Goal: Information Seeking & Learning: Learn about a topic

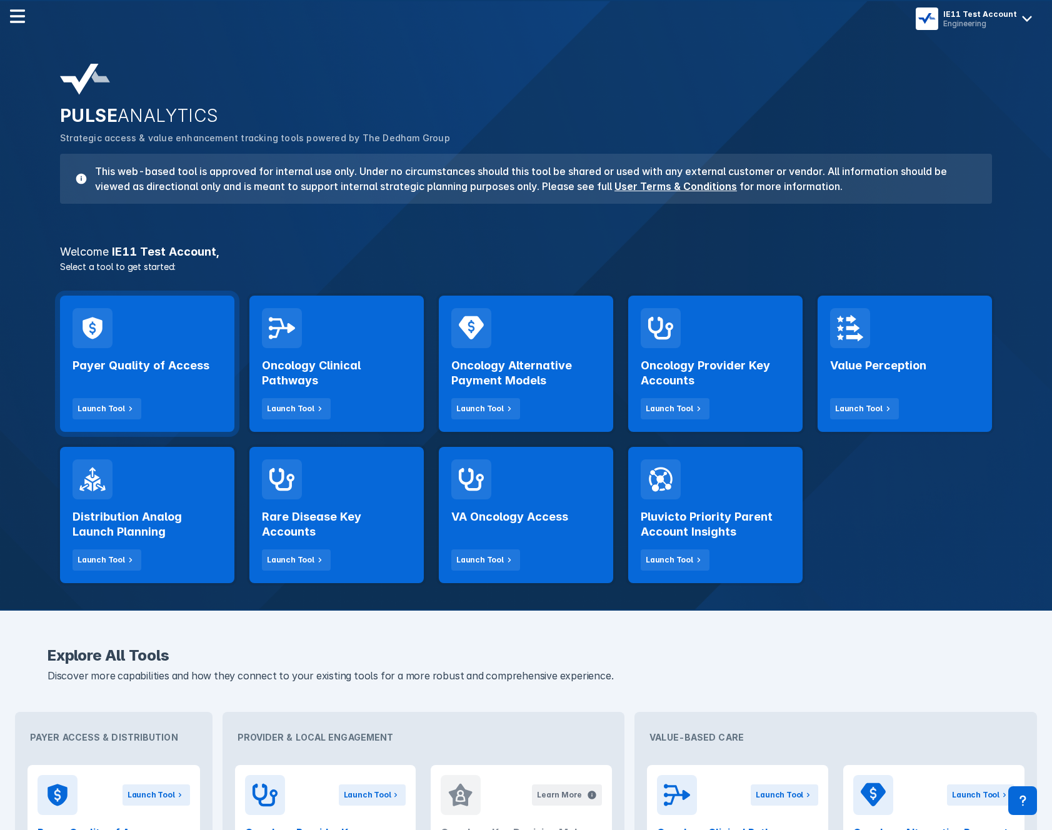
click at [224, 370] on div "Payer Quality of Access Launch Tool" at bounding box center [147, 364] width 174 height 136
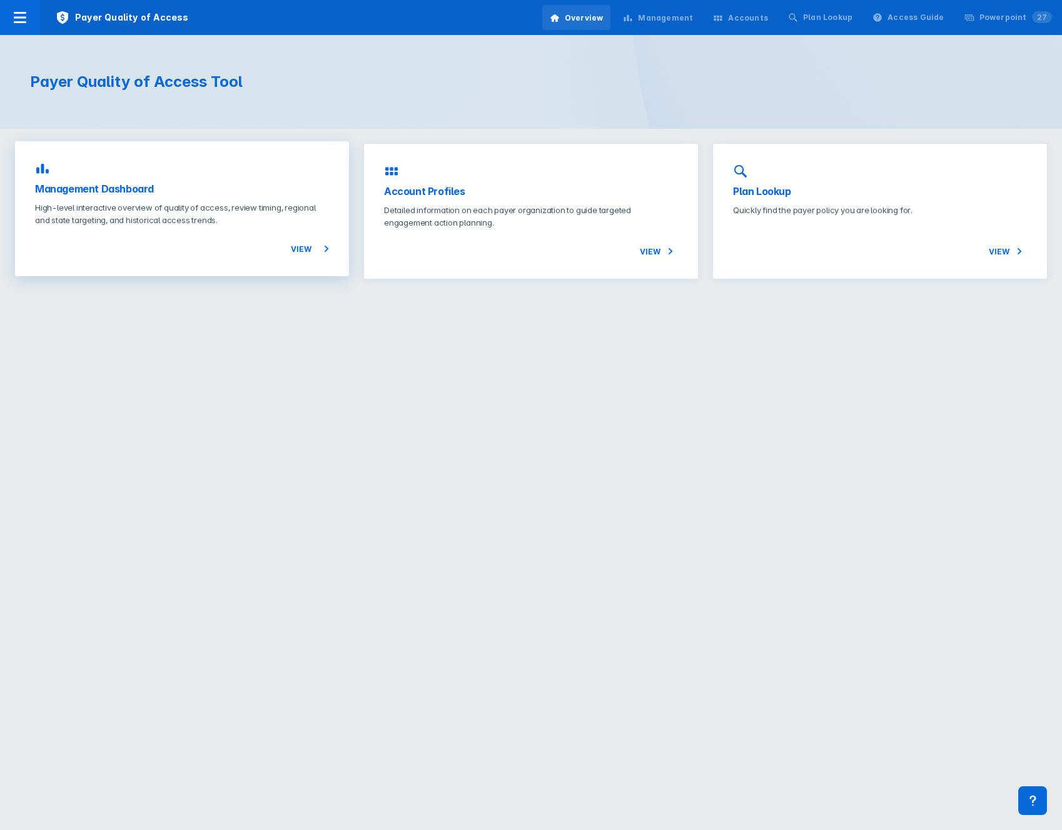
click at [285, 228] on div "View" at bounding box center [182, 241] width 294 height 30
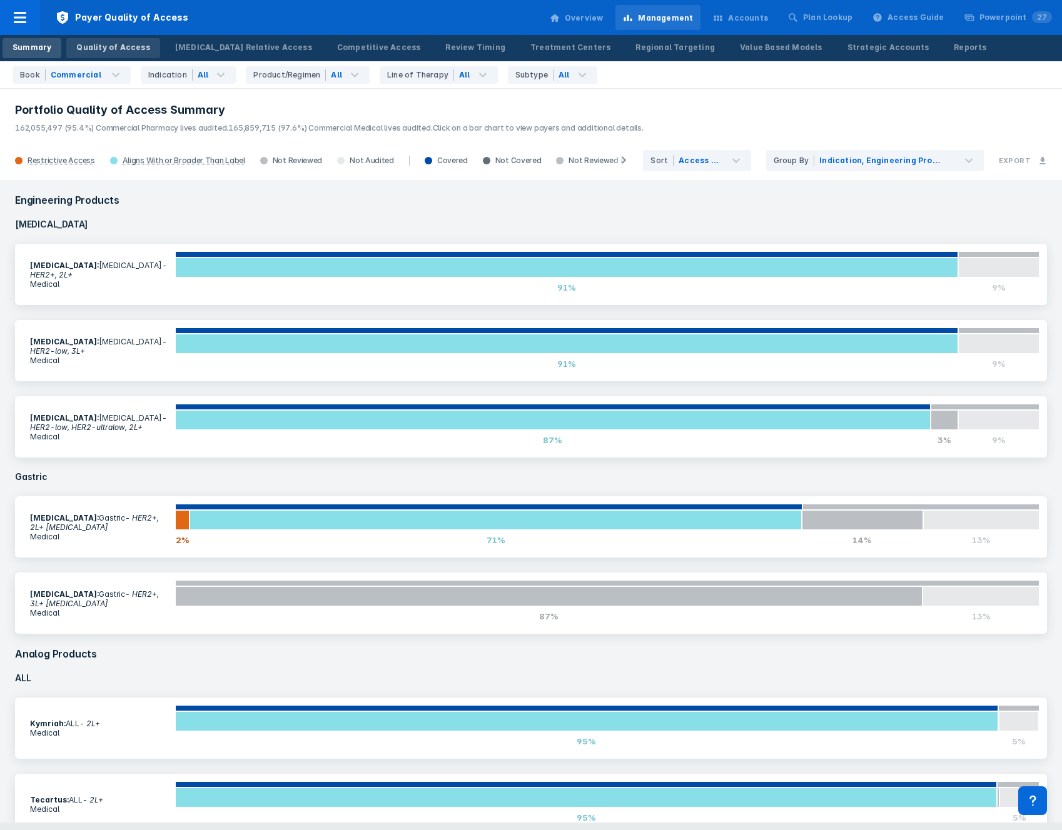
click at [129, 40] on link "Quality of Access" at bounding box center [112, 48] width 93 height 20
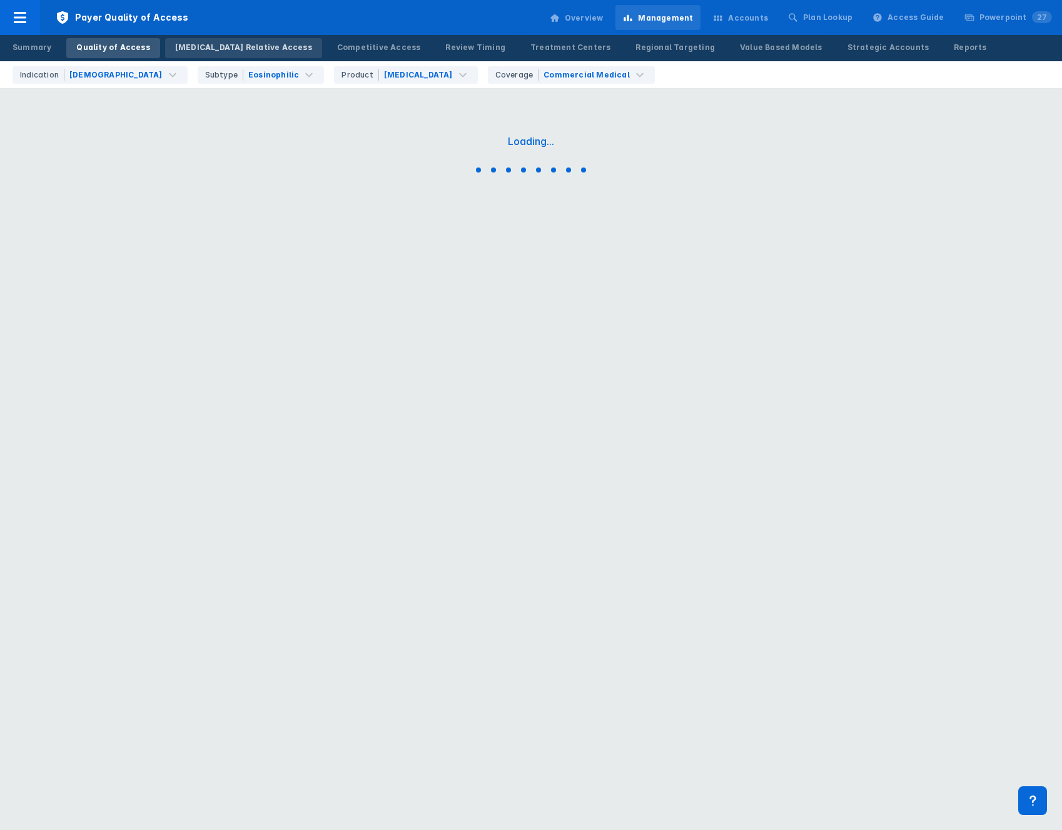
click at [213, 48] on div "[MEDICAL_DATA] Relative Access" at bounding box center [243, 47] width 137 height 11
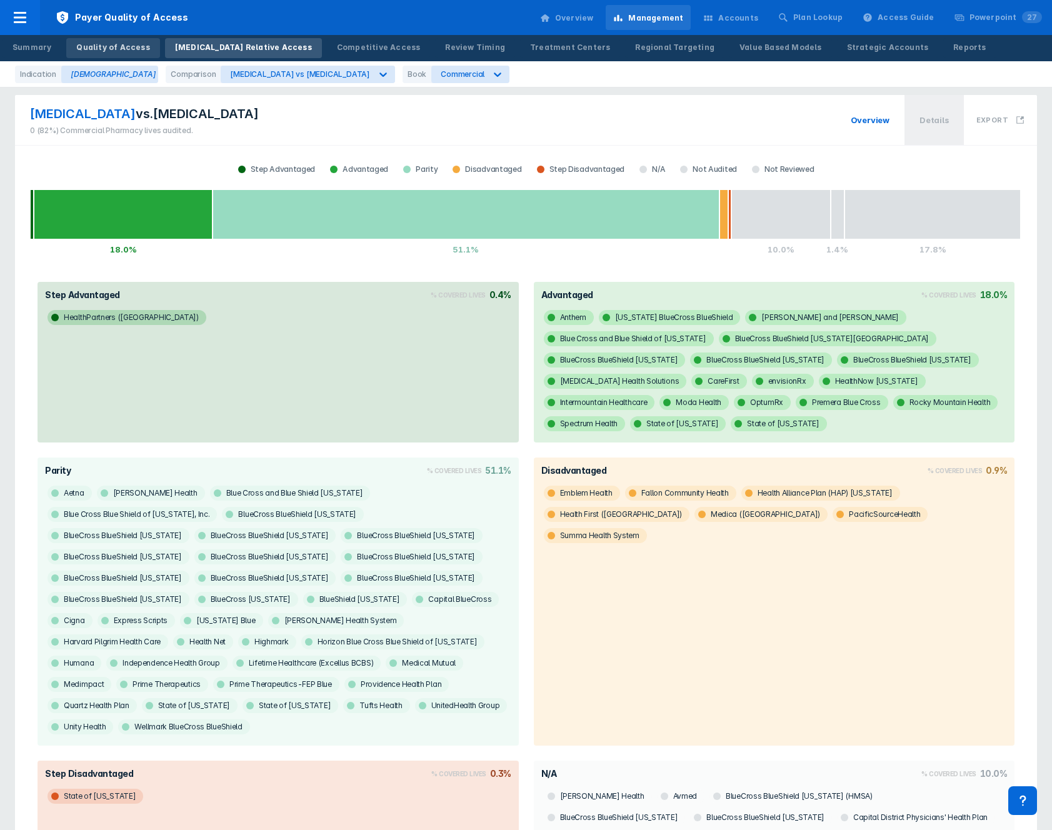
click at [136, 51] on div "Quality of Access" at bounding box center [112, 47] width 73 height 11
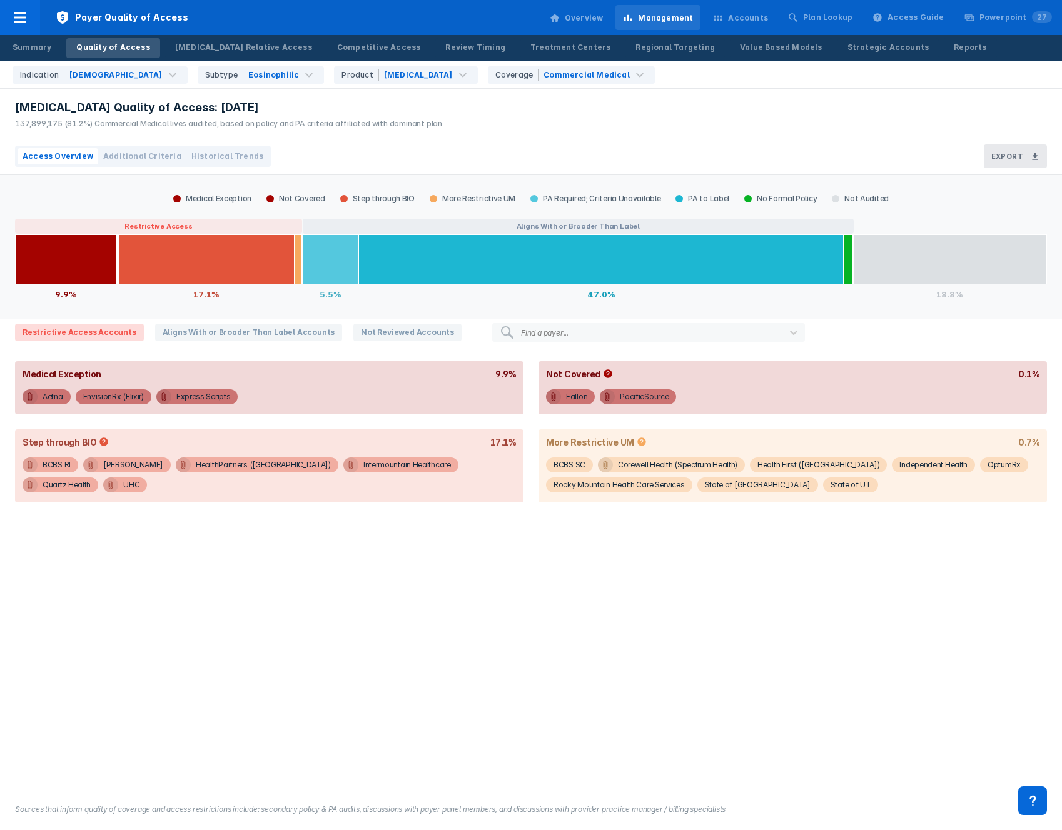
click at [163, 146] on div "Access Overview Additional Criteria Historical Trends" at bounding box center [143, 156] width 256 height 21
click at [159, 151] on span "Additional Criteria" at bounding box center [142, 156] width 78 height 11
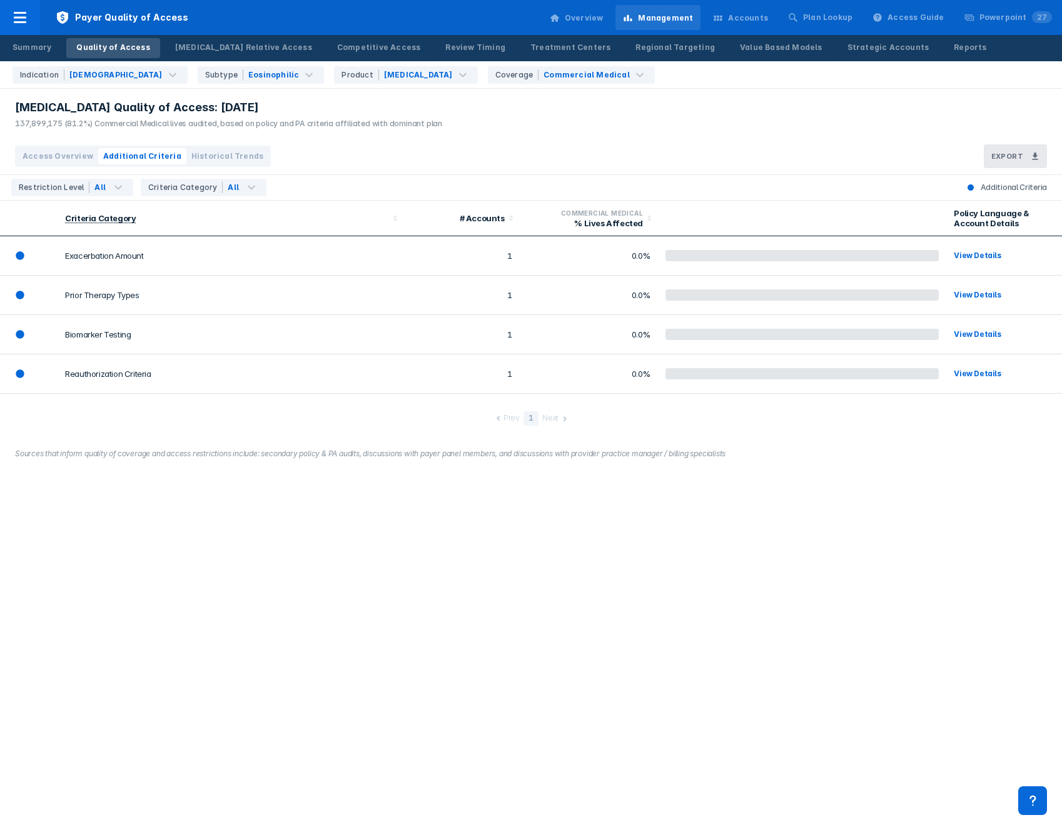
click at [238, 155] on span "Historical Trends" at bounding box center [227, 156] width 72 height 11
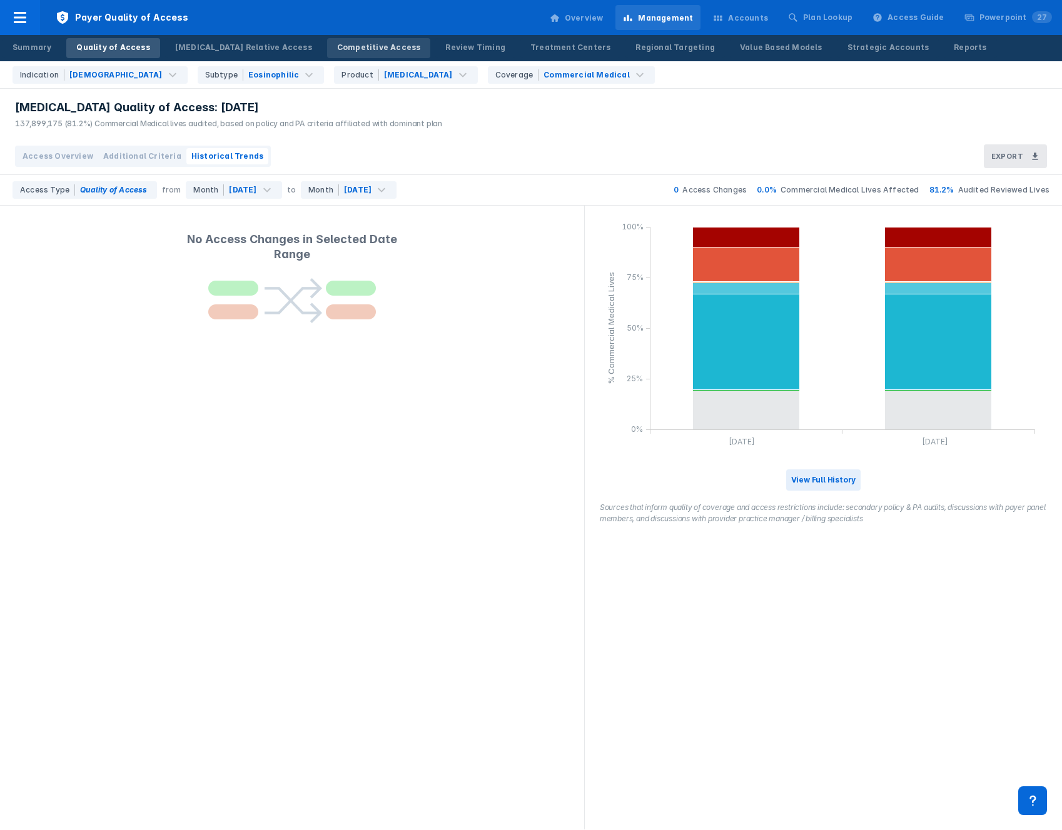
click at [337, 49] on div "Competitive Access" at bounding box center [379, 47] width 84 height 11
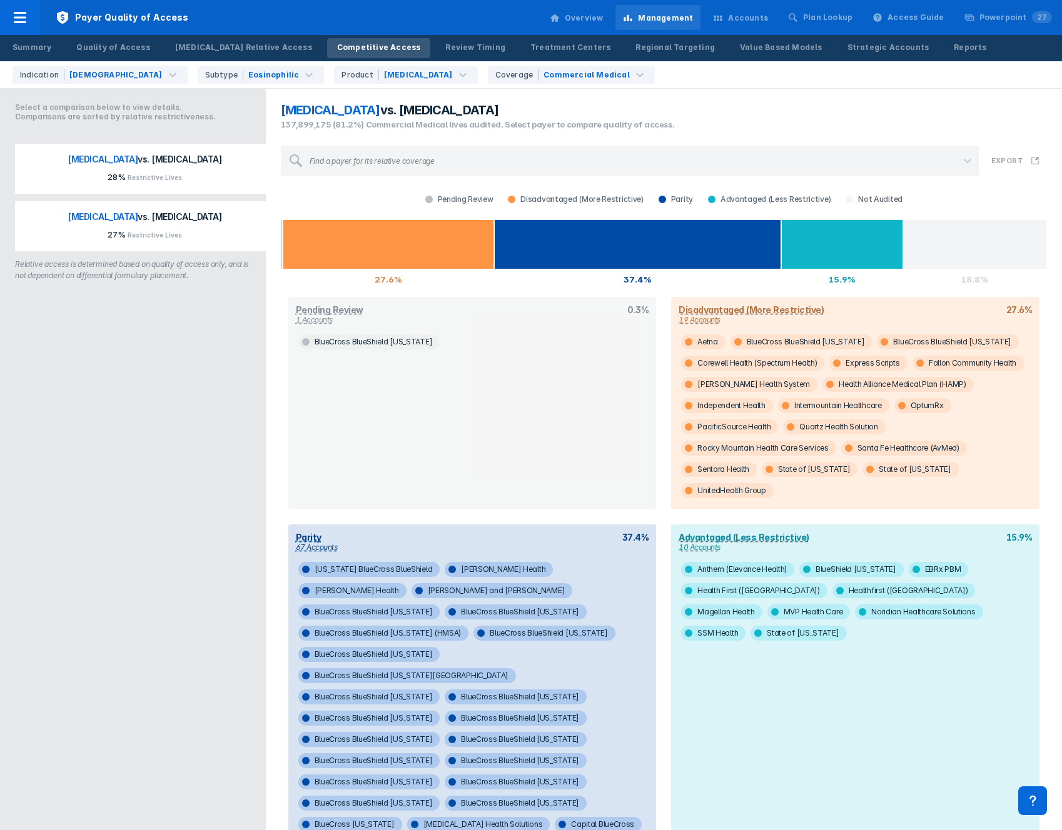
click at [226, 211] on button "[MEDICAL_DATA] vs. [MEDICAL_DATA] 27% Restrictive Lives" at bounding box center [144, 226] width 258 height 50
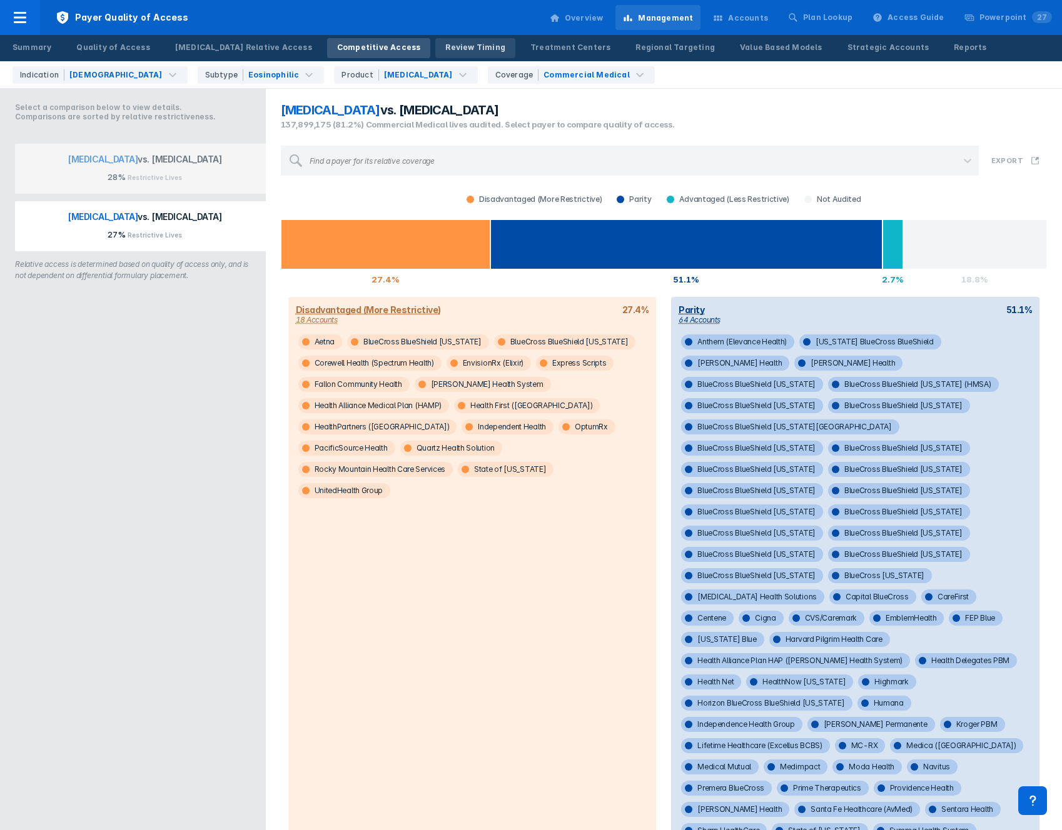
click at [445, 44] on div "Review Timing" at bounding box center [475, 47] width 60 height 11
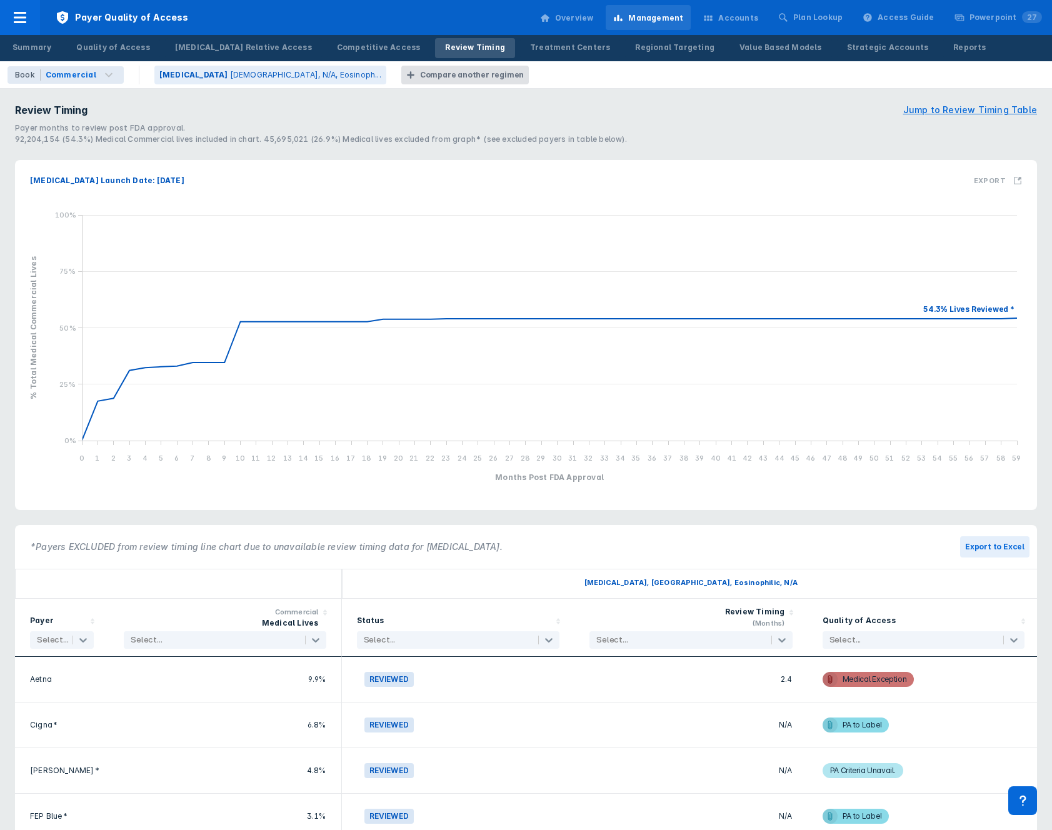
click at [420, 71] on div "Compare another regimen" at bounding box center [472, 74] width 104 height 11
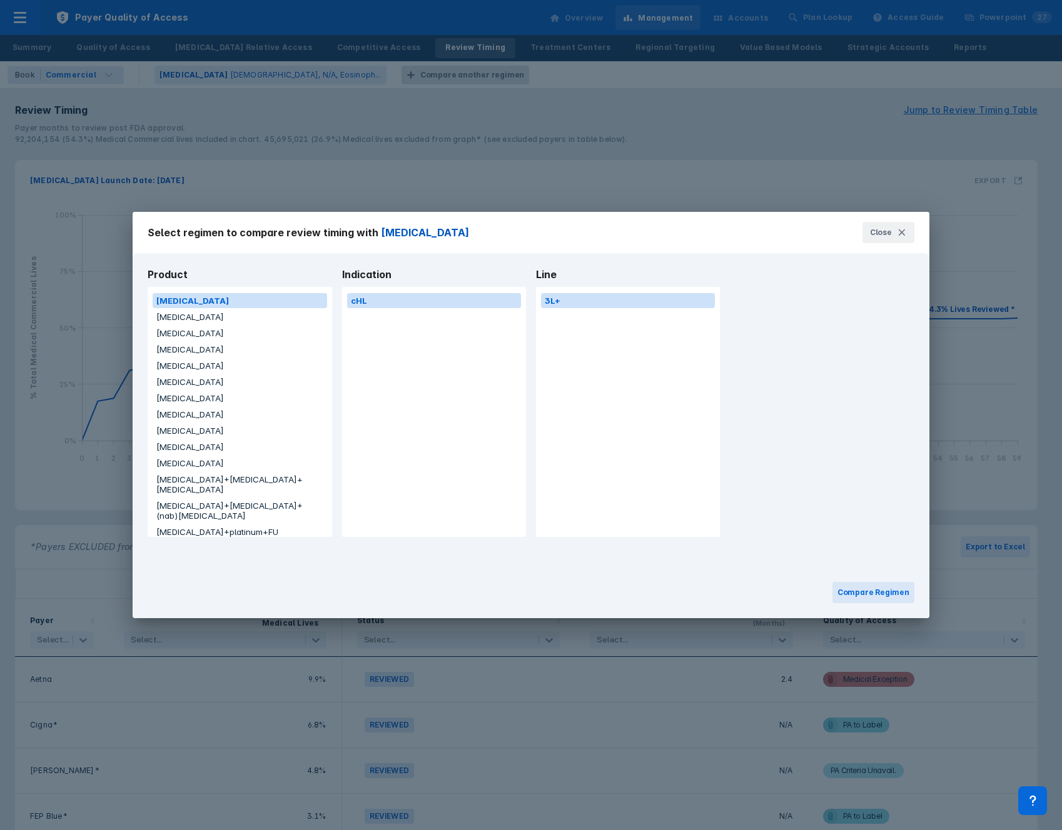
drag, startPoint x: 897, startPoint y: 233, endPoint x: 479, endPoint y: 82, distance: 444.7
click at [897, 233] on icon at bounding box center [901, 233] width 10 height 10
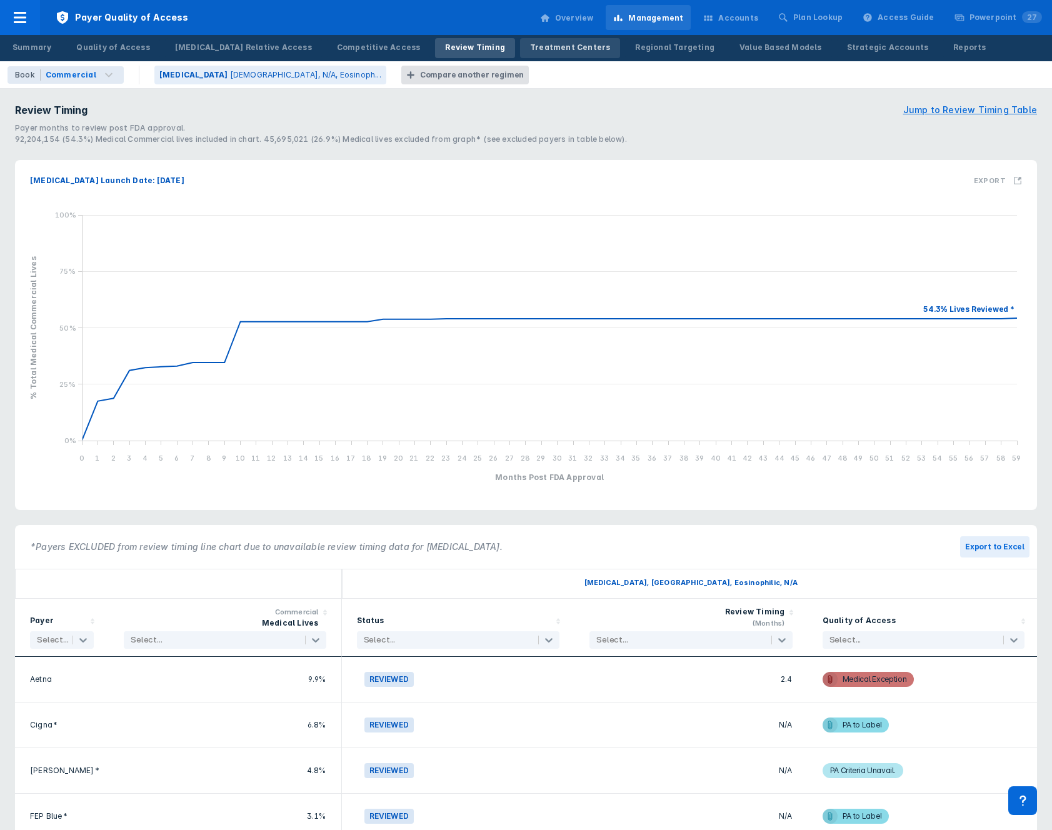
click at [530, 50] on div "Treatment Centers" at bounding box center [570, 47] width 80 height 11
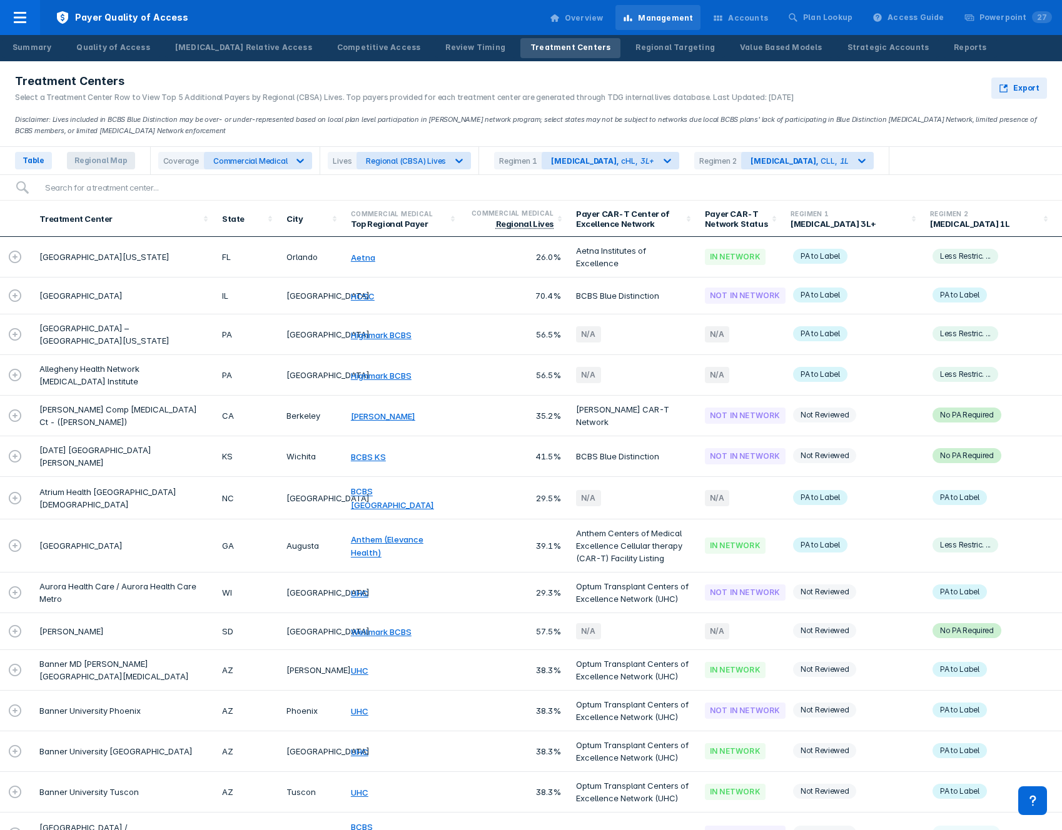
click at [108, 165] on span "Regional Map" at bounding box center [101, 161] width 68 height 18
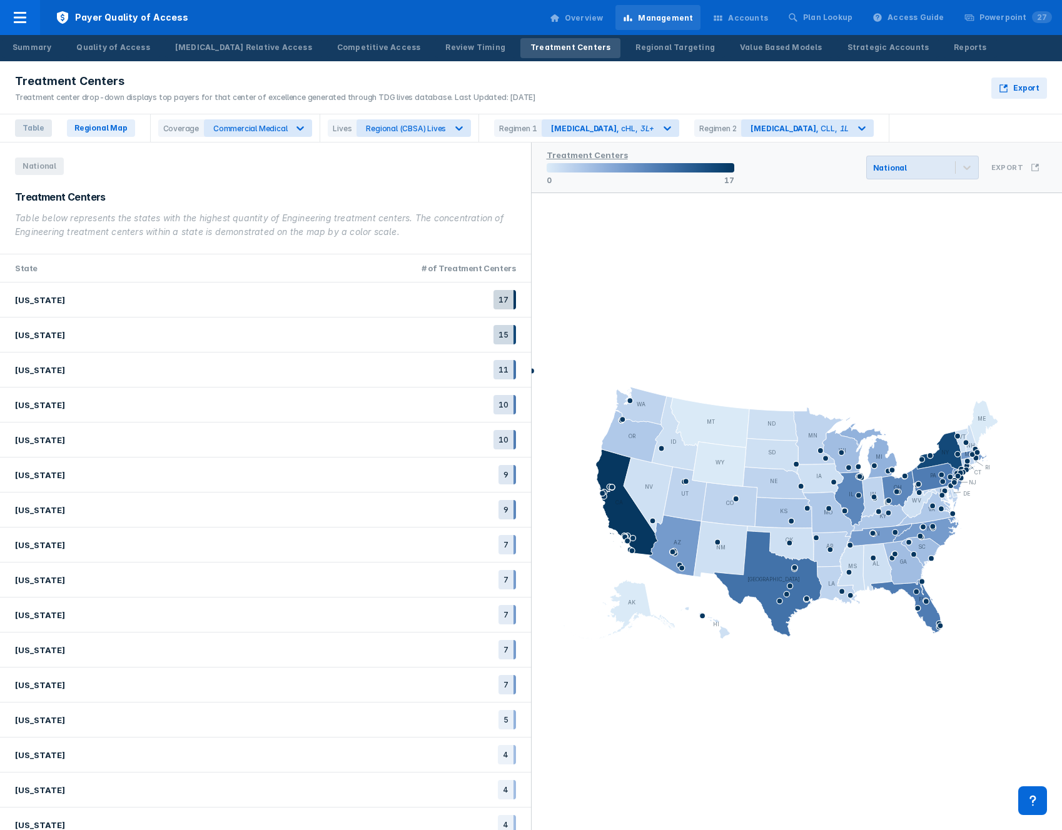
click at [39, 132] on span "Table" at bounding box center [33, 128] width 37 height 18
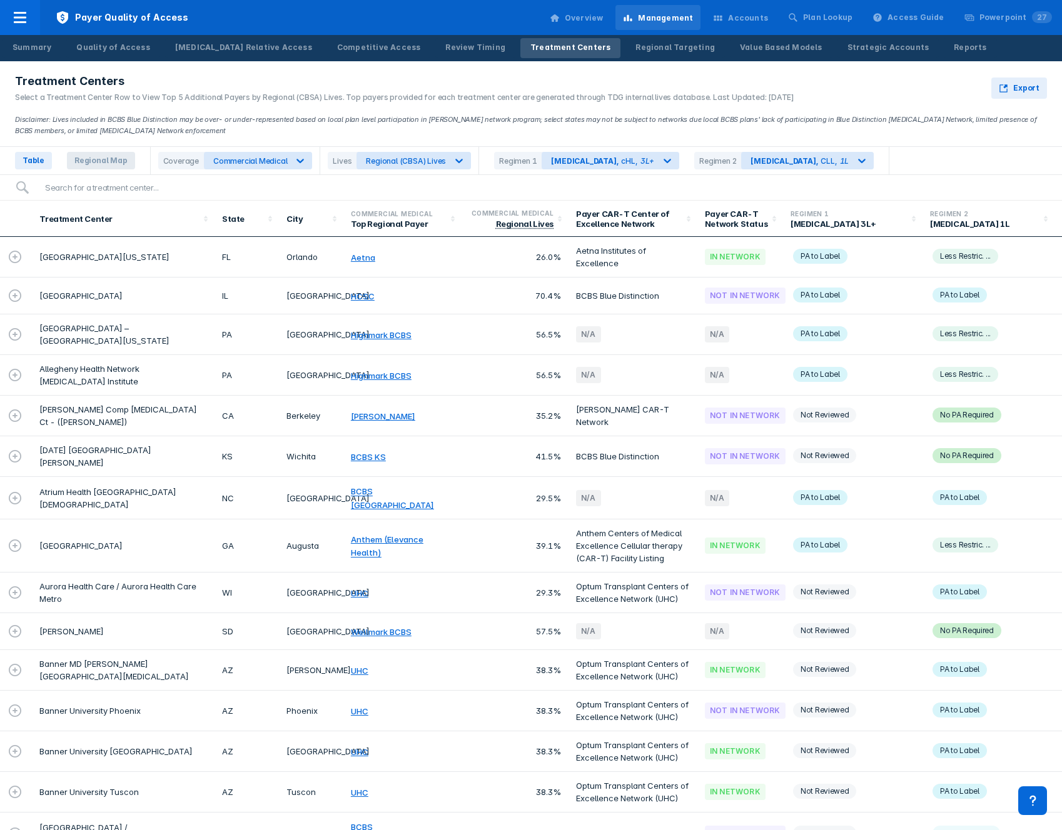
click at [78, 169] on div "Table Regional Map" at bounding box center [75, 161] width 151 height 28
click at [79, 166] on span "Regional Map" at bounding box center [101, 161] width 68 height 18
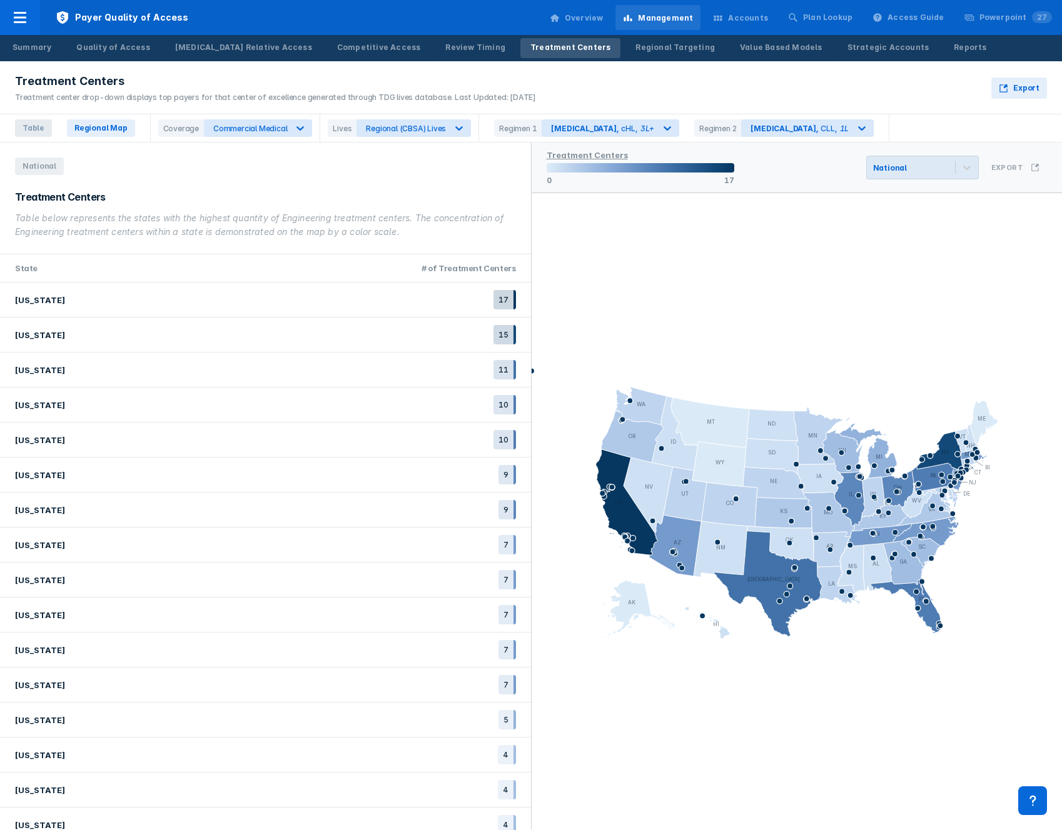
click at [41, 126] on span "Table" at bounding box center [33, 128] width 37 height 18
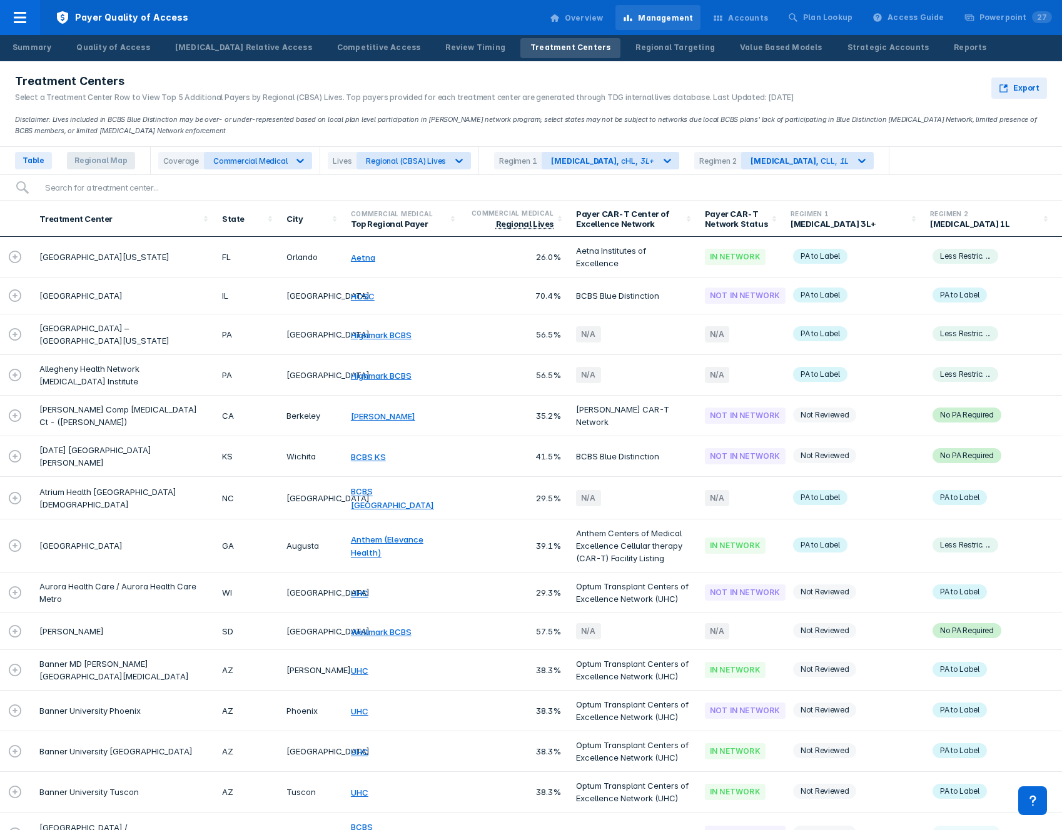
click at [93, 155] on span "Regional Map" at bounding box center [101, 161] width 68 height 18
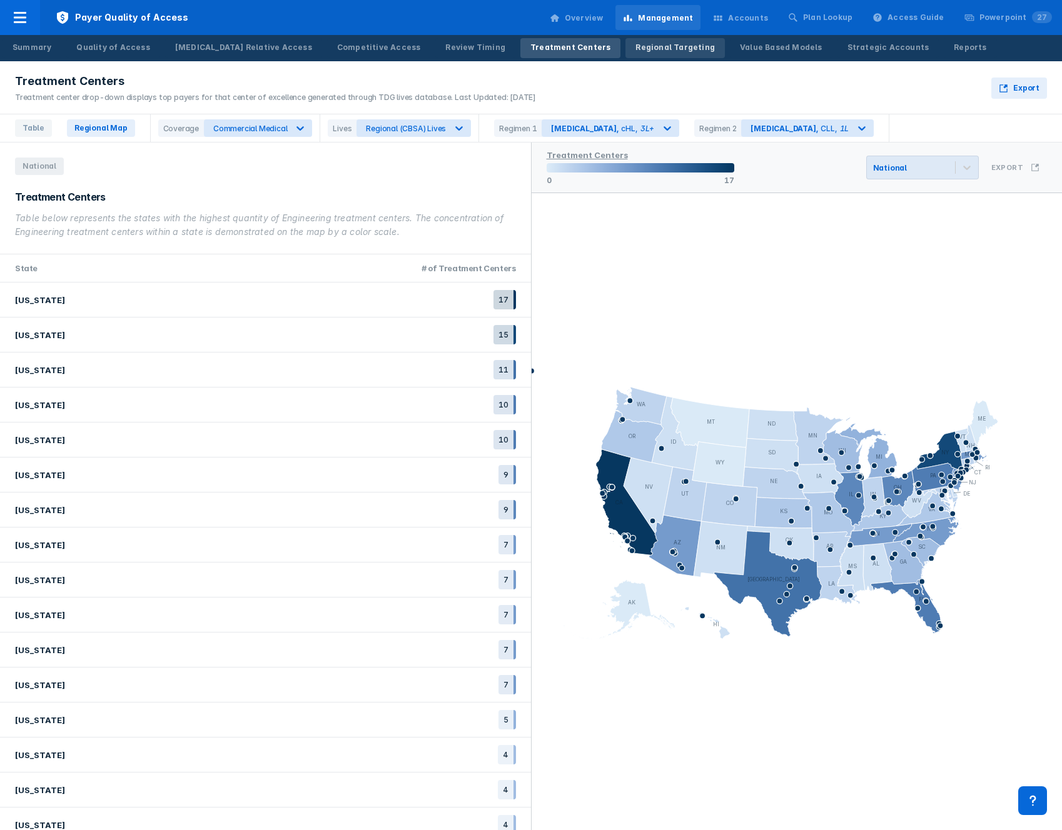
click at [625, 40] on link "Regional Targeting" at bounding box center [674, 48] width 99 height 20
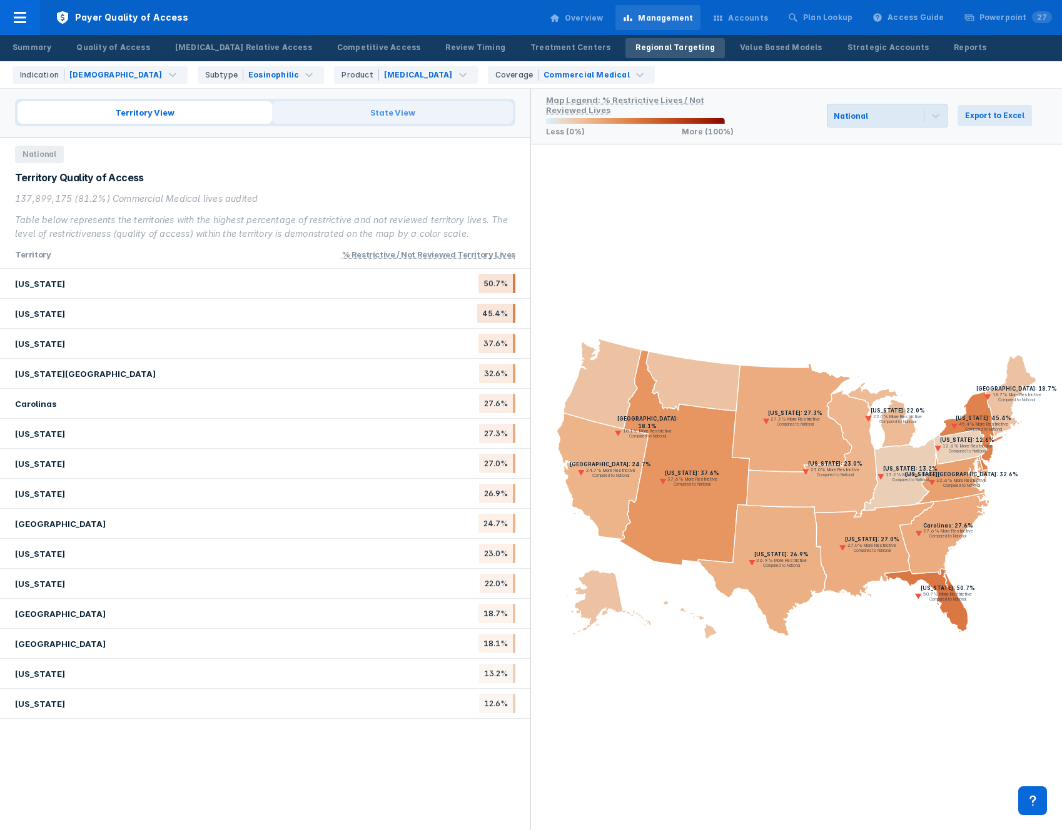
click at [393, 114] on span "State View" at bounding box center [392, 112] width 241 height 23
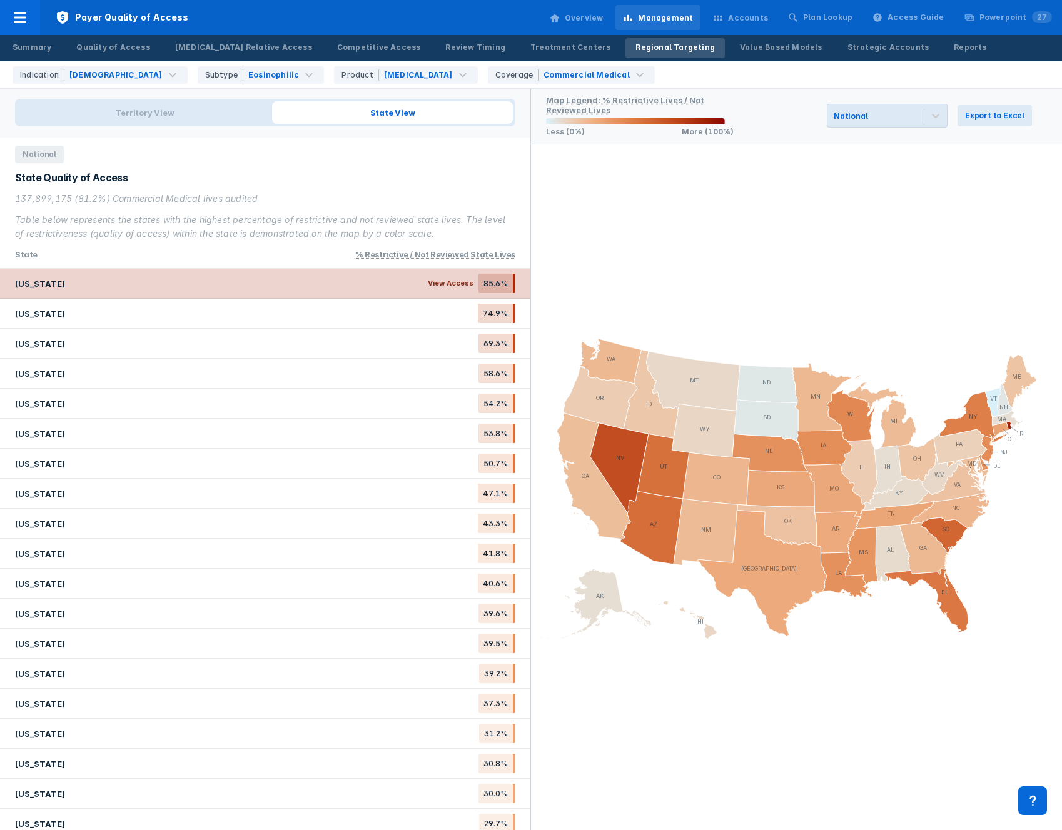
click at [327, 294] on div "[US_STATE] View Access 85.6%" at bounding box center [265, 284] width 530 height 30
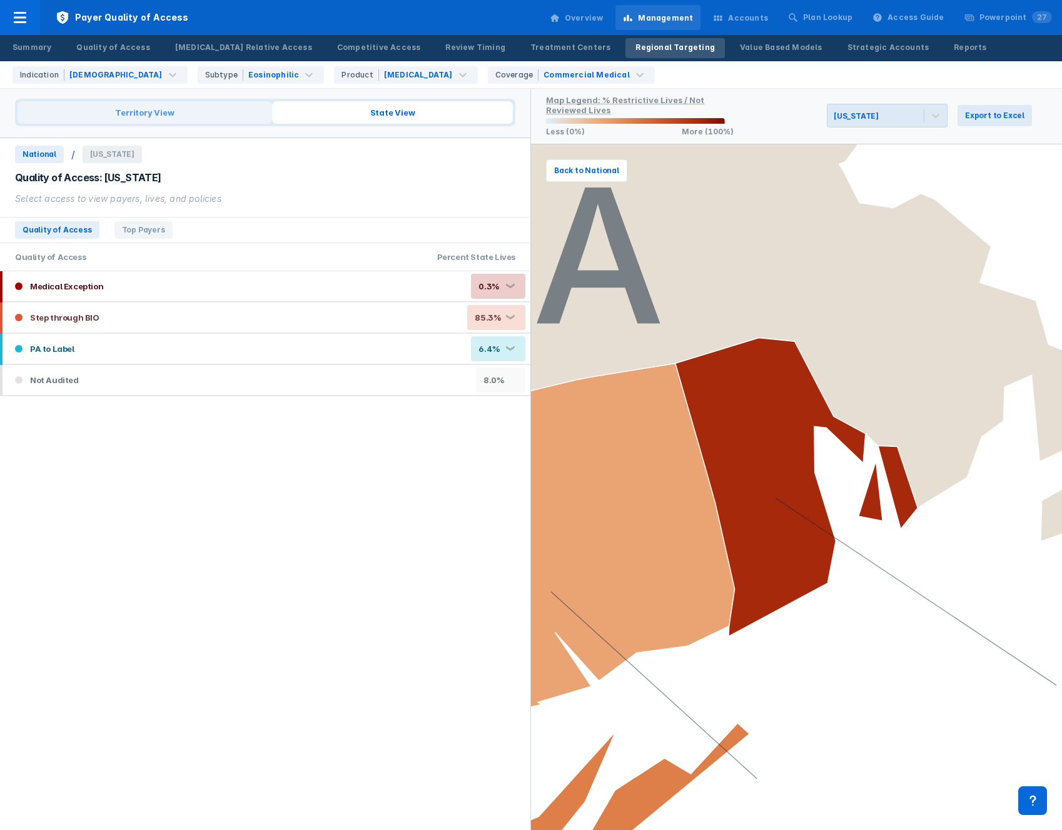
click at [146, 121] on span "Territory View" at bounding box center [145, 112] width 254 height 23
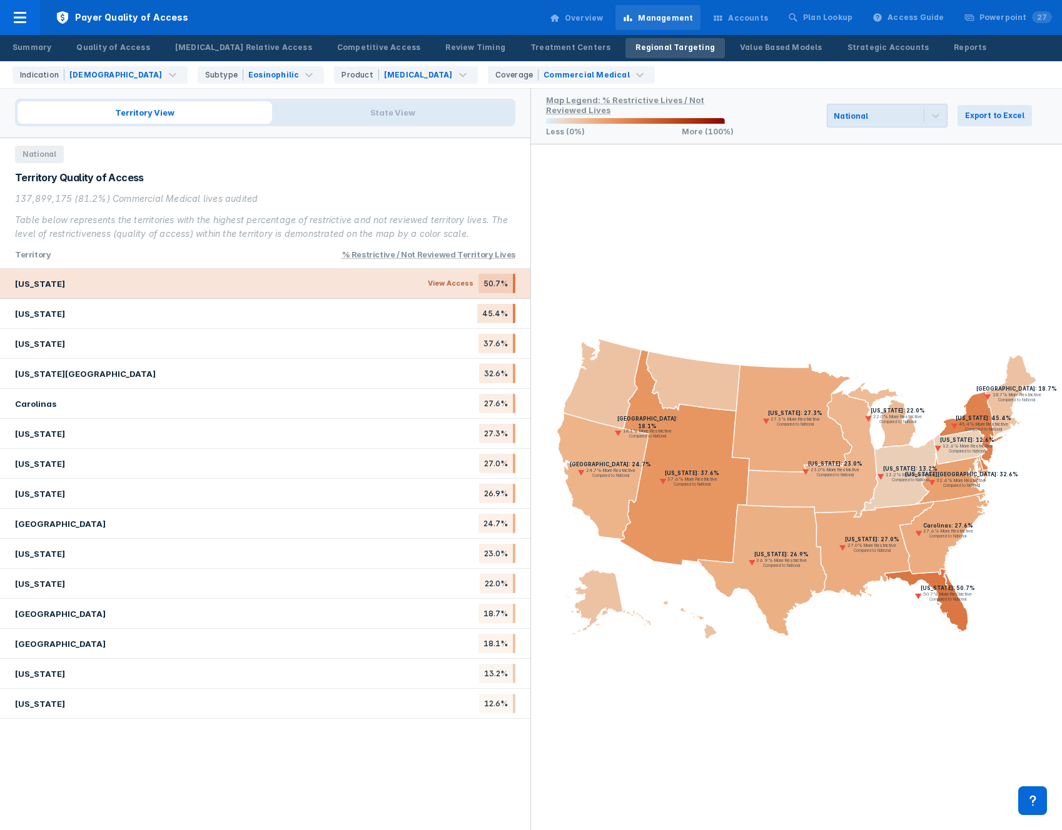
click at [277, 289] on div "[US_STATE] View Access 50.7%" at bounding box center [265, 284] width 530 height 30
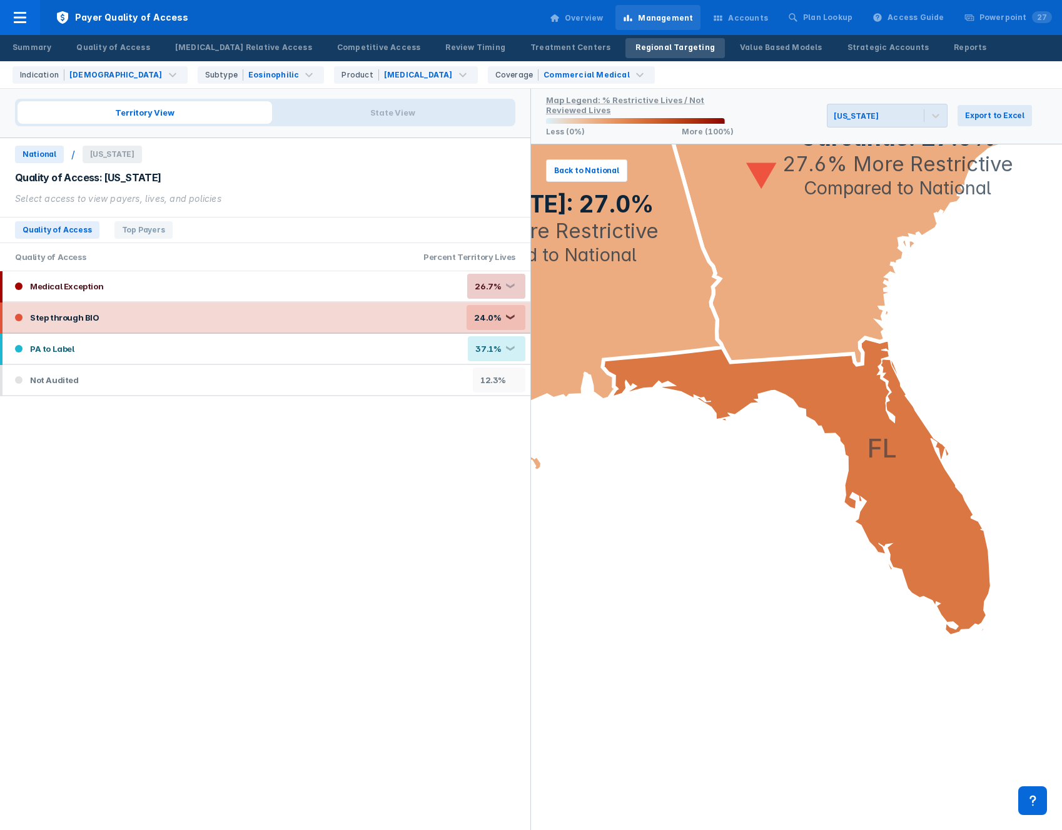
click at [289, 325] on div "Step through BIO 24.0% ❮" at bounding box center [267, 318] width 528 height 30
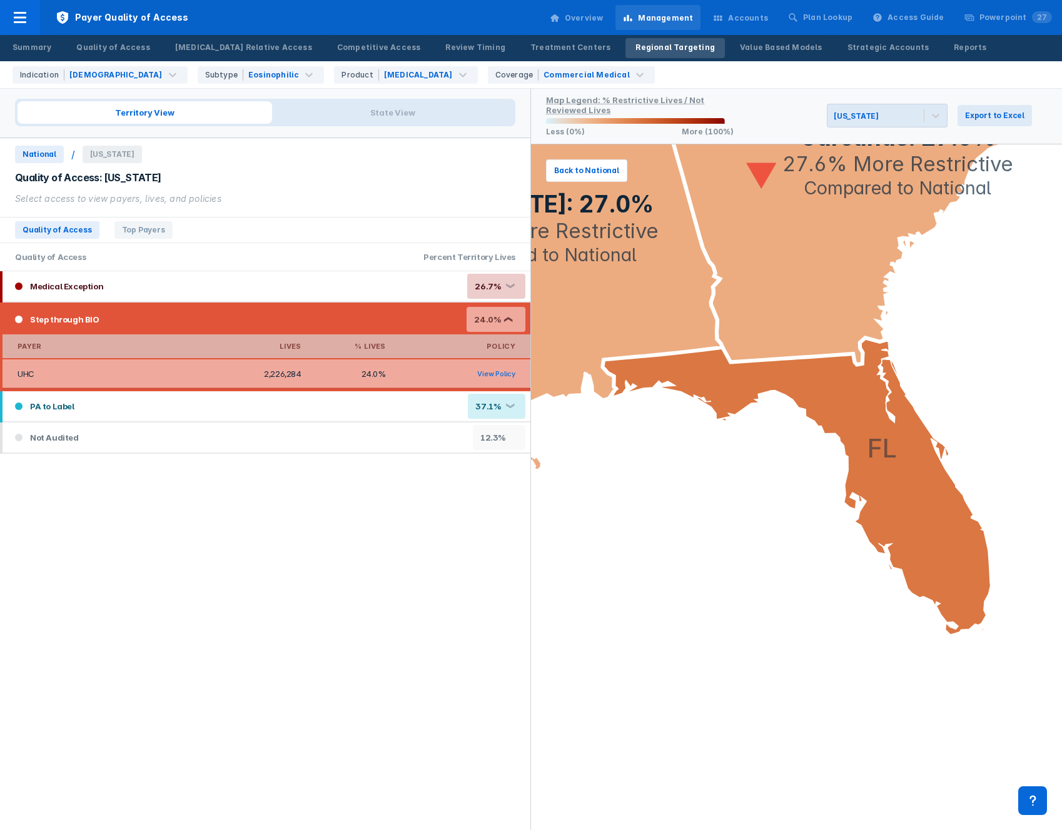
click at [289, 328] on div "Step through BIO 24.0% ❮" at bounding box center [267, 319] width 528 height 30
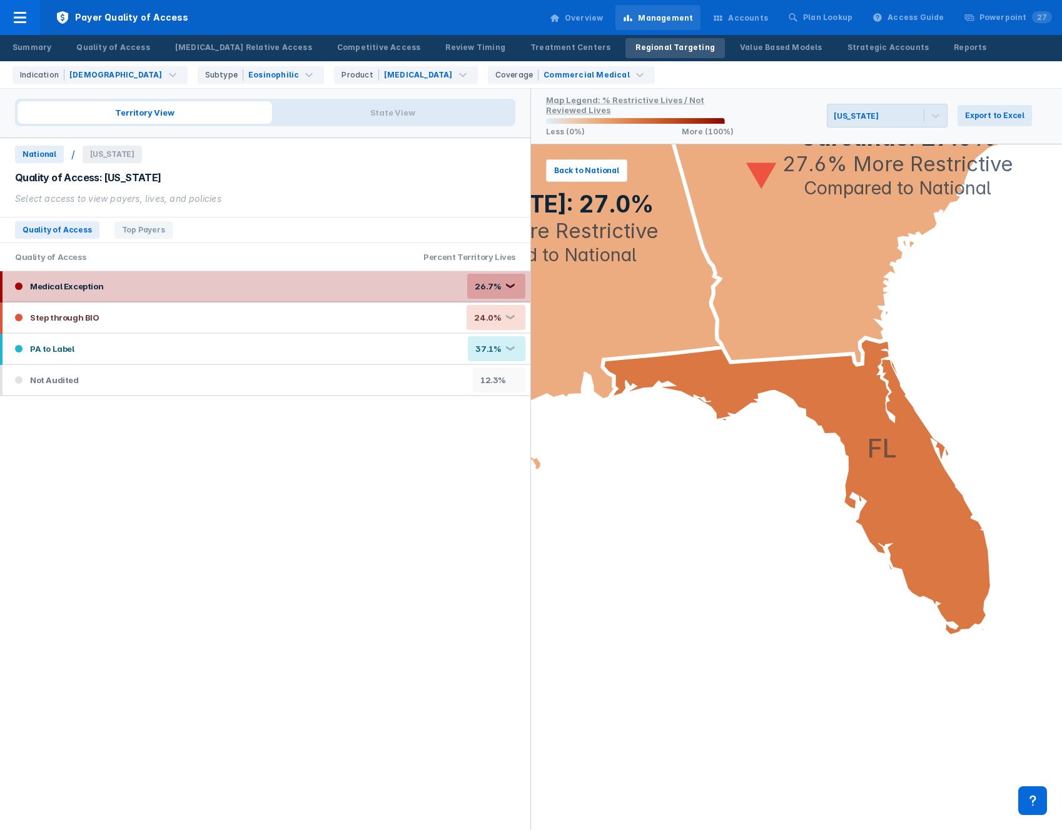
click at [300, 289] on div "Medical Exception 26.7% ❮" at bounding box center [267, 286] width 528 height 30
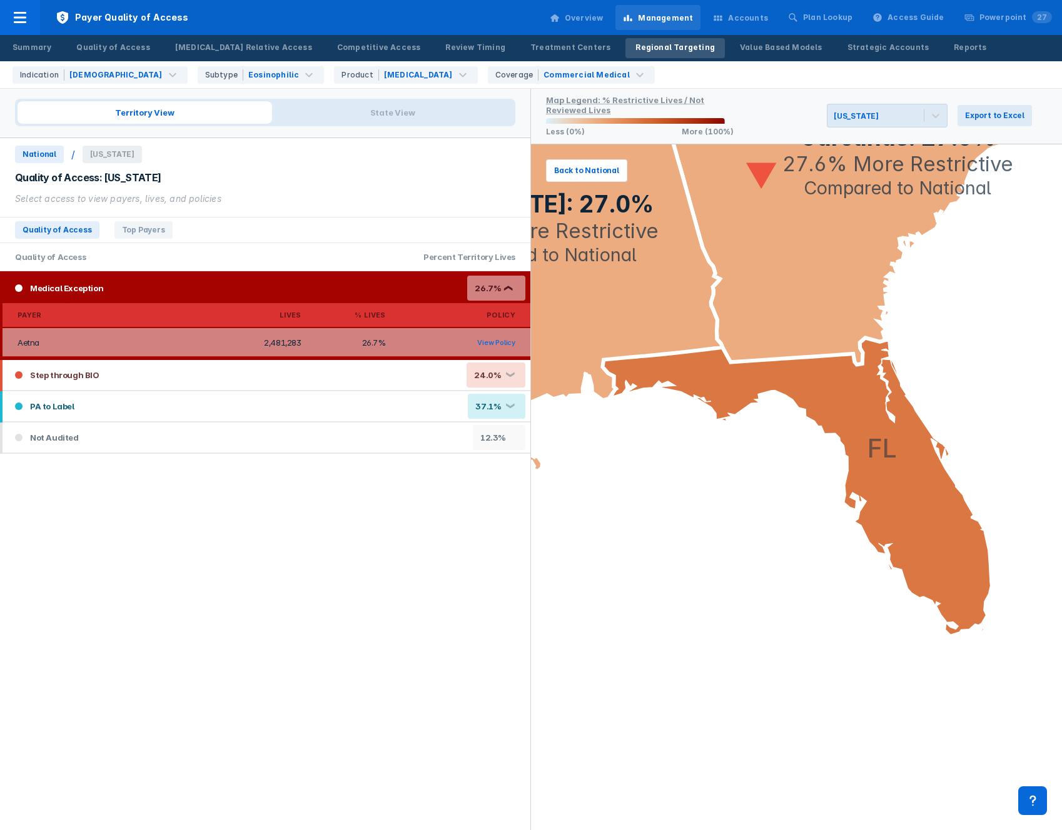
click at [300, 289] on div "Medical Exception 26.7% ❮" at bounding box center [267, 288] width 528 height 30
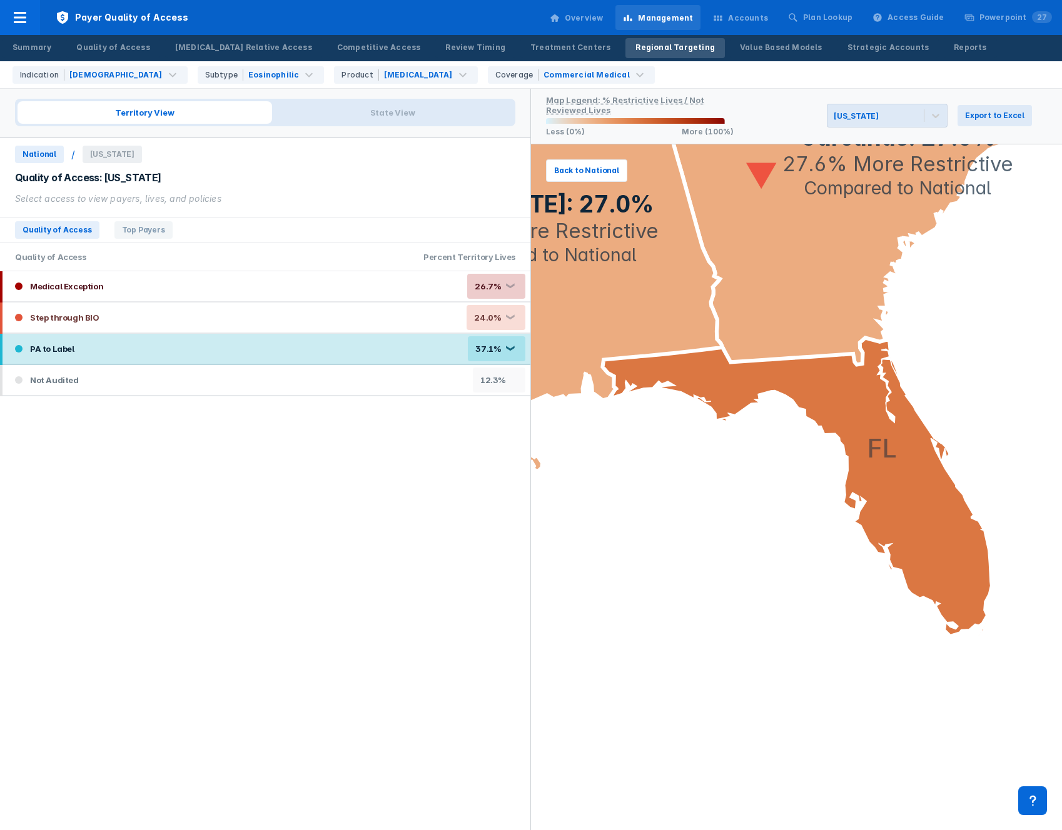
click at [290, 346] on div "PA to Label 37.1% ❮" at bounding box center [267, 349] width 528 height 30
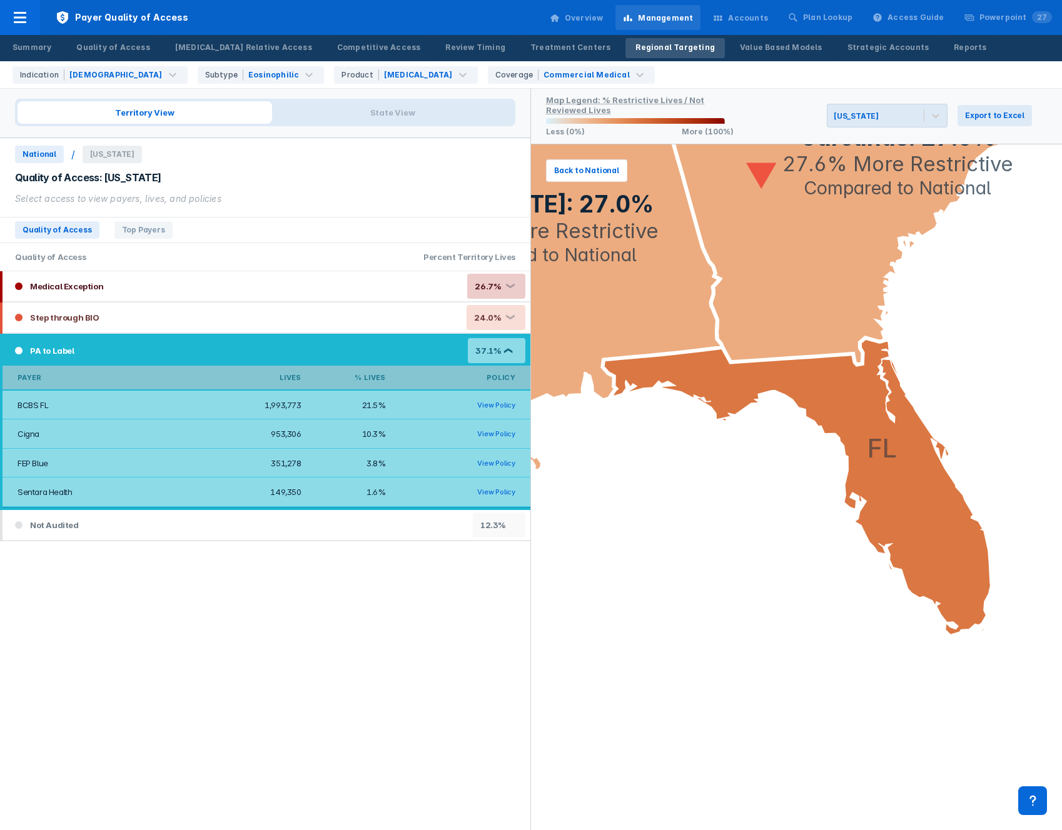
click at [290, 346] on div "PA to Label 37.1% ❮" at bounding box center [267, 351] width 528 height 30
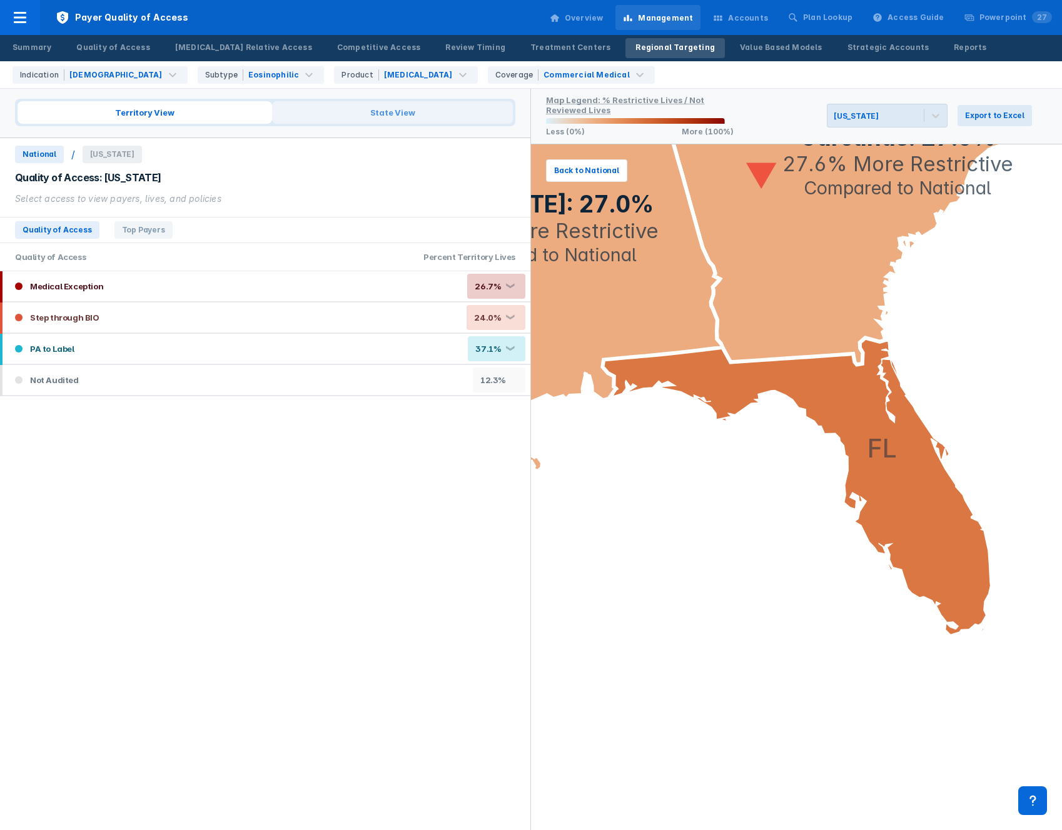
click at [335, 121] on span "State View" at bounding box center [392, 112] width 241 height 23
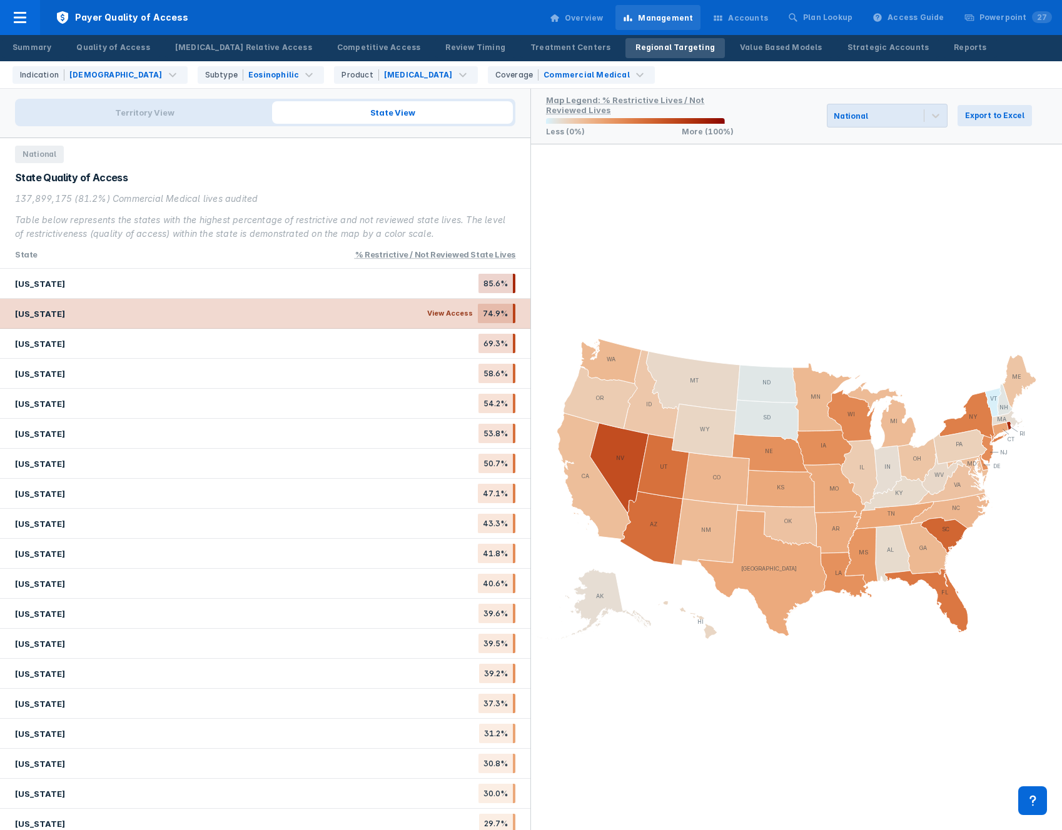
click at [274, 324] on div "[US_STATE] View Access 74.9%" at bounding box center [265, 314] width 530 height 30
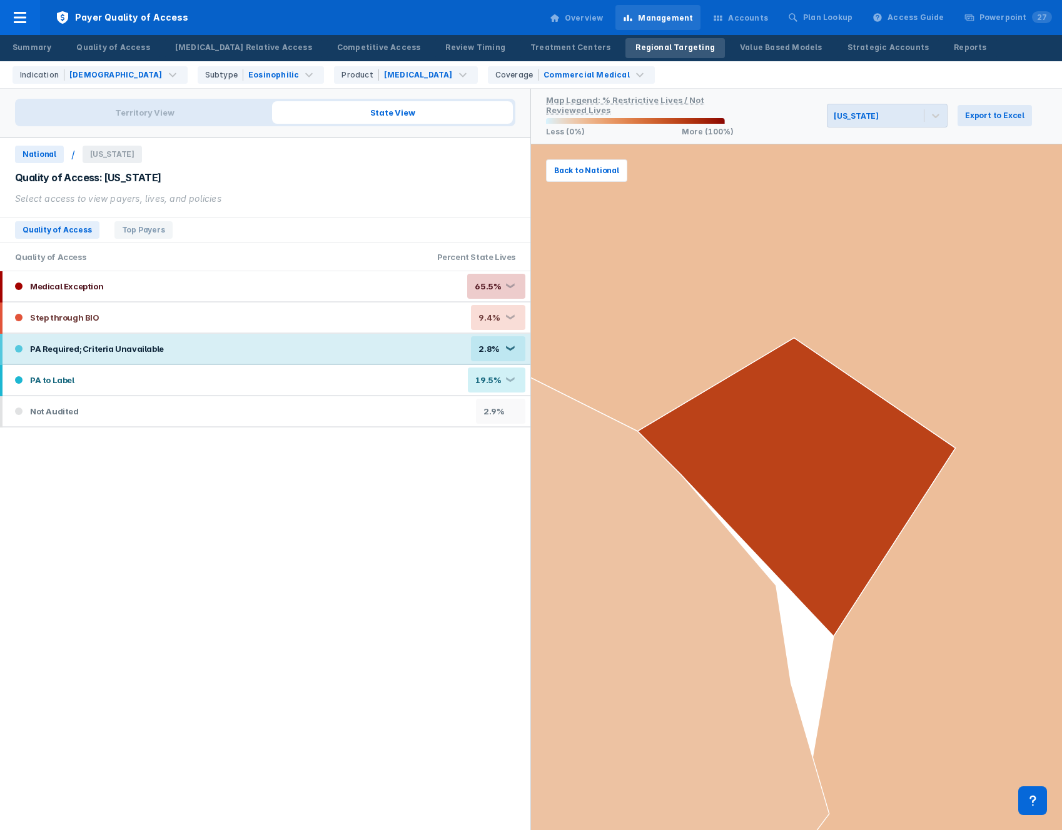
click at [274, 343] on div "PA Required; Criteria Unavailable 2.8% ❮" at bounding box center [267, 349] width 528 height 30
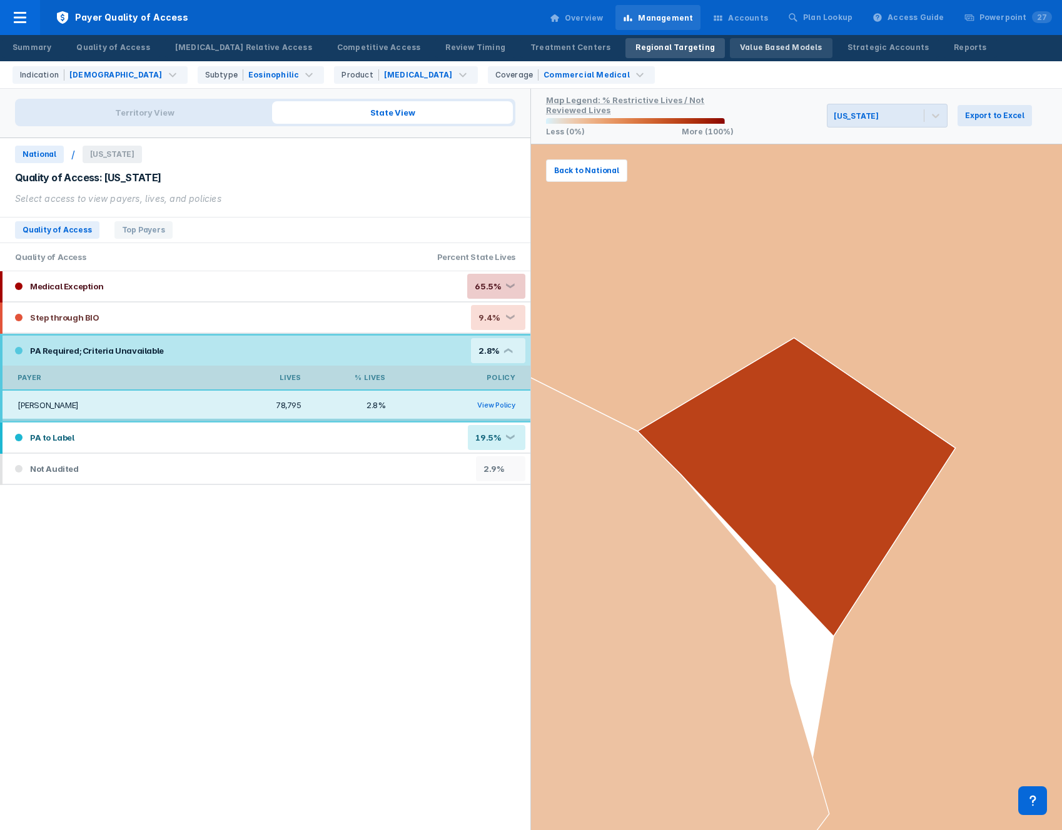
click at [740, 48] on div "Value Based Models" at bounding box center [781, 47] width 83 height 11
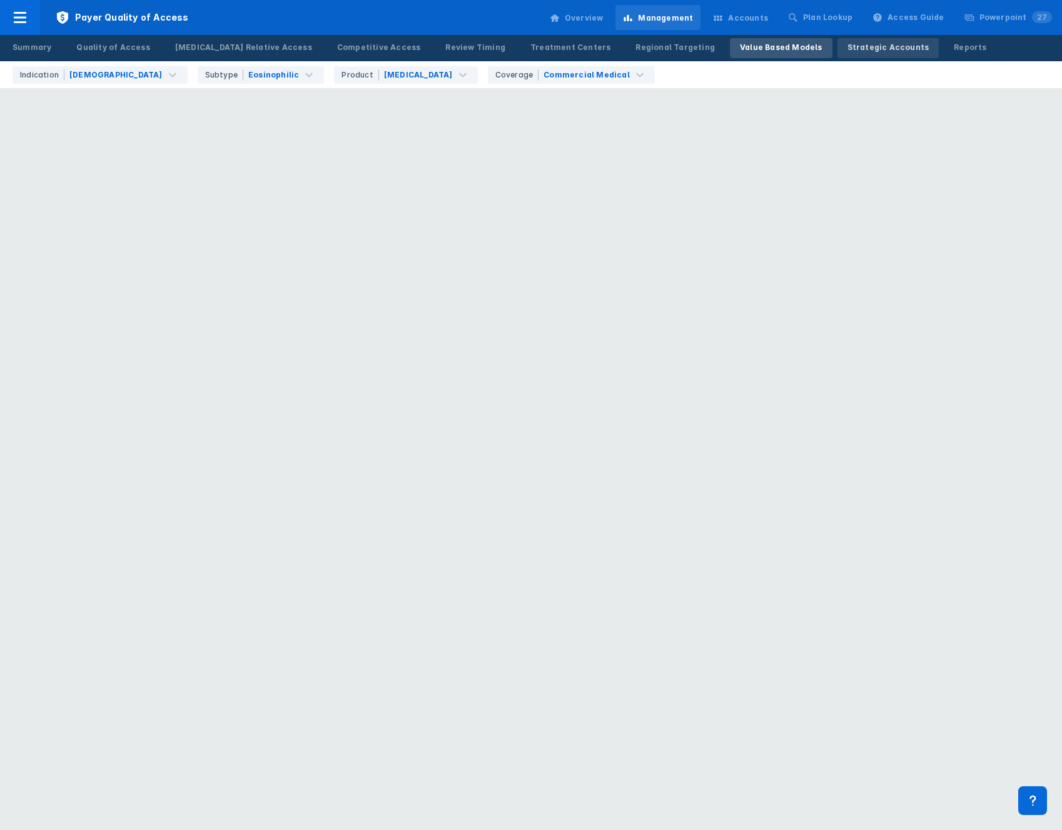
click at [847, 48] on div "Strategic Accounts" at bounding box center [888, 47] width 82 height 11
click at [740, 48] on div "Value Based Models" at bounding box center [781, 47] width 83 height 11
click at [740, 51] on div "Value Based Models" at bounding box center [781, 47] width 83 height 11
click at [837, 53] on link "Strategic Accounts" at bounding box center [888, 48] width 102 height 20
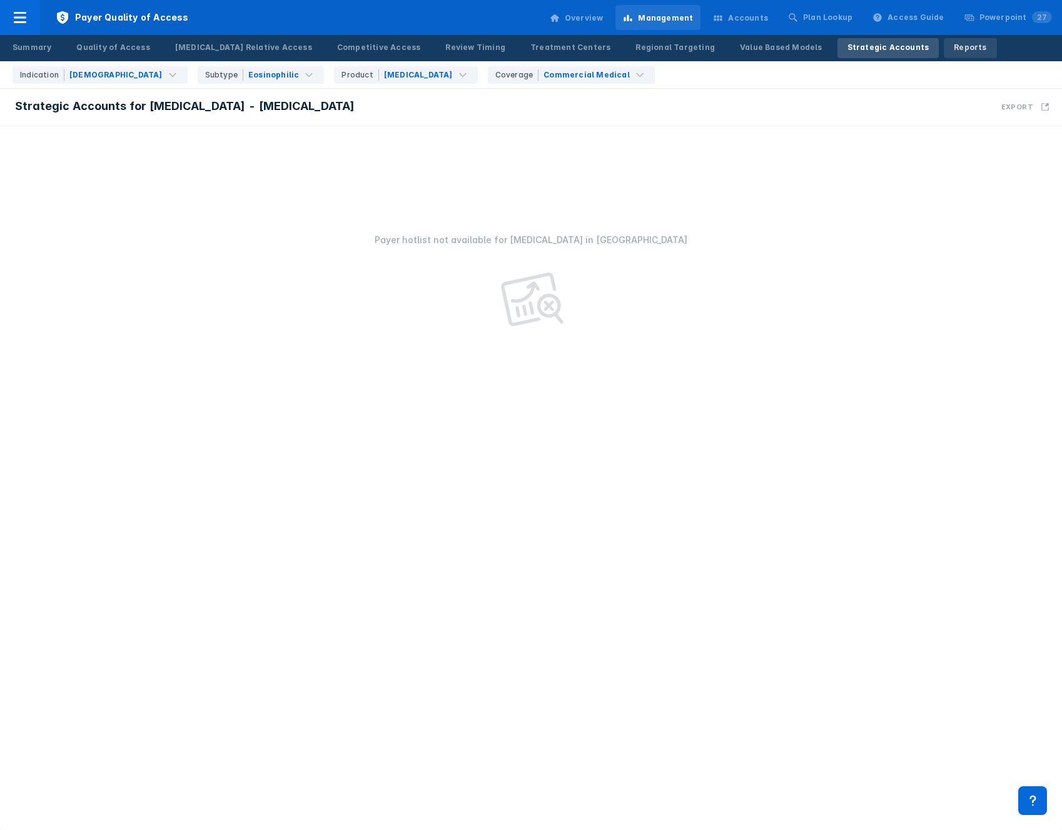
click at [943, 41] on link "Reports" at bounding box center [969, 48] width 53 height 20
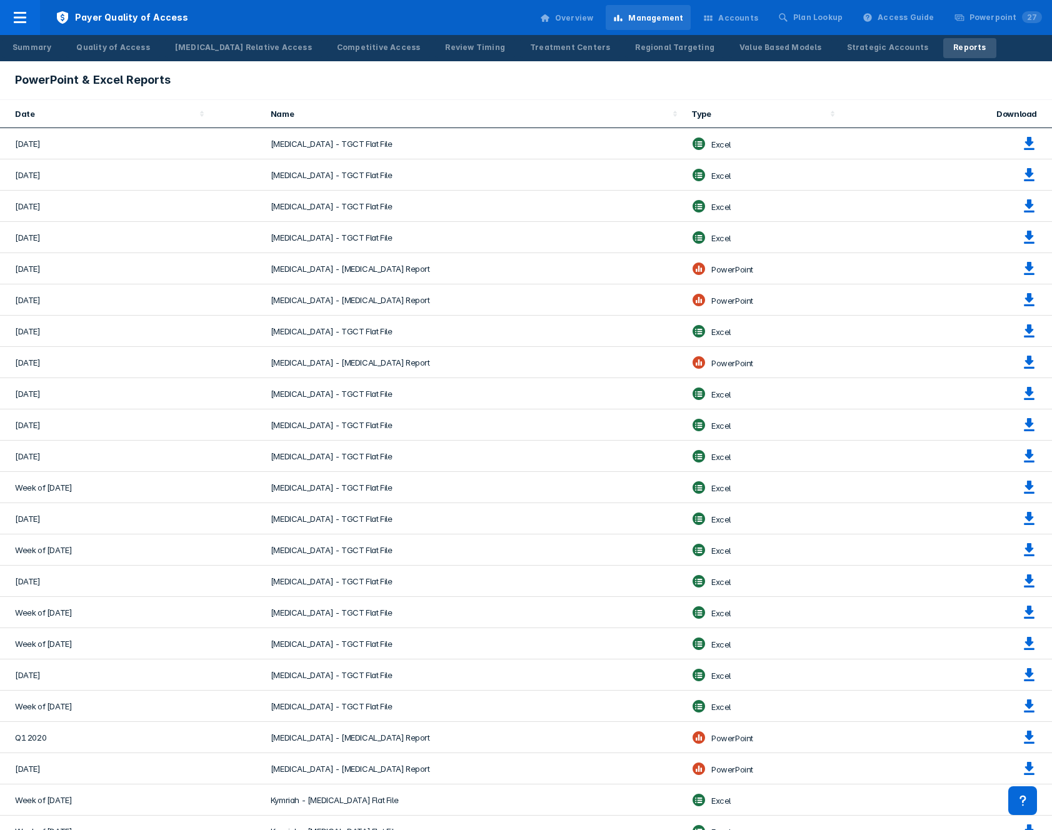
click at [766, 11] on div "Accounts" at bounding box center [731, 18] width 70 height 26
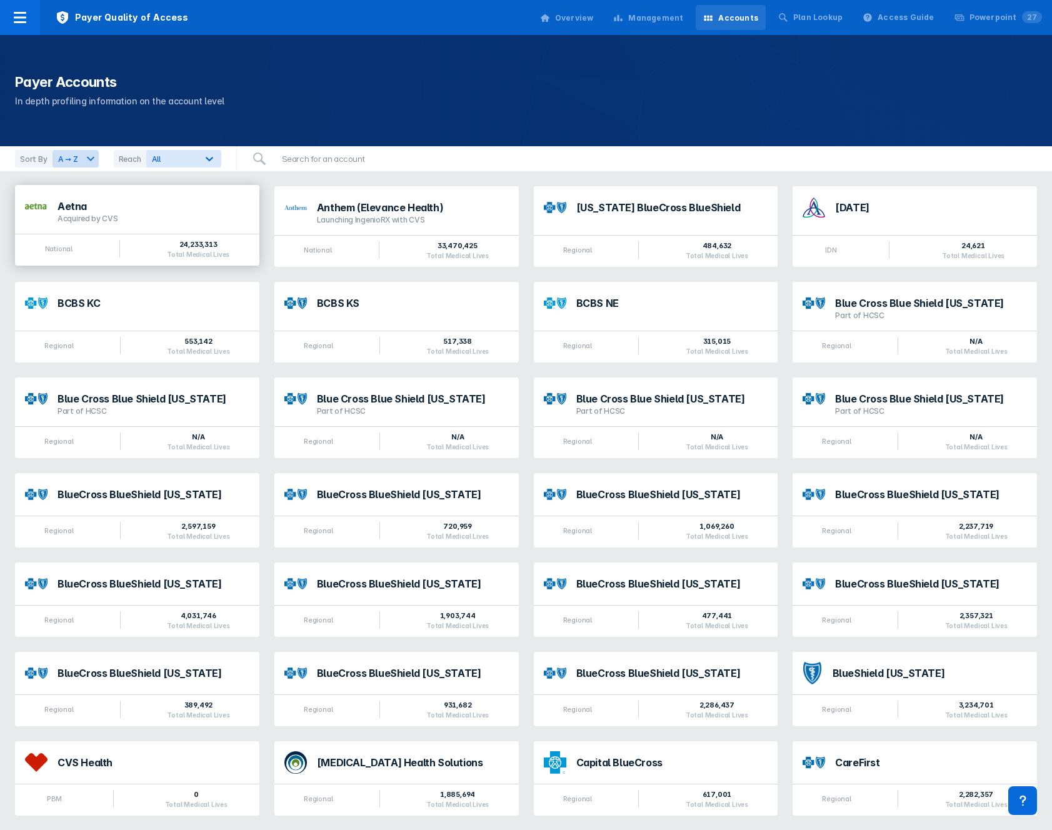
click at [168, 232] on div "Aetna Acquired by CVS" at bounding box center [137, 209] width 244 height 49
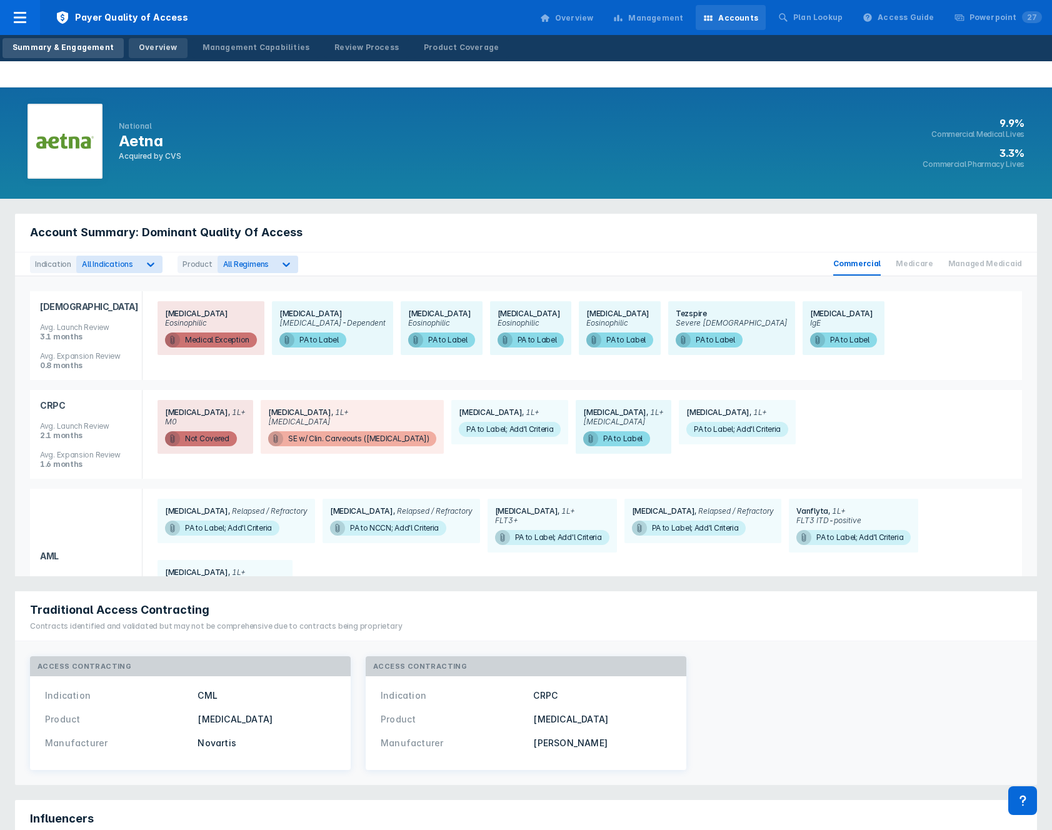
click at [155, 48] on div "Overview" at bounding box center [158, 47] width 39 height 11
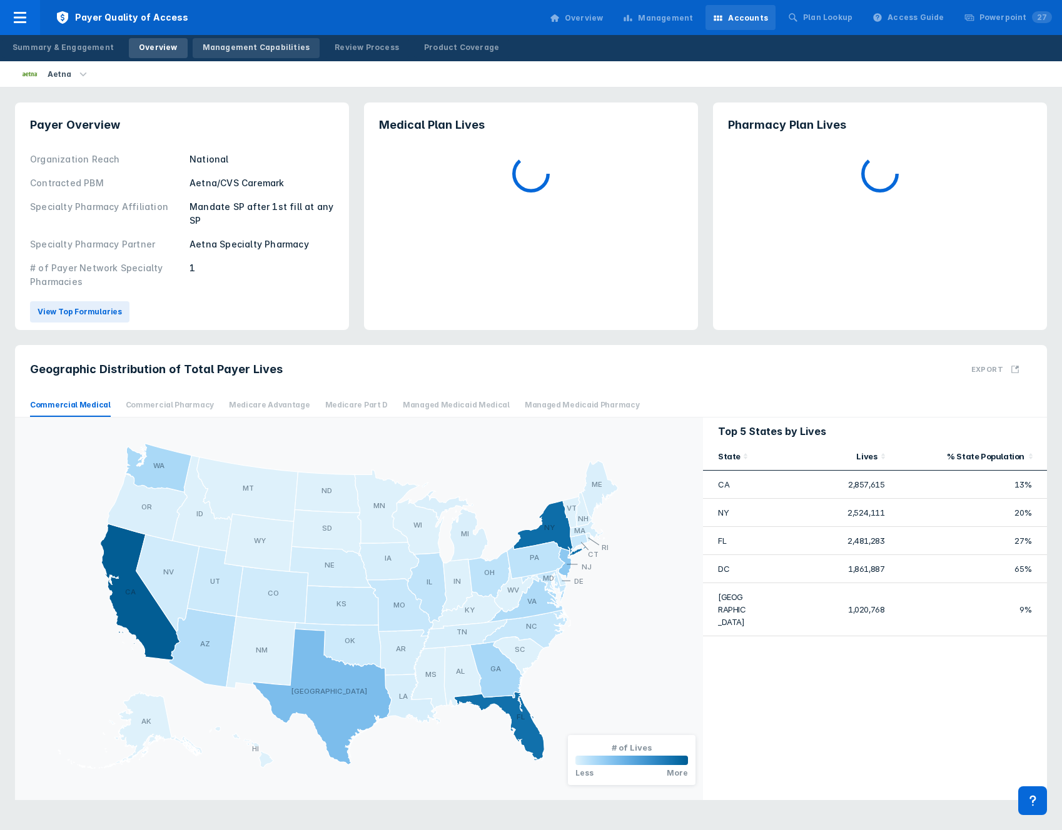
click at [243, 51] on div "Management Capabilities" at bounding box center [257, 47] width 108 height 11
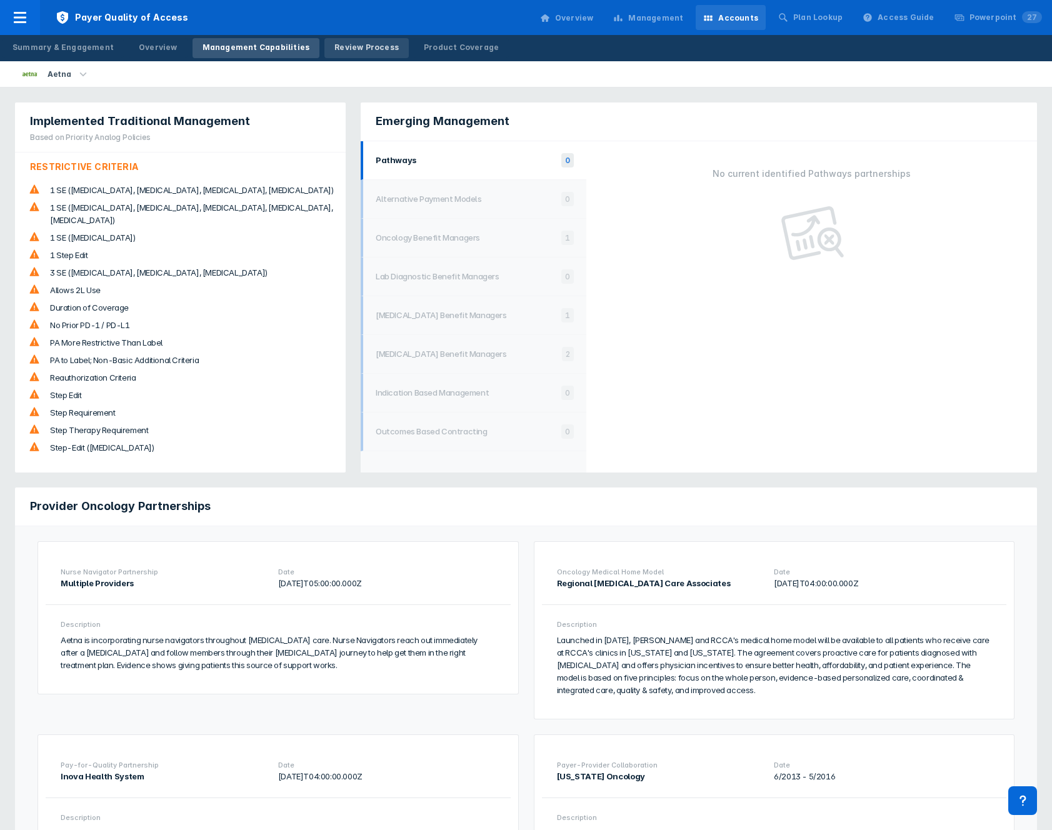
click at [366, 51] on div "Review Process" at bounding box center [366, 47] width 64 height 11
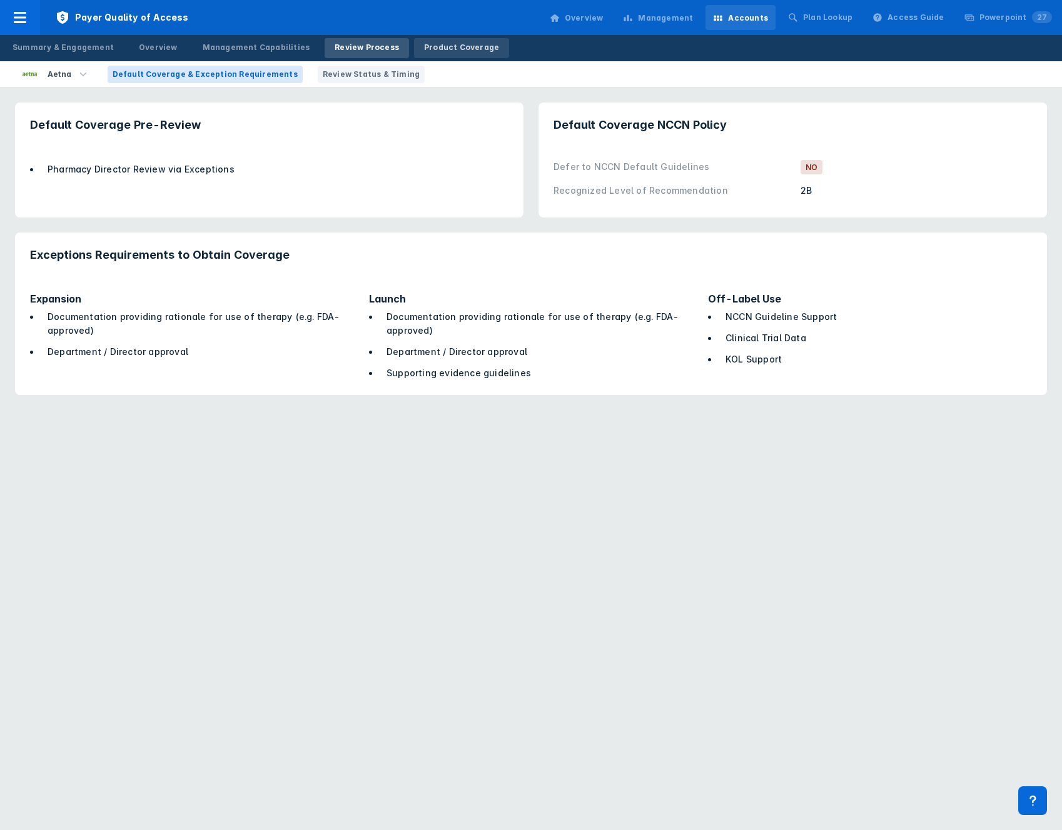
click at [436, 52] on div "Product Coverage" at bounding box center [461, 47] width 75 height 11
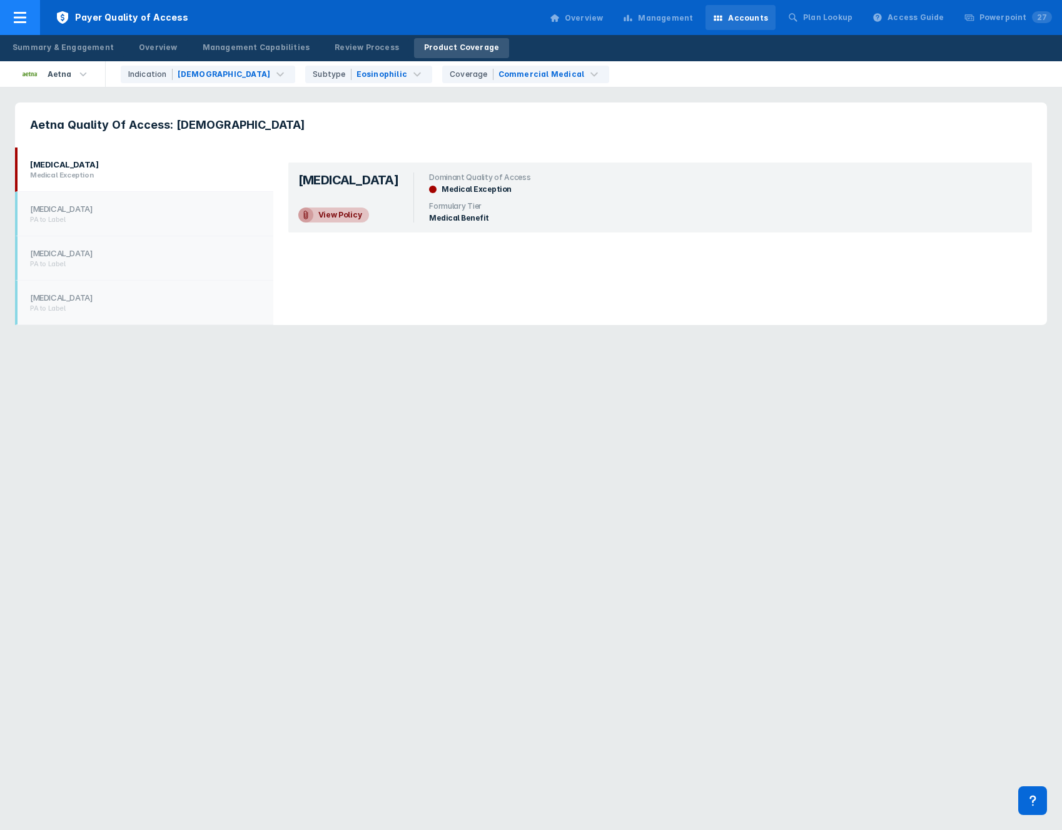
click at [22, 11] on icon at bounding box center [20, 17] width 15 height 15
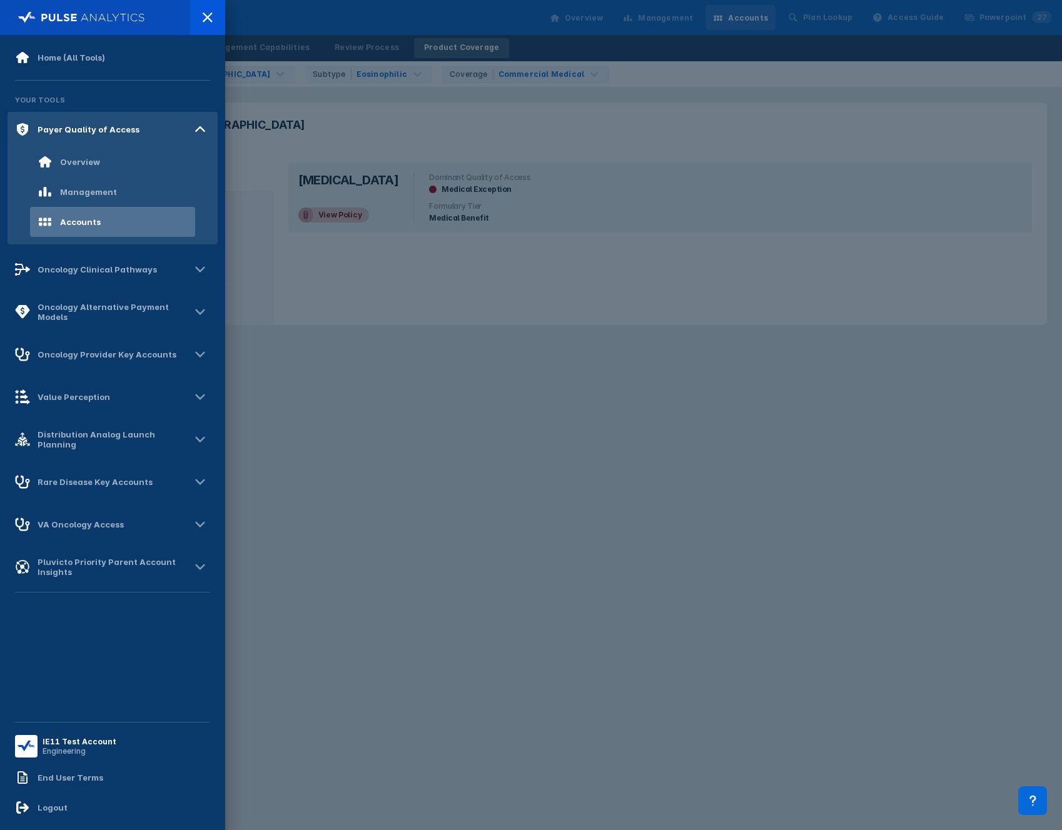
click at [103, 288] on div "Home (All Tools) Your Tools Payer Quality of Access Overview Management Account…" at bounding box center [113, 379] width 210 height 672
click at [108, 279] on div "Oncology Clinical Pathways" at bounding box center [113, 269] width 210 height 35
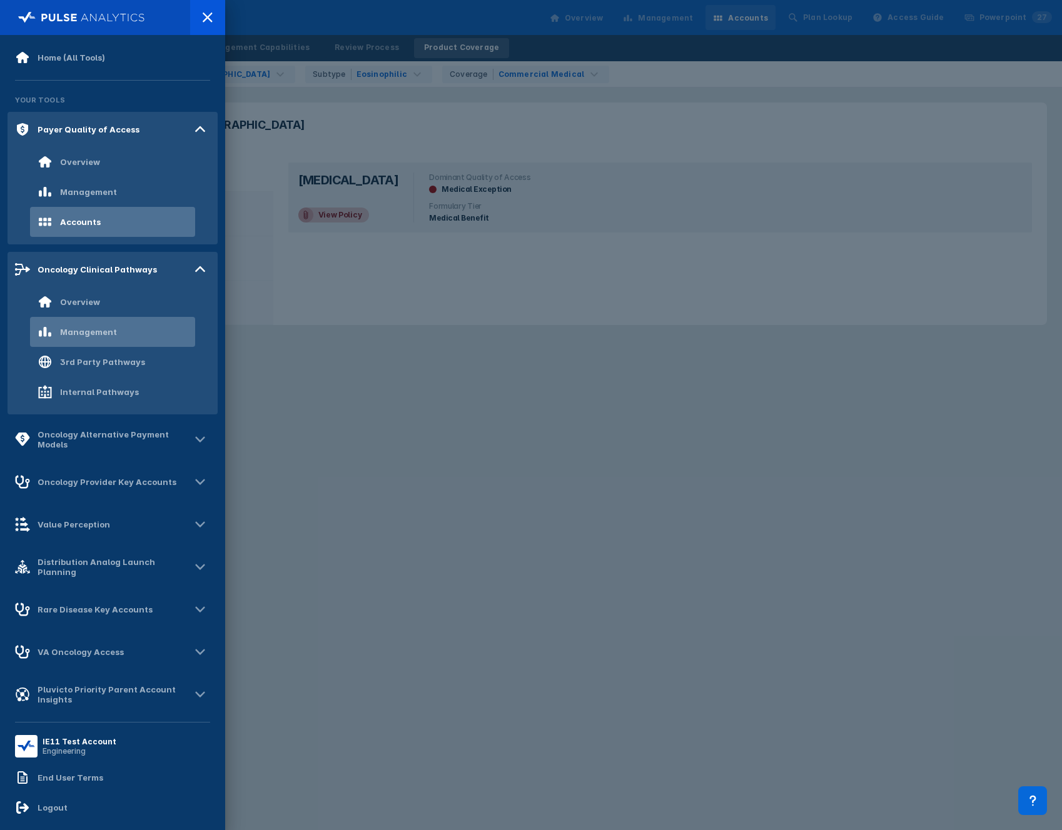
click at [106, 333] on div "Management" at bounding box center [88, 332] width 57 height 10
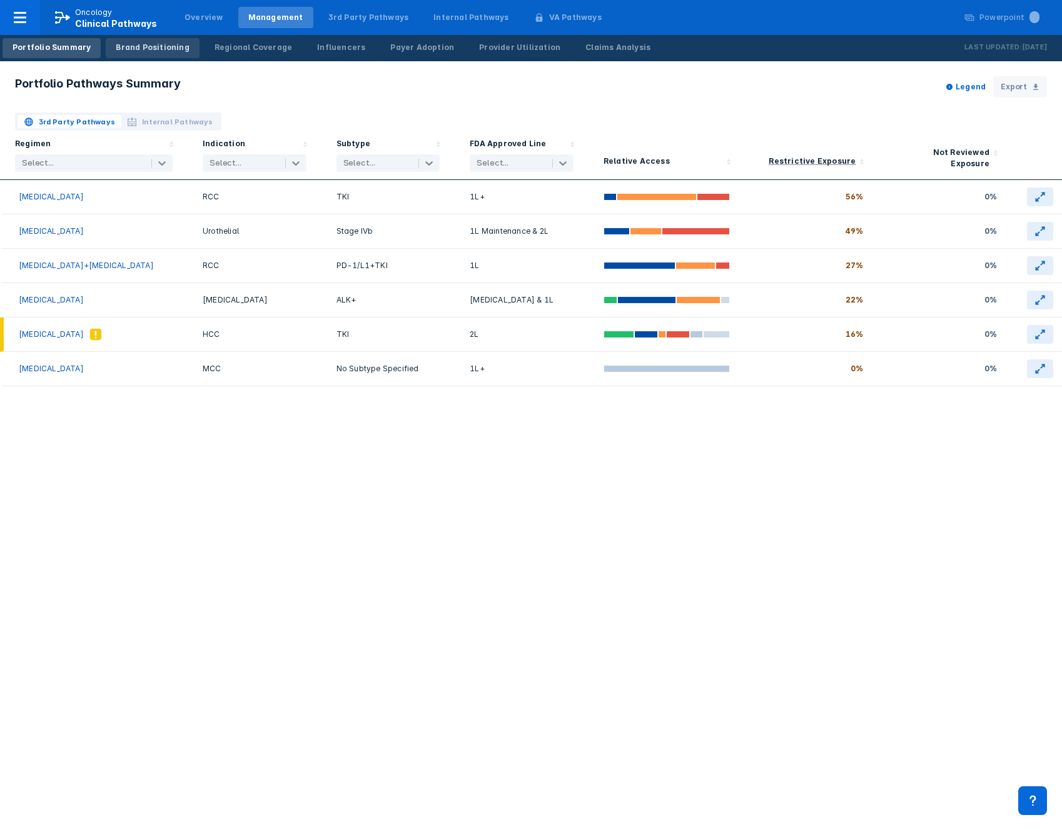
click at [138, 46] on div "Brand Positioning" at bounding box center [152, 47] width 73 height 11
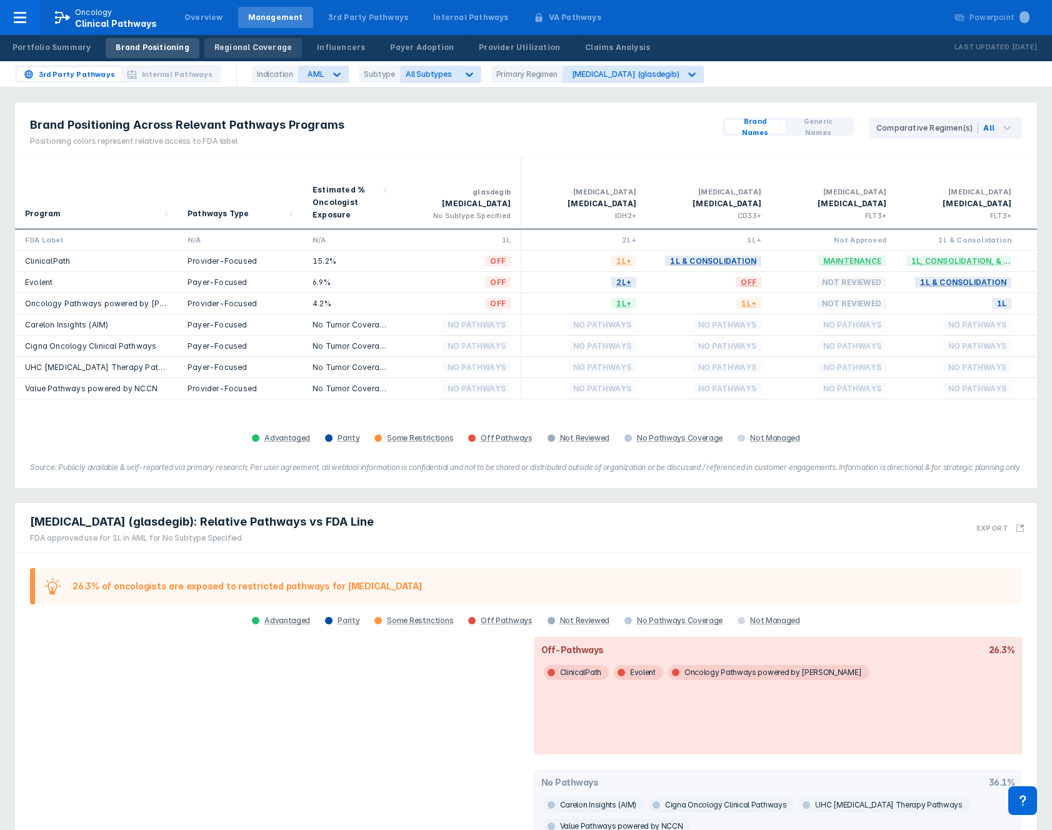
click at [264, 44] on div "Regional Coverage" at bounding box center [253, 47] width 78 height 11
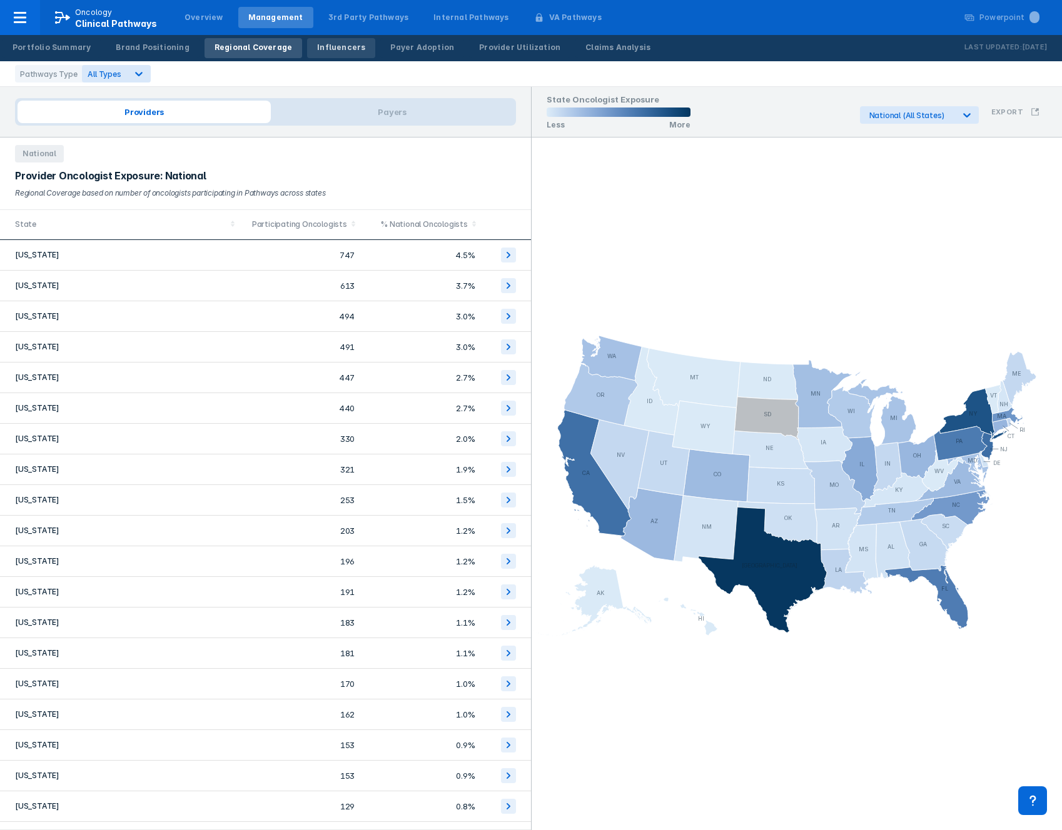
click at [332, 44] on div "Influencers" at bounding box center [341, 47] width 48 height 11
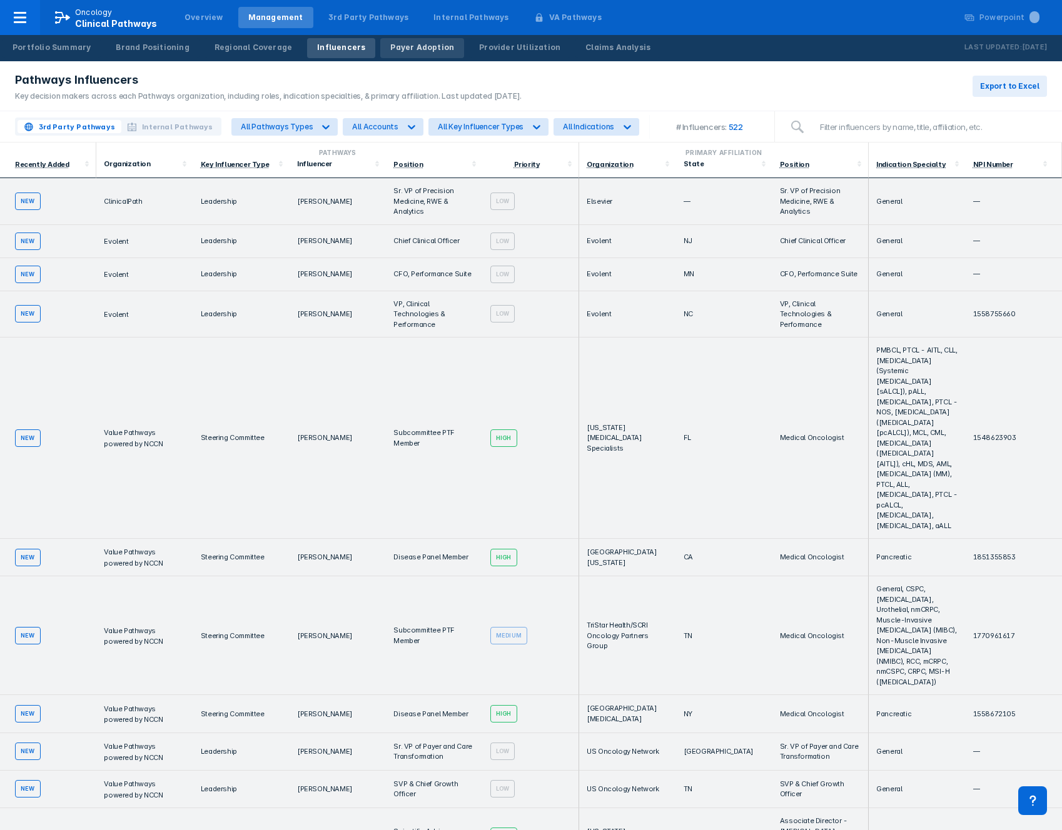
click at [399, 48] on div "Payer Adoption" at bounding box center [422, 47] width 64 height 11
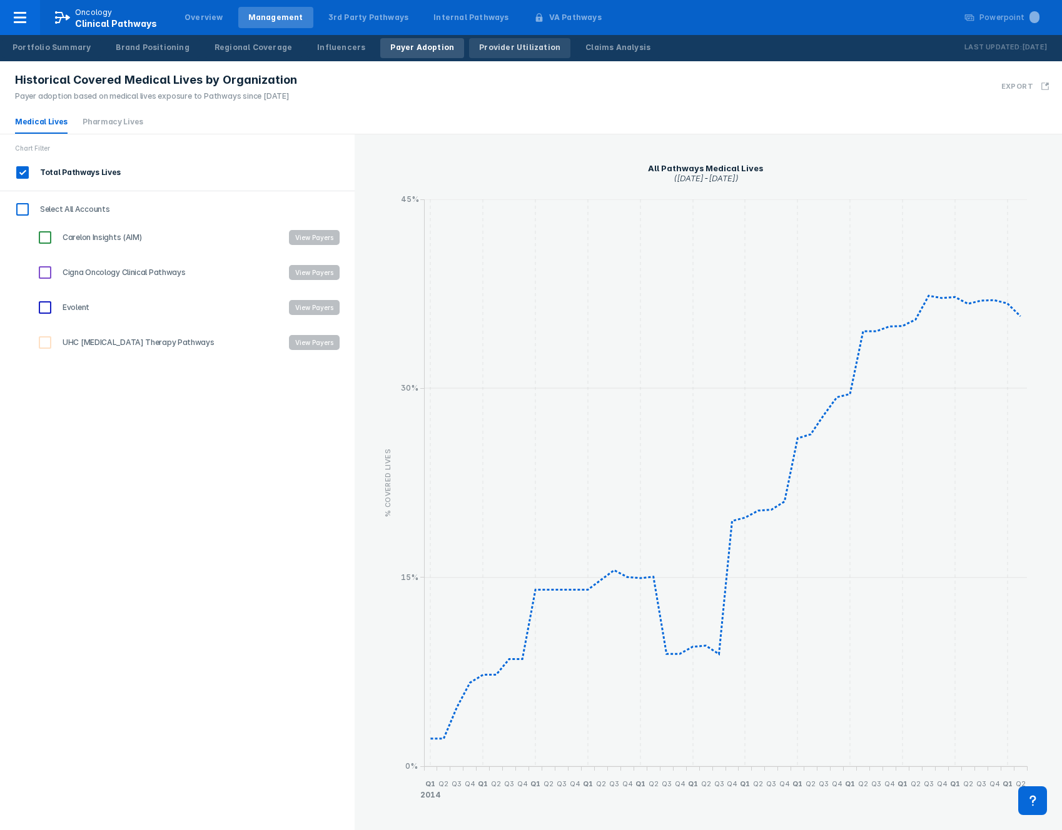
click at [481, 49] on div "Provider Utilization" at bounding box center [519, 47] width 81 height 11
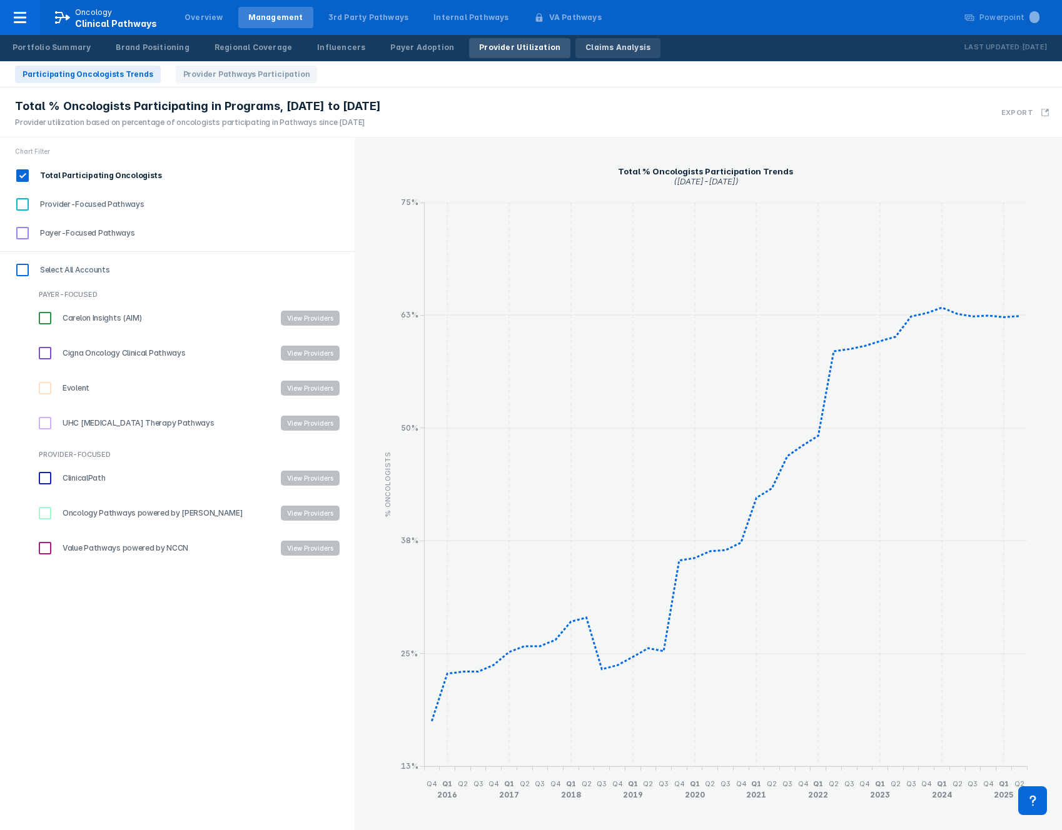
click at [589, 53] on div "Claims Analysis" at bounding box center [617, 47] width 65 height 11
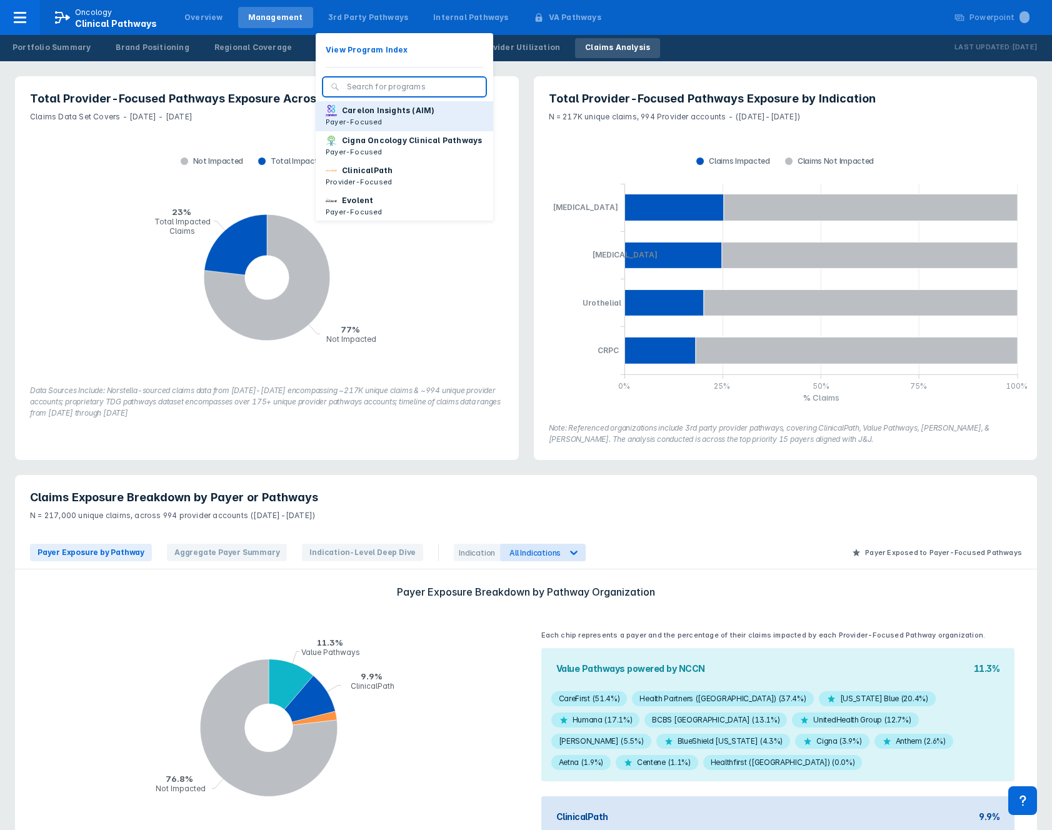
click at [349, 114] on p "Carelon Insights (AIM)" at bounding box center [388, 110] width 93 height 11
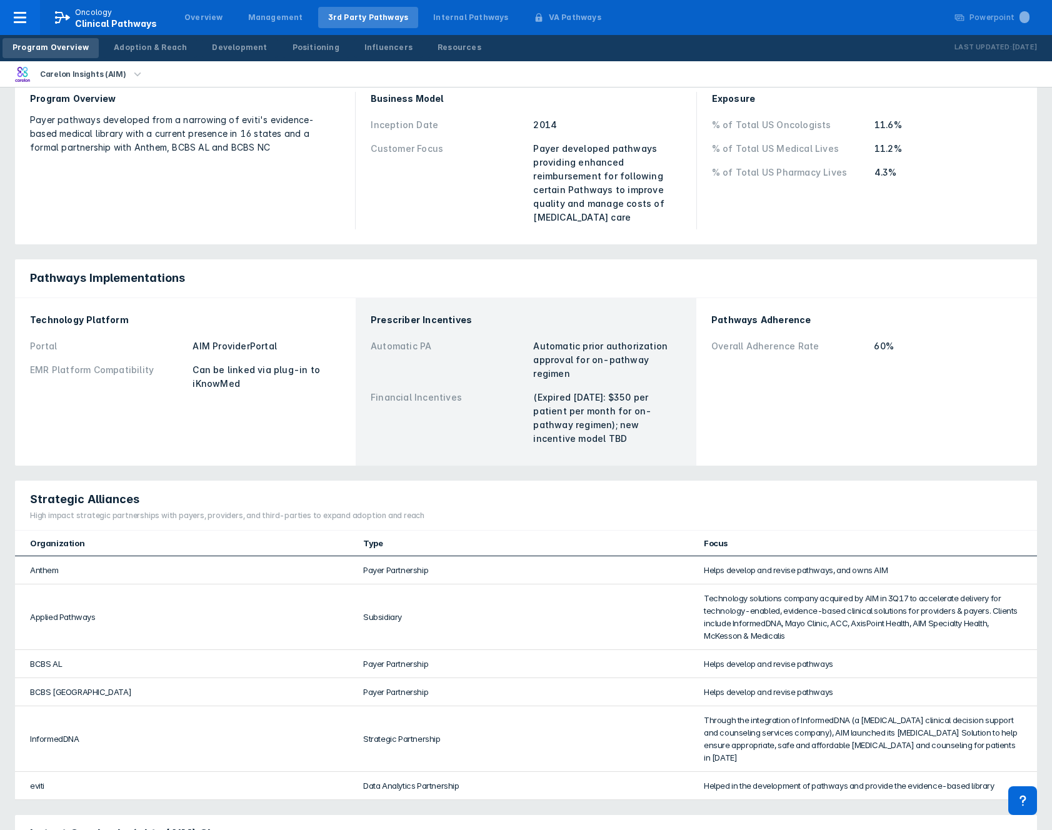
scroll to position [288, 0]
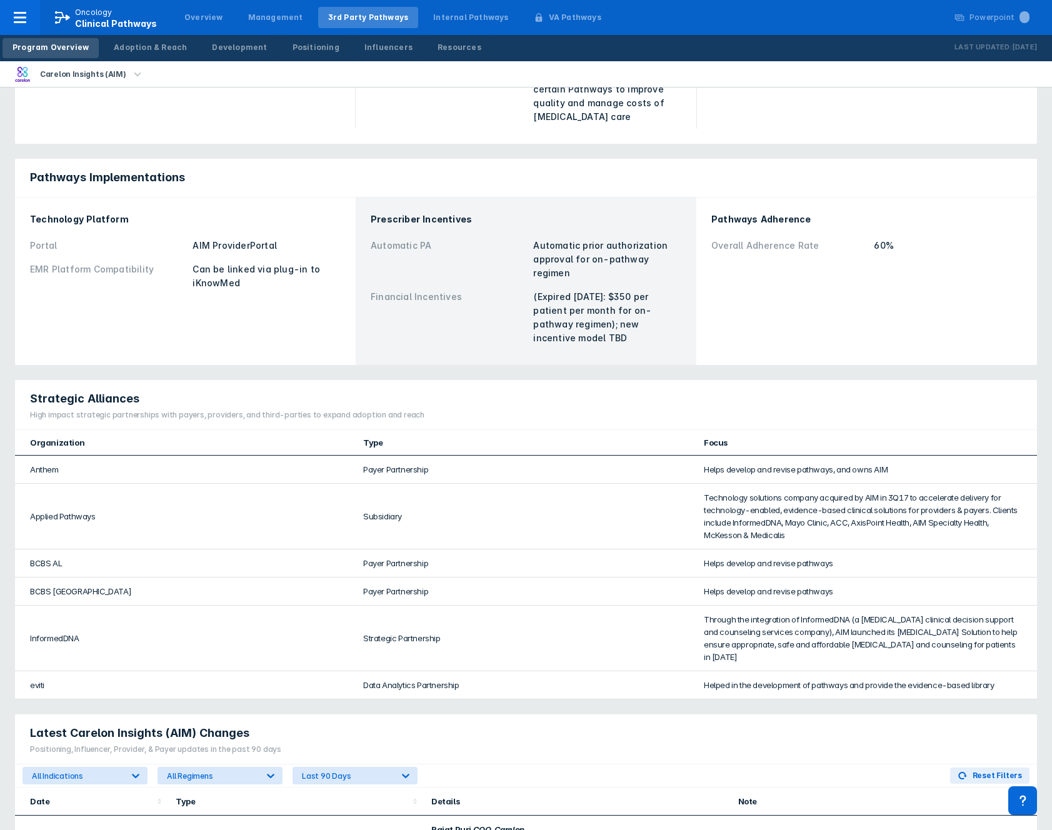
click at [153, 36] on div "Program Overview Adoption & Reach Development Positioning Influencers Resources" at bounding box center [247, 48] width 494 height 26
click at [154, 44] on div "Adoption & Reach" at bounding box center [150, 47] width 73 height 11
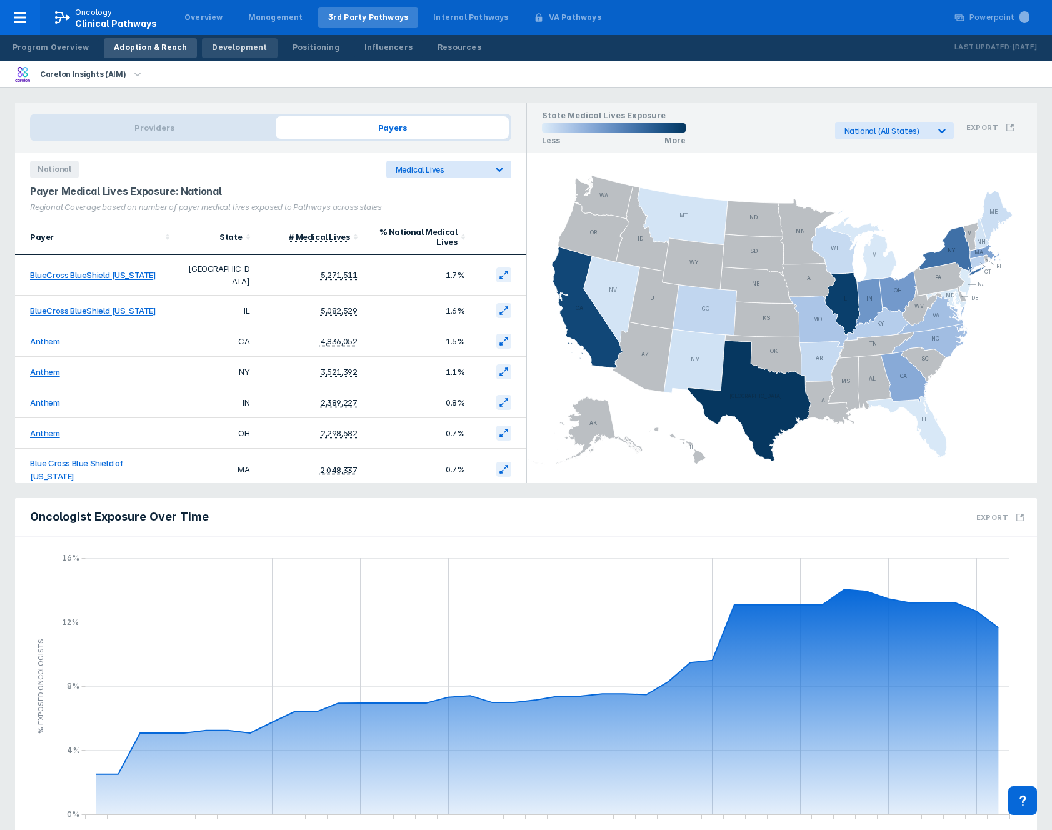
click at [232, 52] on div "Development" at bounding box center [239, 47] width 55 height 11
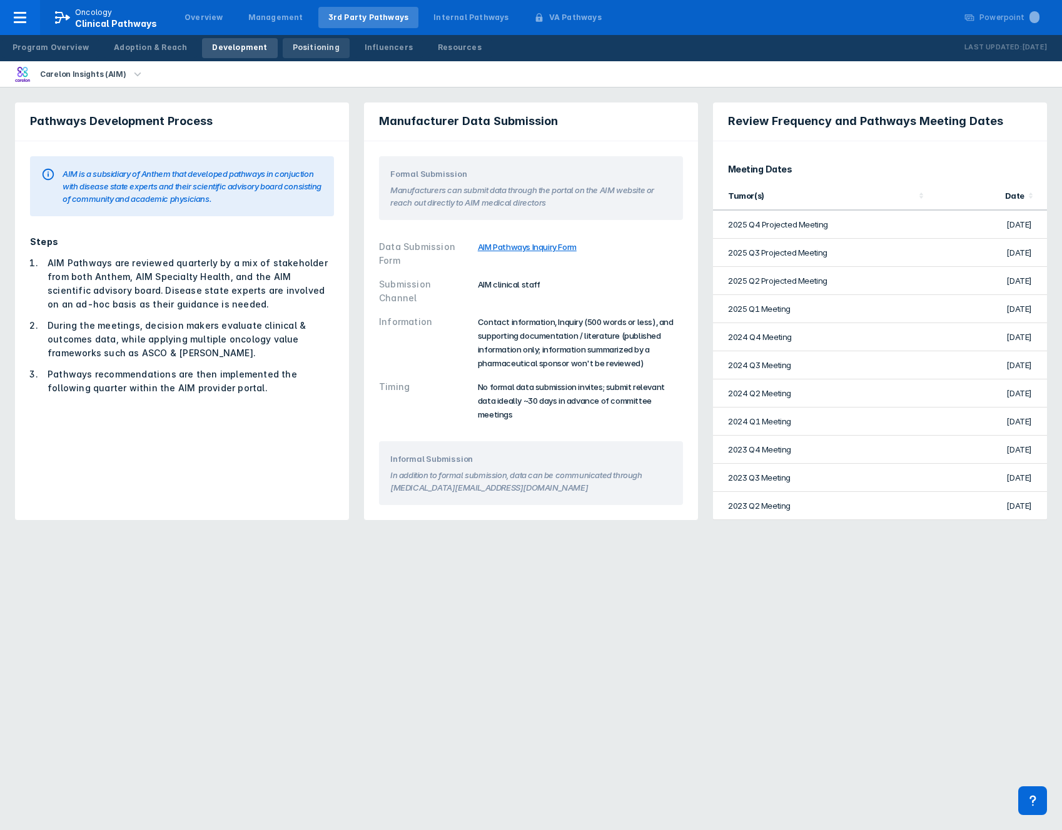
click at [313, 51] on div "Positioning" at bounding box center [316, 47] width 47 height 11
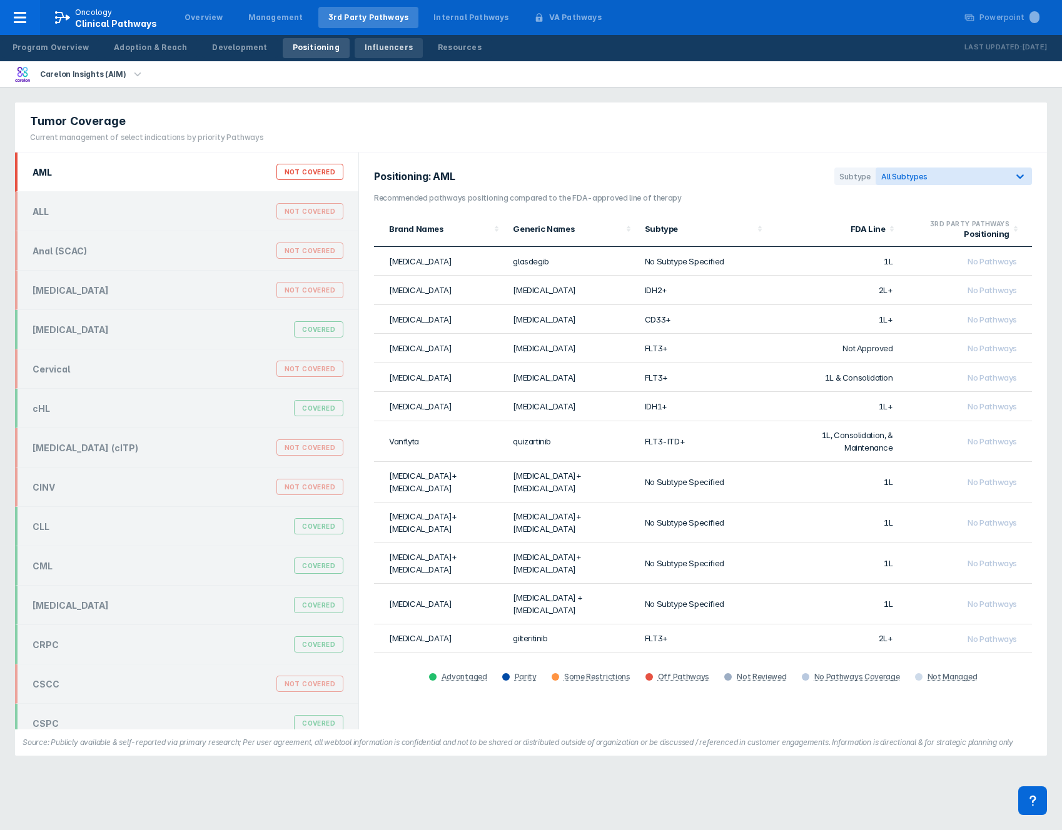
click at [381, 49] on div "Influencers" at bounding box center [388, 47] width 48 height 11
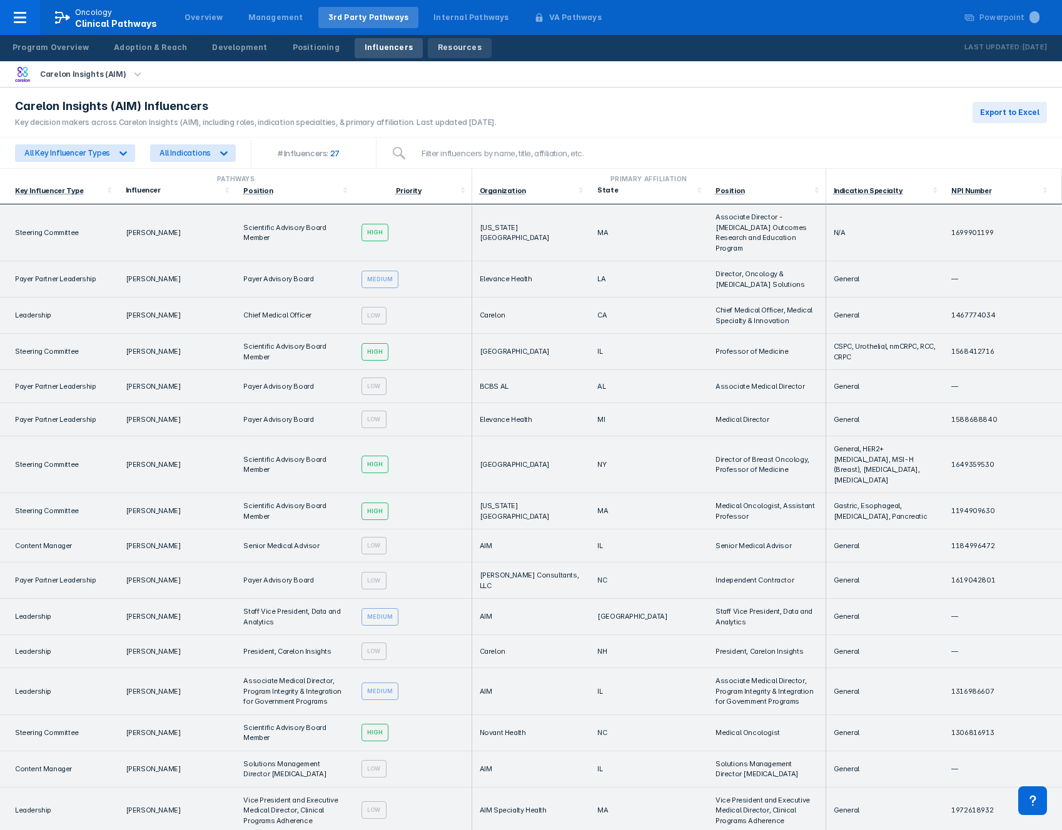
click at [443, 48] on div "Resources" at bounding box center [460, 47] width 44 height 11
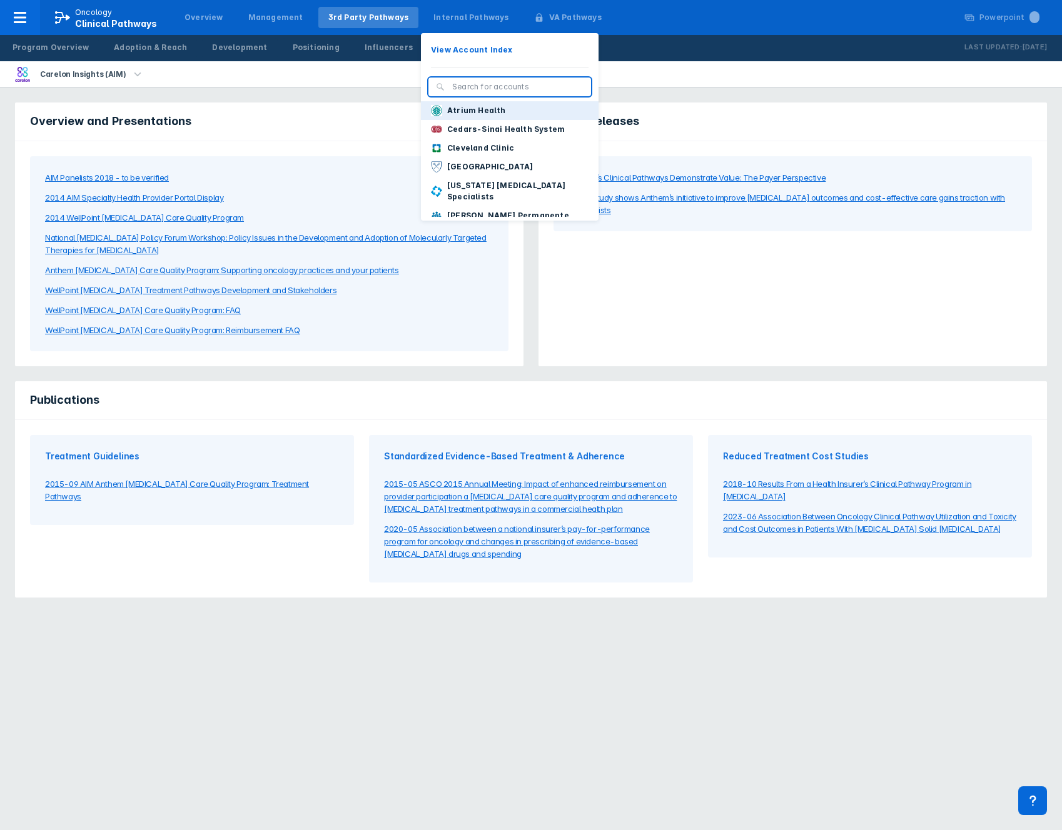
click at [464, 109] on p "Atrium Health" at bounding box center [476, 110] width 59 height 11
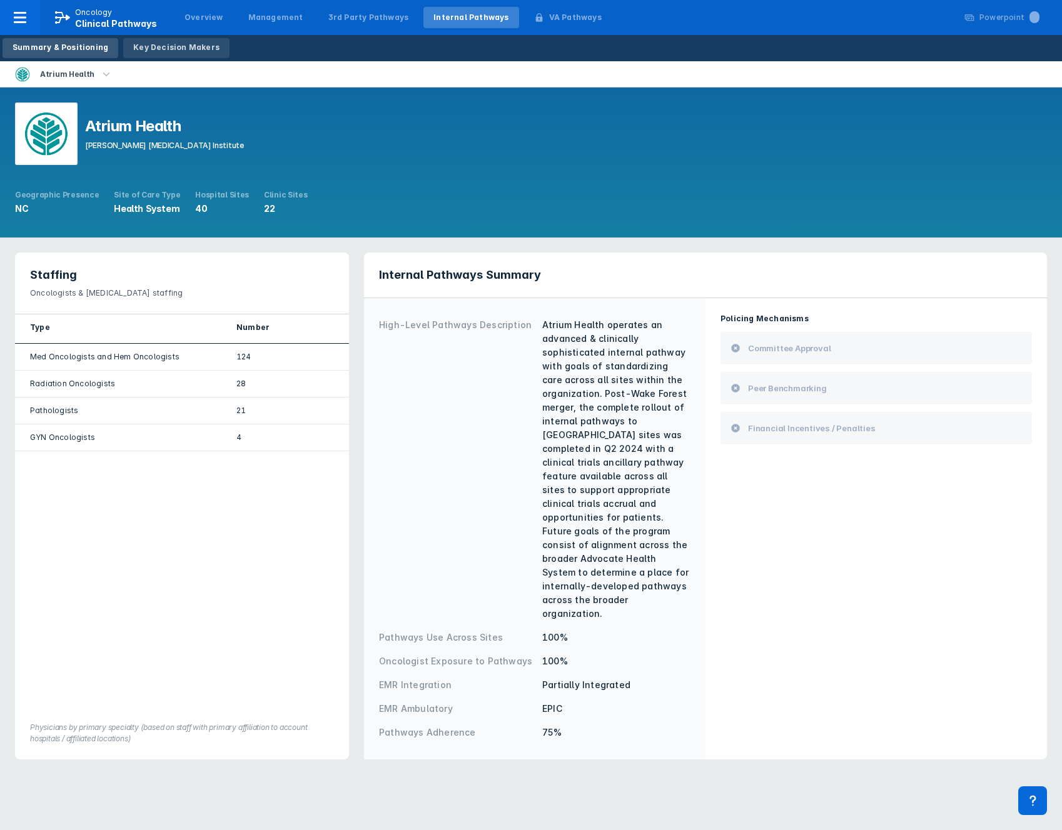
click at [156, 44] on div "Key Decision Makers" at bounding box center [176, 47] width 86 height 11
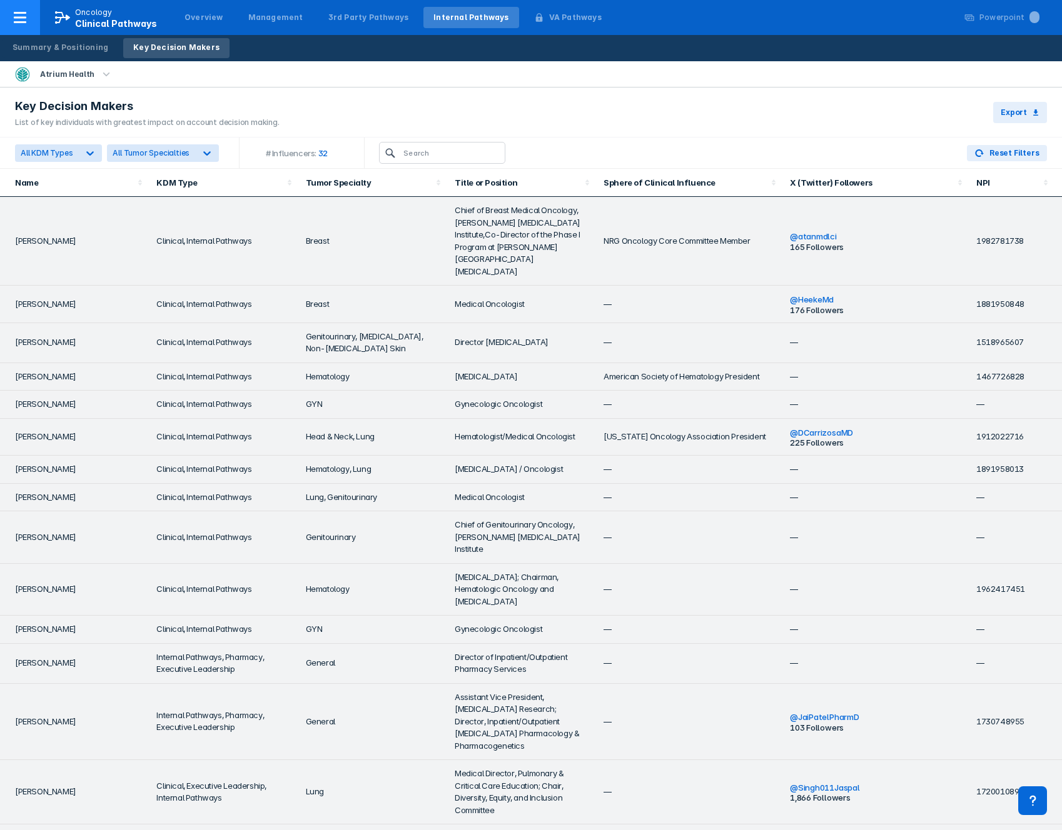
click at [28, 19] on div at bounding box center [20, 17] width 40 height 35
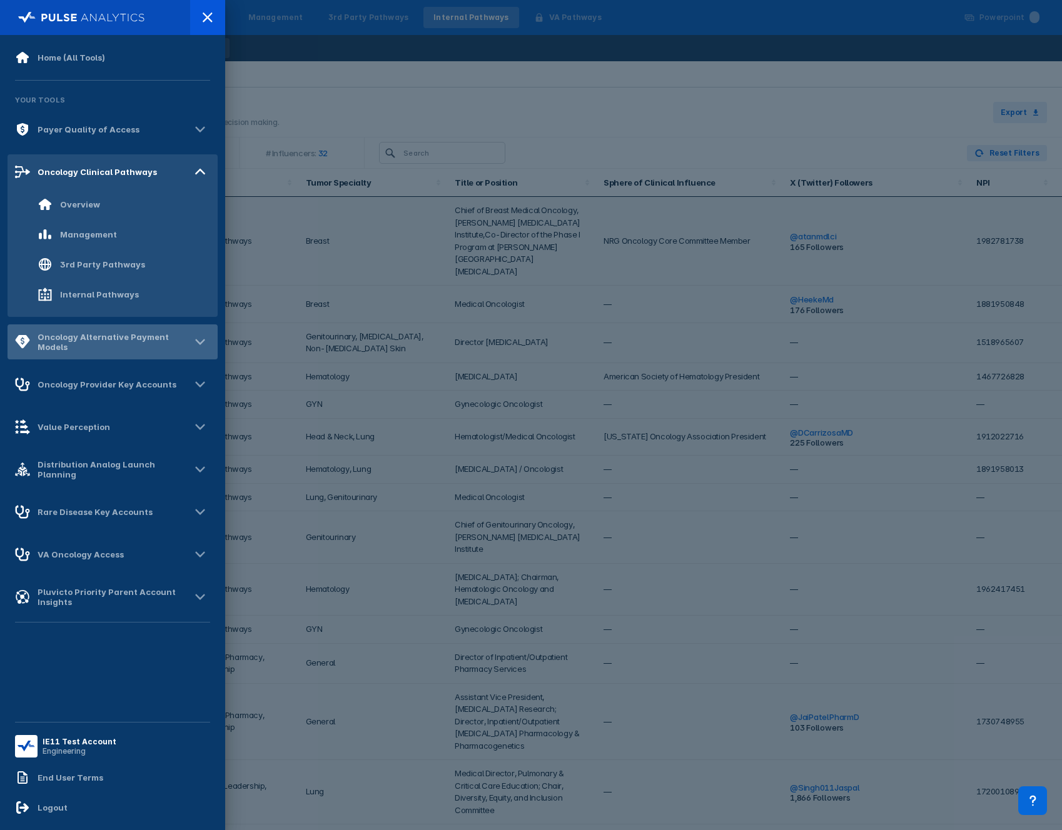
click at [96, 335] on div "Oncology Alternative Payment Models" at bounding box center [114, 342] width 153 height 20
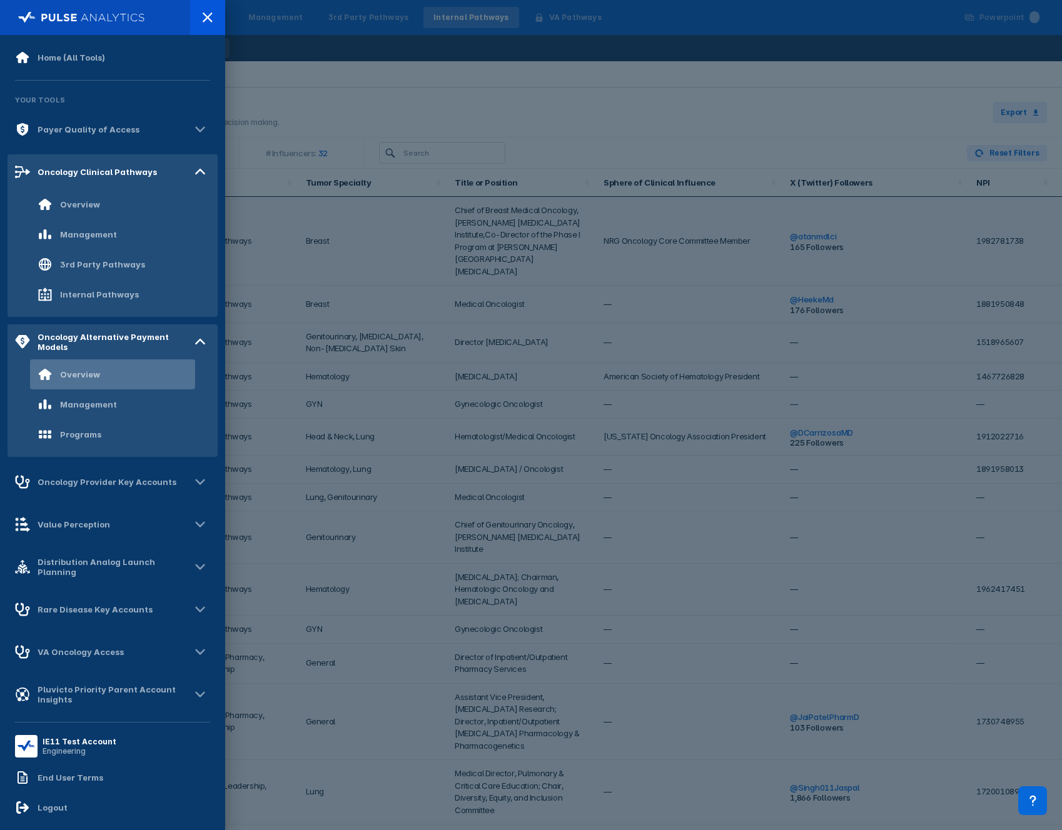
click at [86, 376] on div "Overview" at bounding box center [80, 374] width 40 height 10
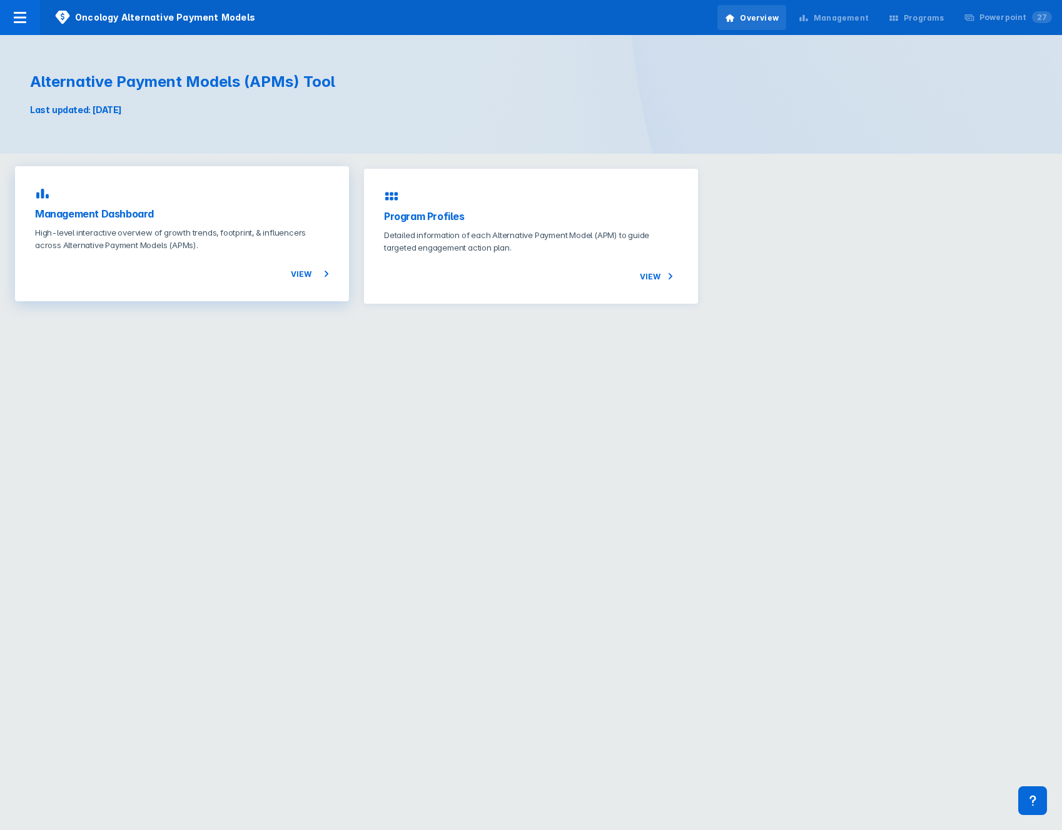
click at [139, 213] on h3 "Management Dashboard" at bounding box center [182, 213] width 294 height 15
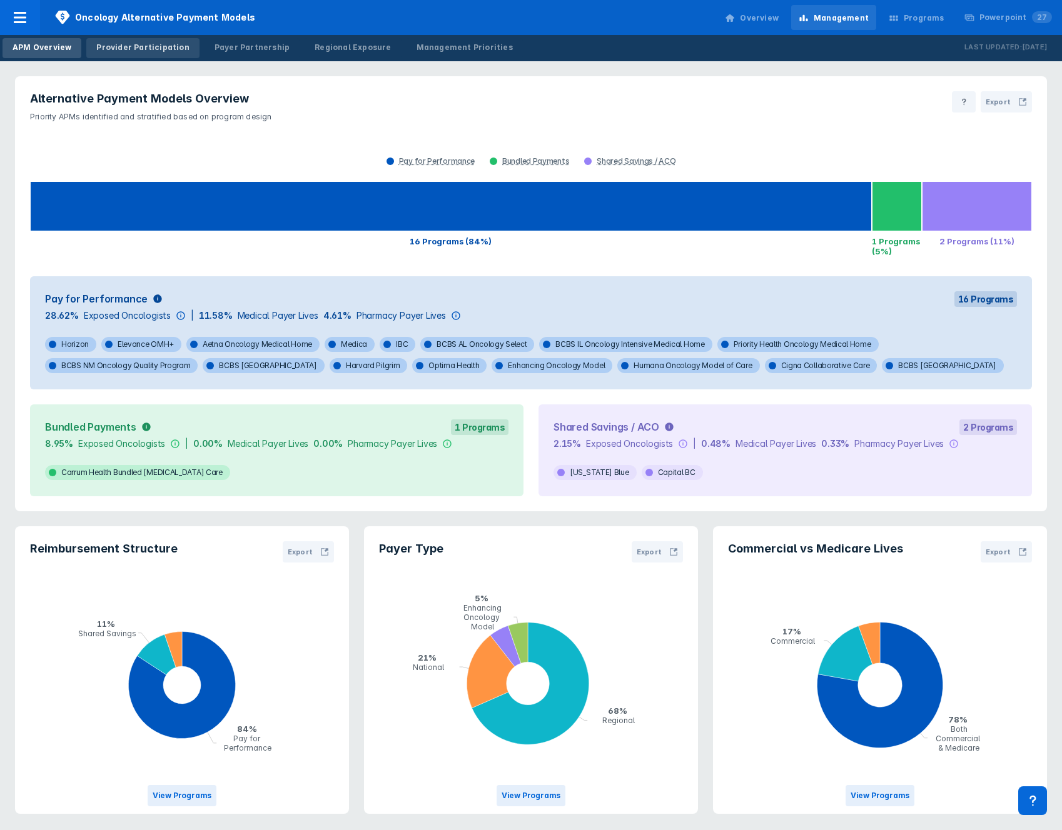
click at [154, 42] on div "Provider Participation" at bounding box center [142, 47] width 93 height 11
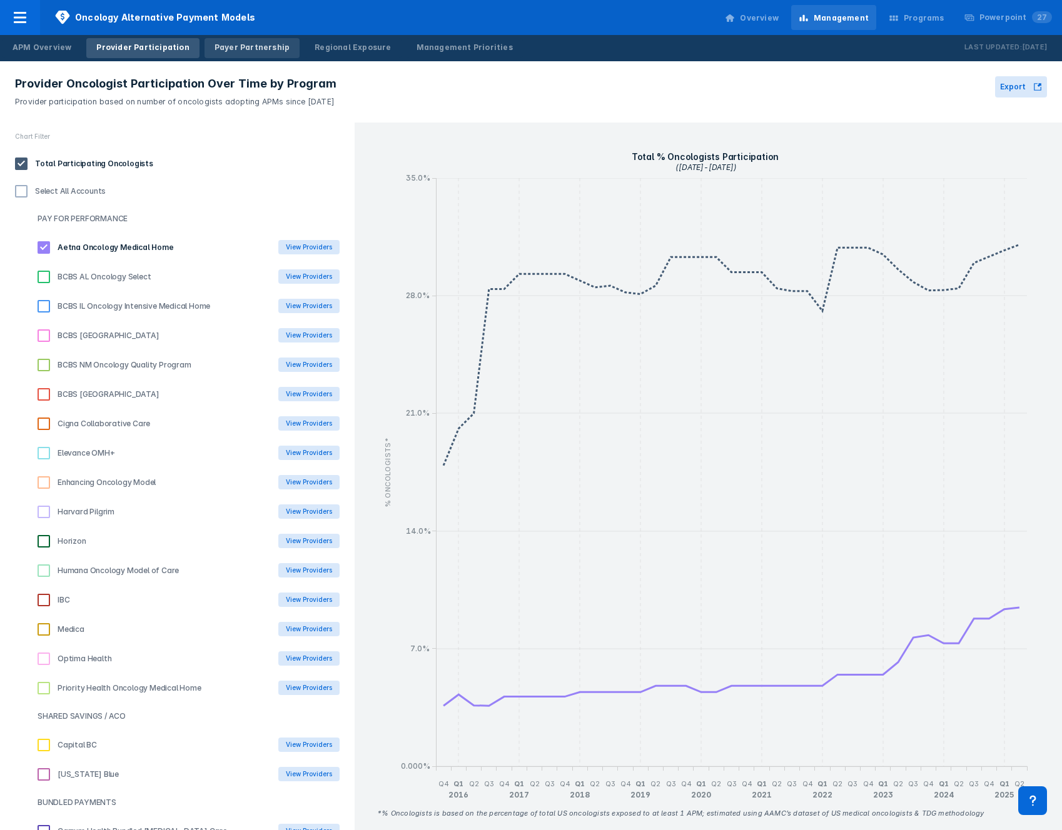
click at [253, 43] on div "Payer Partnership" at bounding box center [251, 47] width 75 height 11
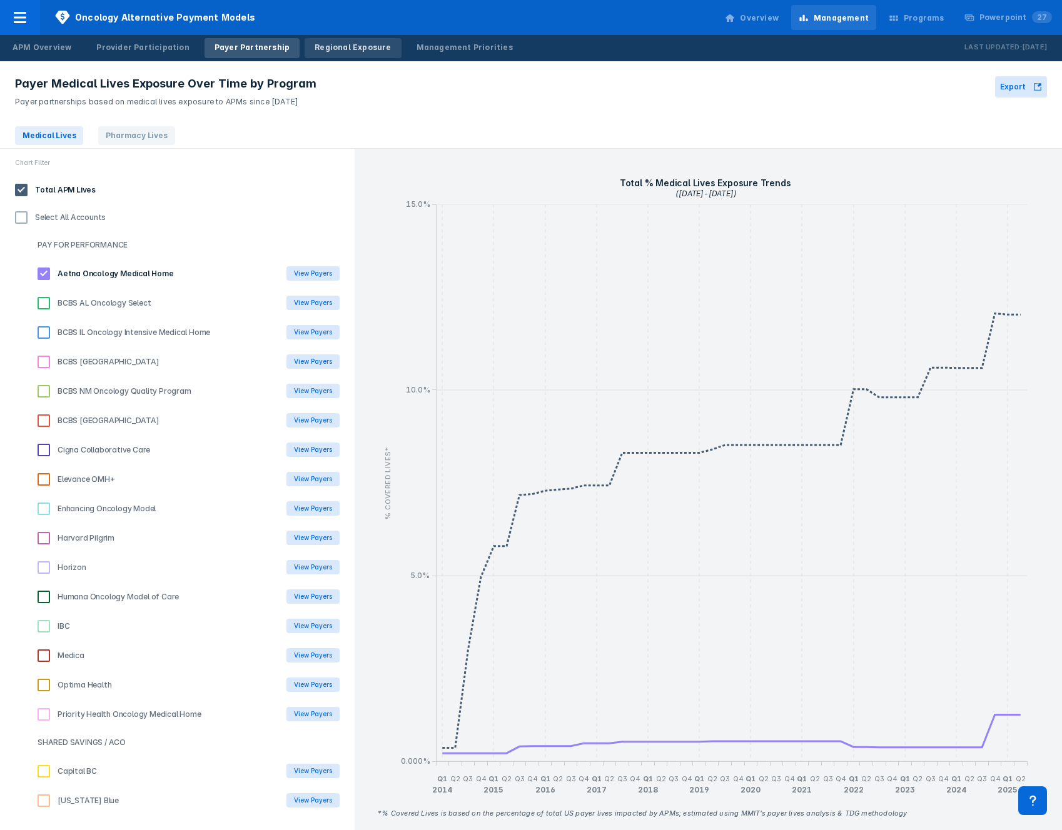
click at [344, 51] on div "Regional Exposure" at bounding box center [352, 47] width 76 height 11
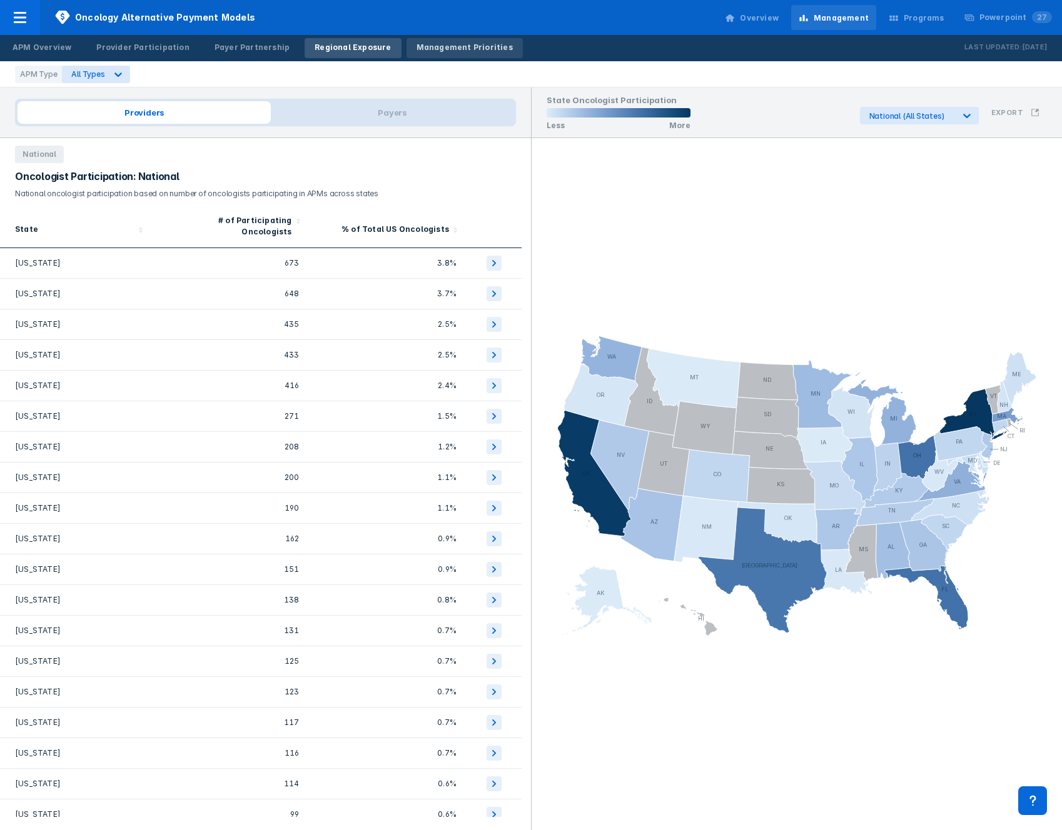
click at [416, 50] on div "Management Priorities" at bounding box center [464, 47] width 96 height 11
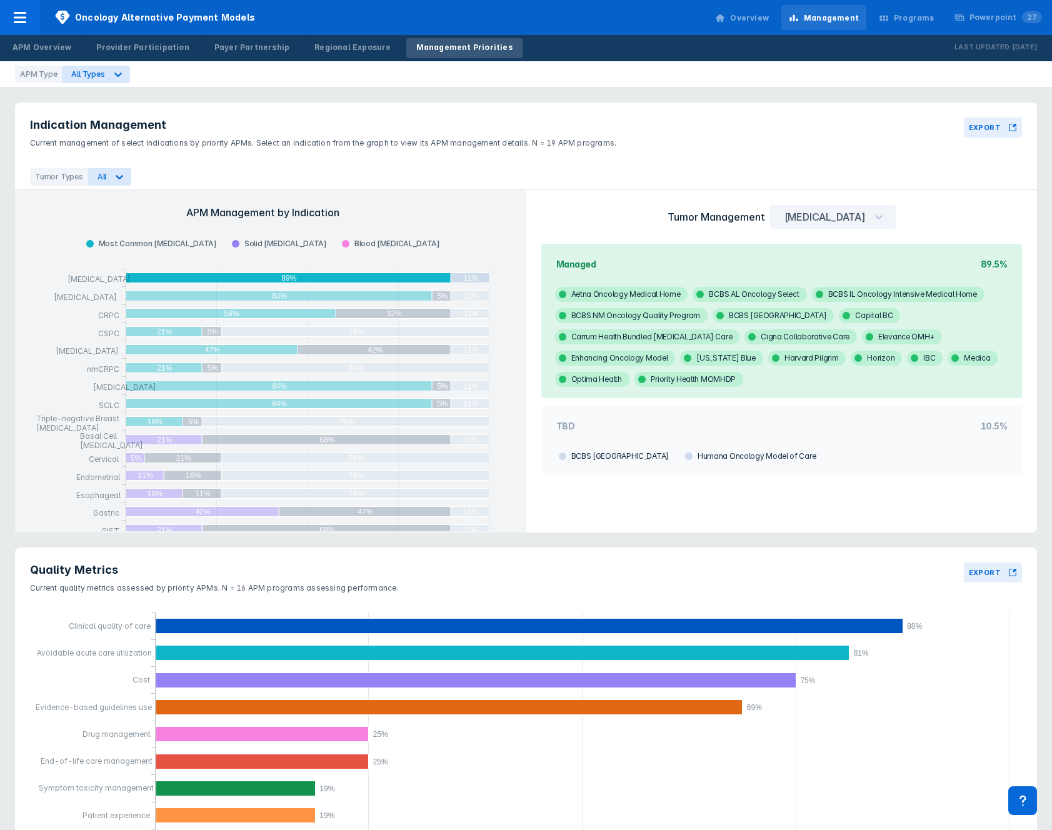
click at [903, 19] on div "Programs" at bounding box center [914, 18] width 41 height 11
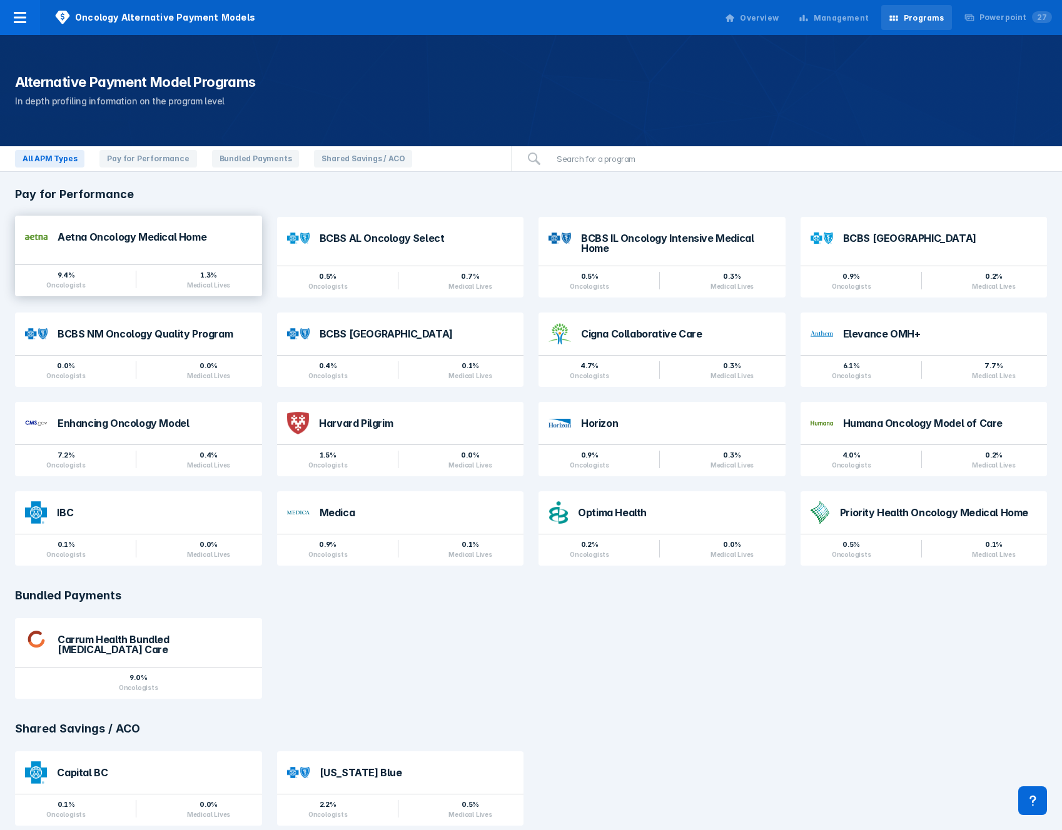
click at [139, 226] on div "Aetna Oncology Medical Home" at bounding box center [138, 237] width 247 height 43
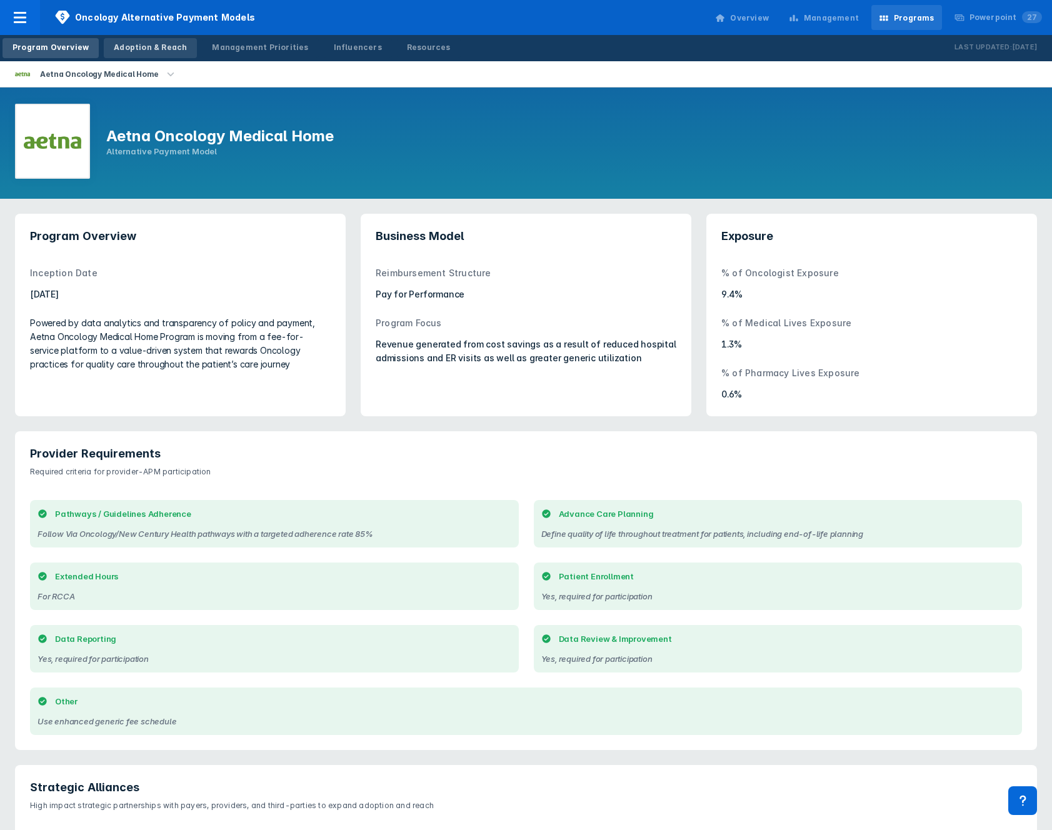
click at [153, 49] on div "Adoption & Reach" at bounding box center [150, 47] width 73 height 11
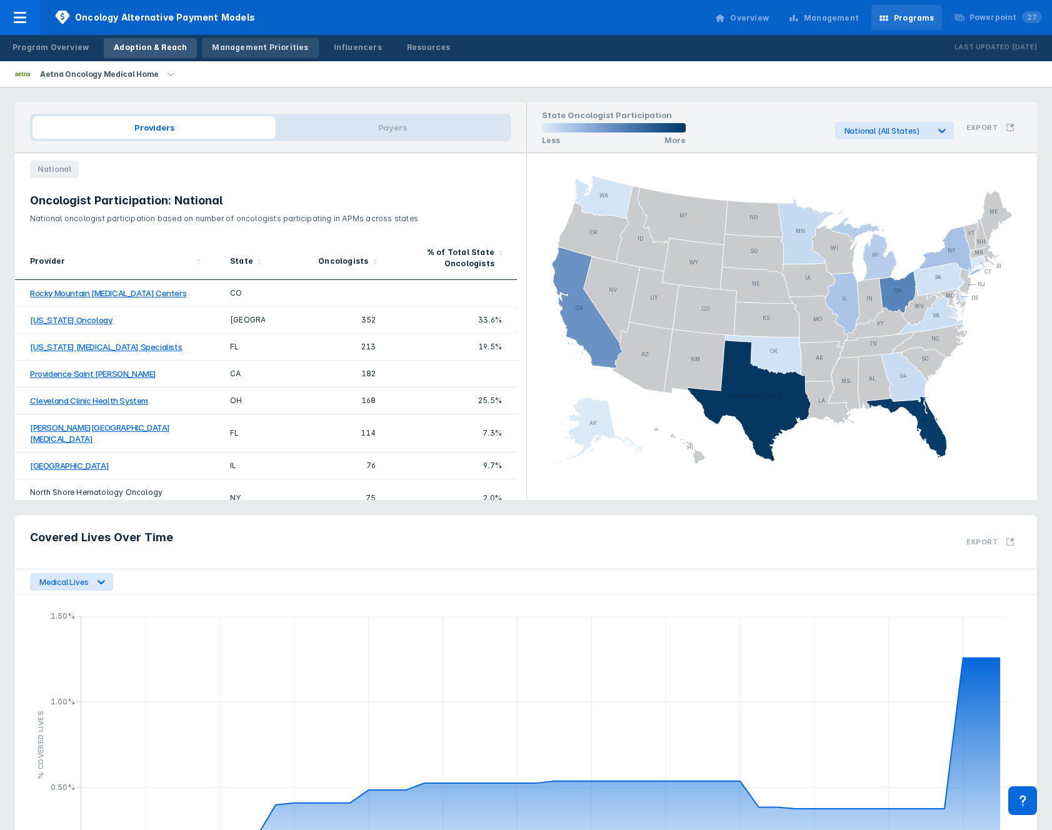
click at [239, 48] on div "Management Priorities" at bounding box center [260, 47] width 96 height 11
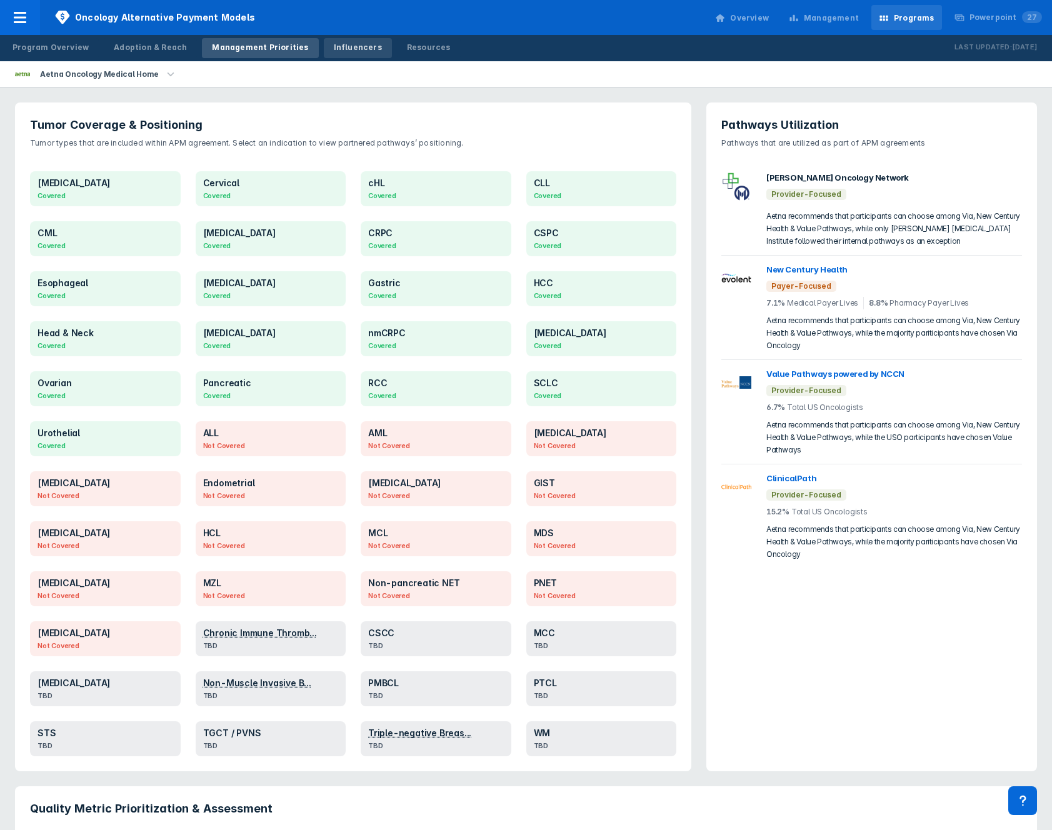
click at [338, 53] on div "Influencers" at bounding box center [358, 47] width 48 height 11
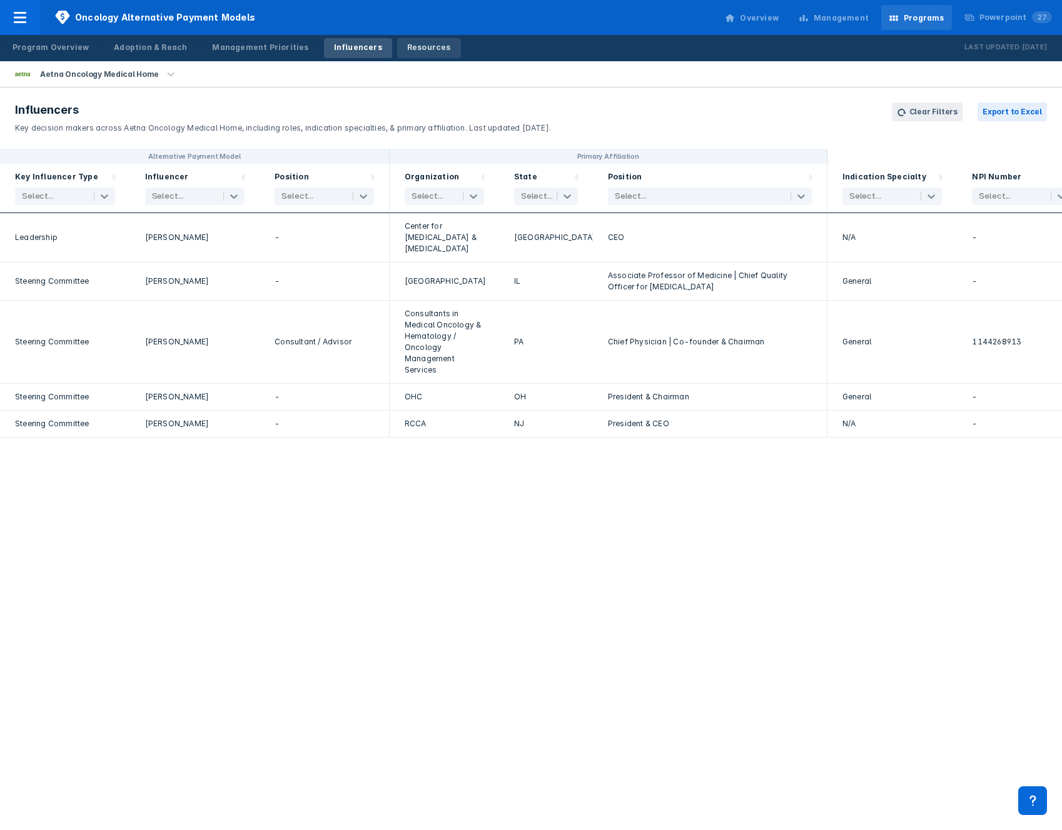
click at [413, 53] on link "Resources" at bounding box center [429, 48] width 64 height 20
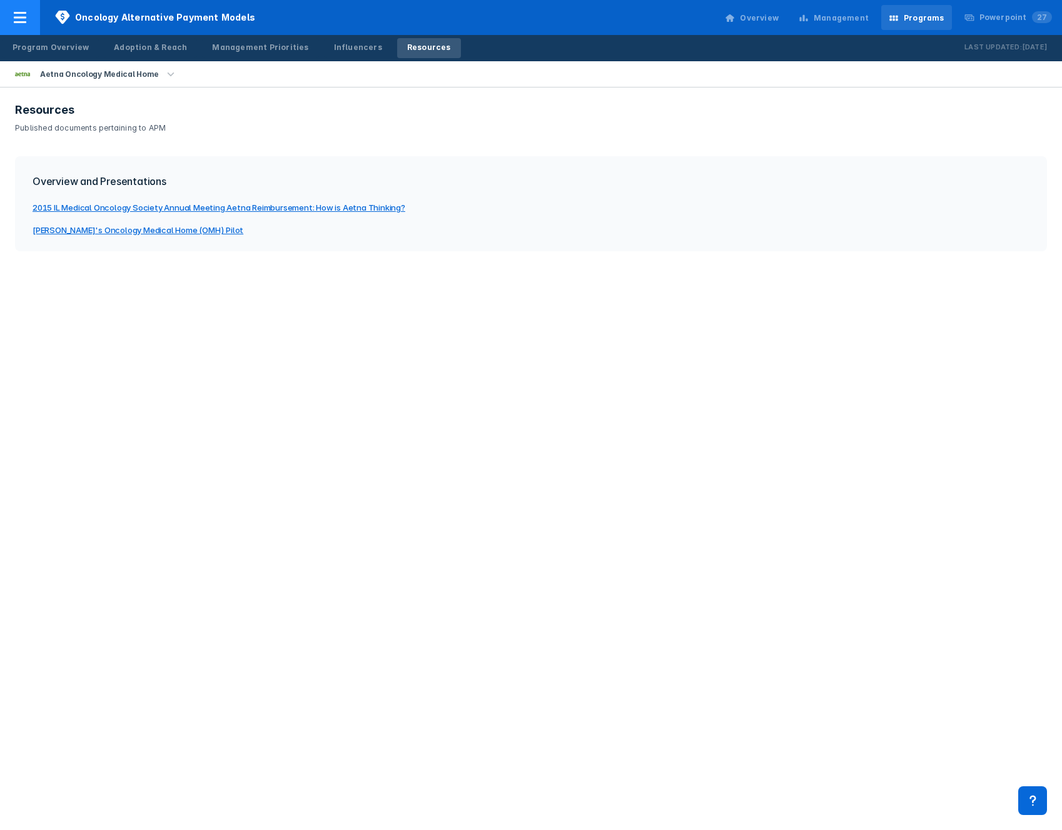
click at [41, 33] on span "Oncology Alternative Payment Models" at bounding box center [155, 17] width 230 height 35
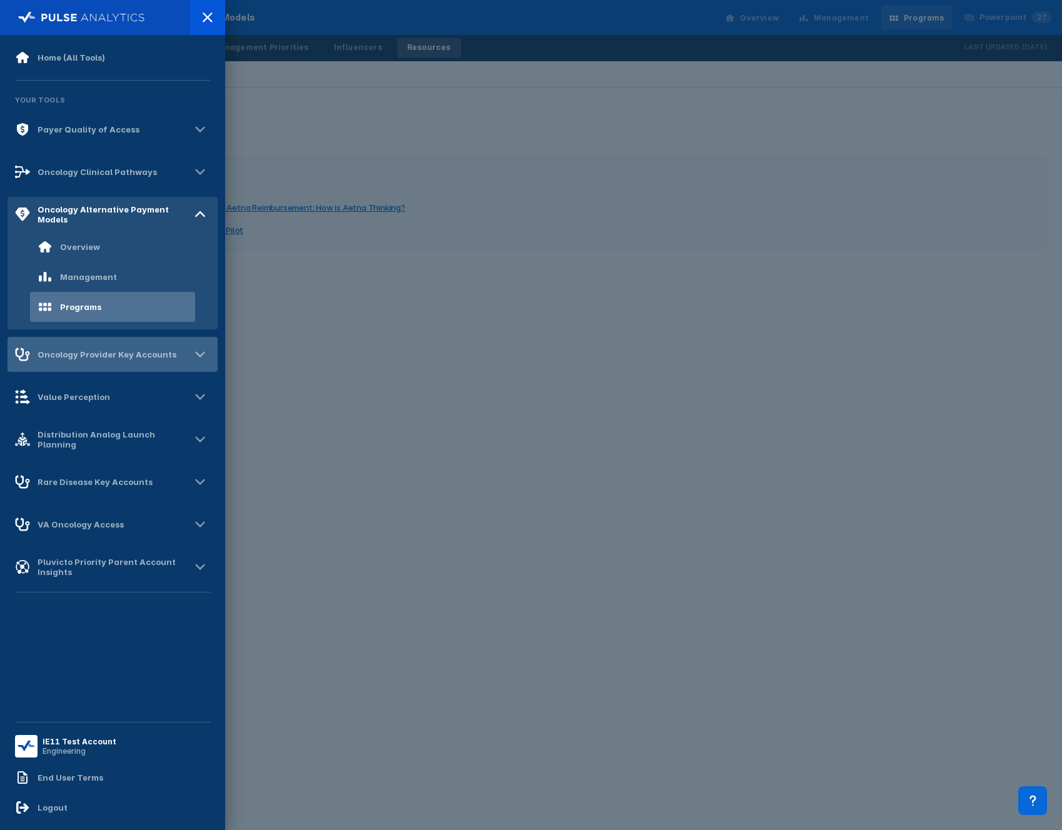
click at [89, 360] on div "Oncology Provider Key Accounts" at bounding box center [95, 354] width 161 height 15
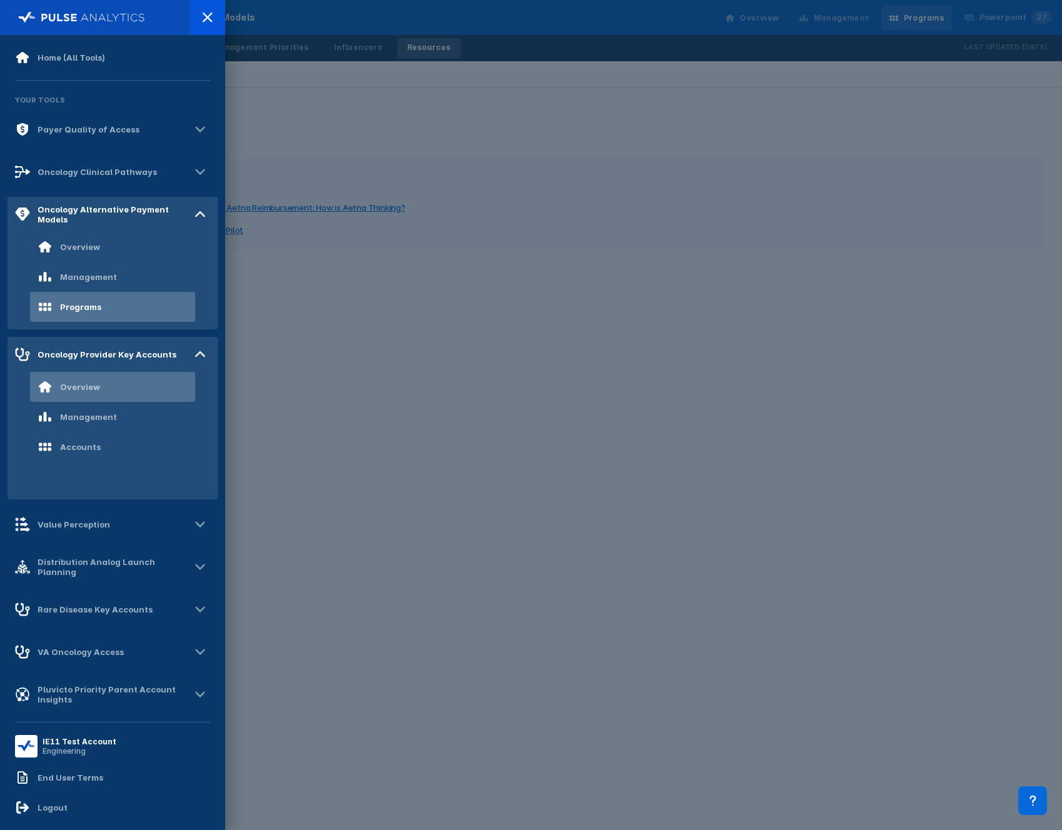
click at [85, 398] on div "Overview" at bounding box center [112, 387] width 165 height 30
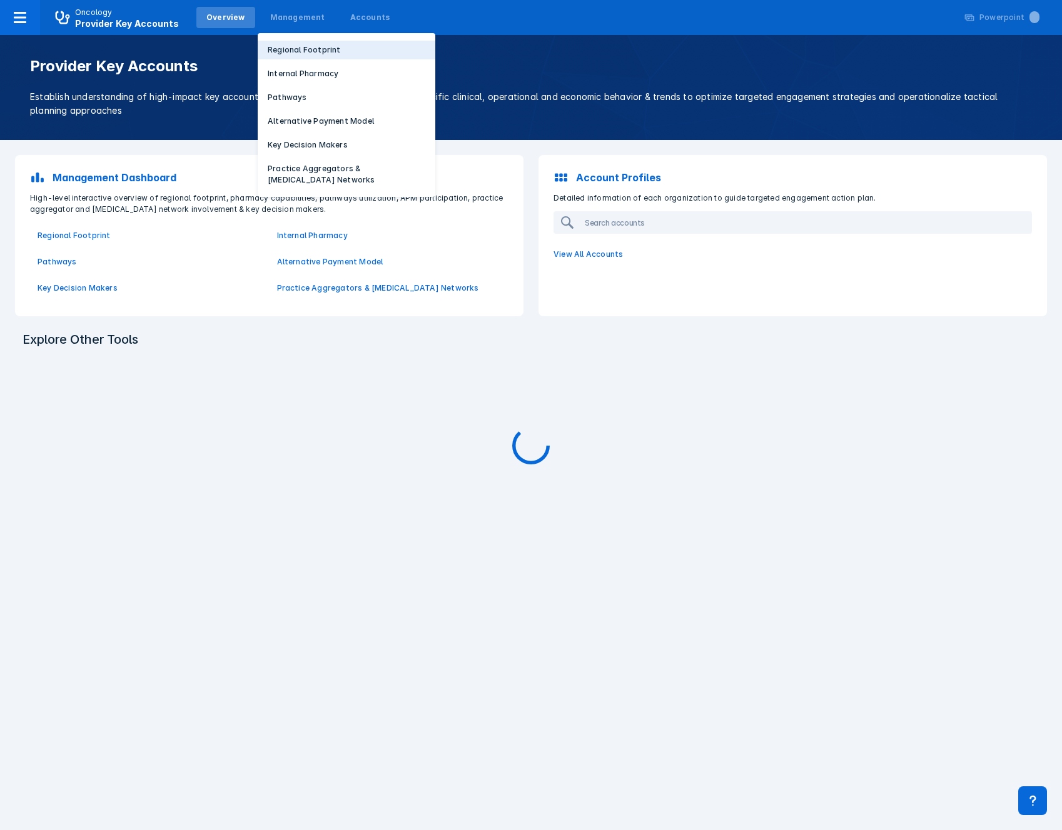
click at [284, 42] on button "Regional Footprint" at bounding box center [347, 50] width 178 height 19
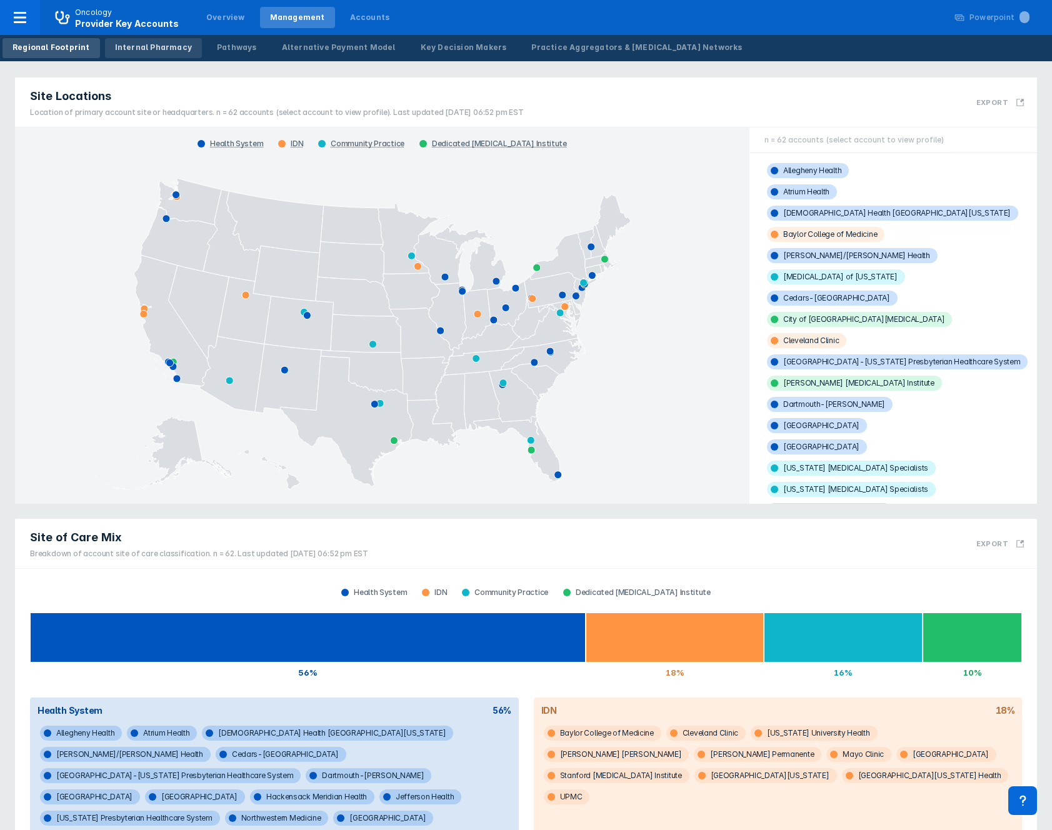
click at [153, 49] on div "Internal Pharmacy" at bounding box center [153, 47] width 77 height 11
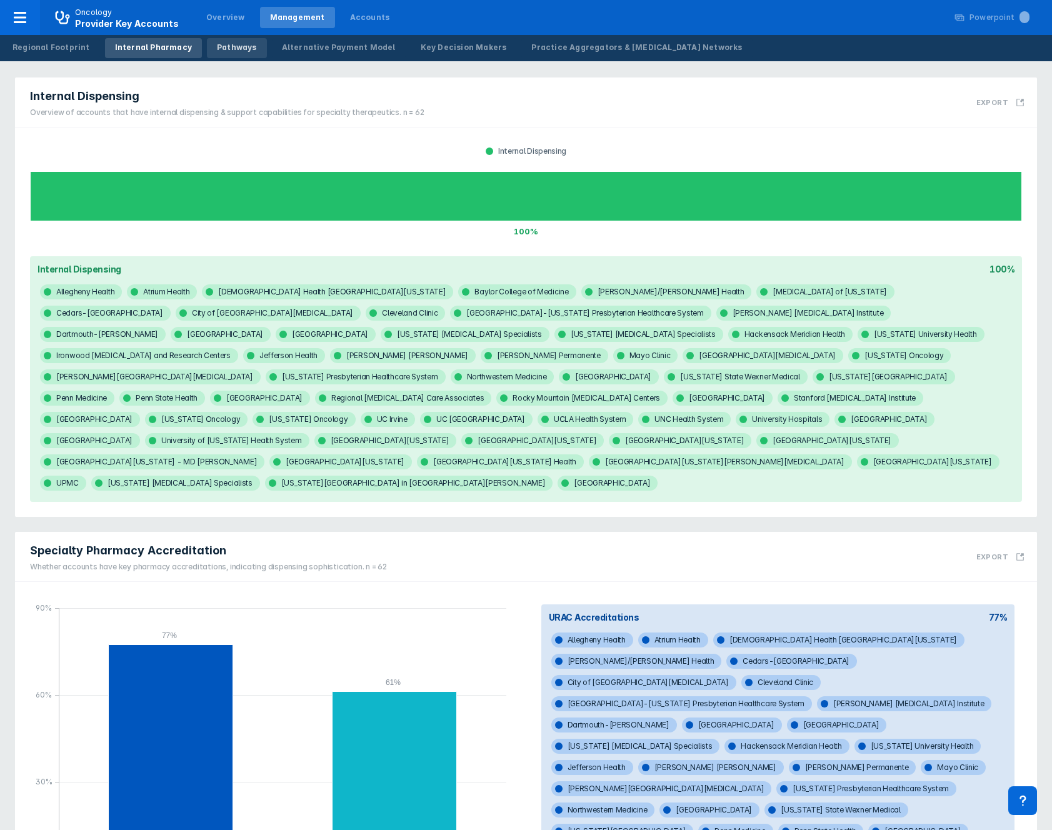
click at [224, 49] on div "Pathways" at bounding box center [237, 47] width 40 height 11
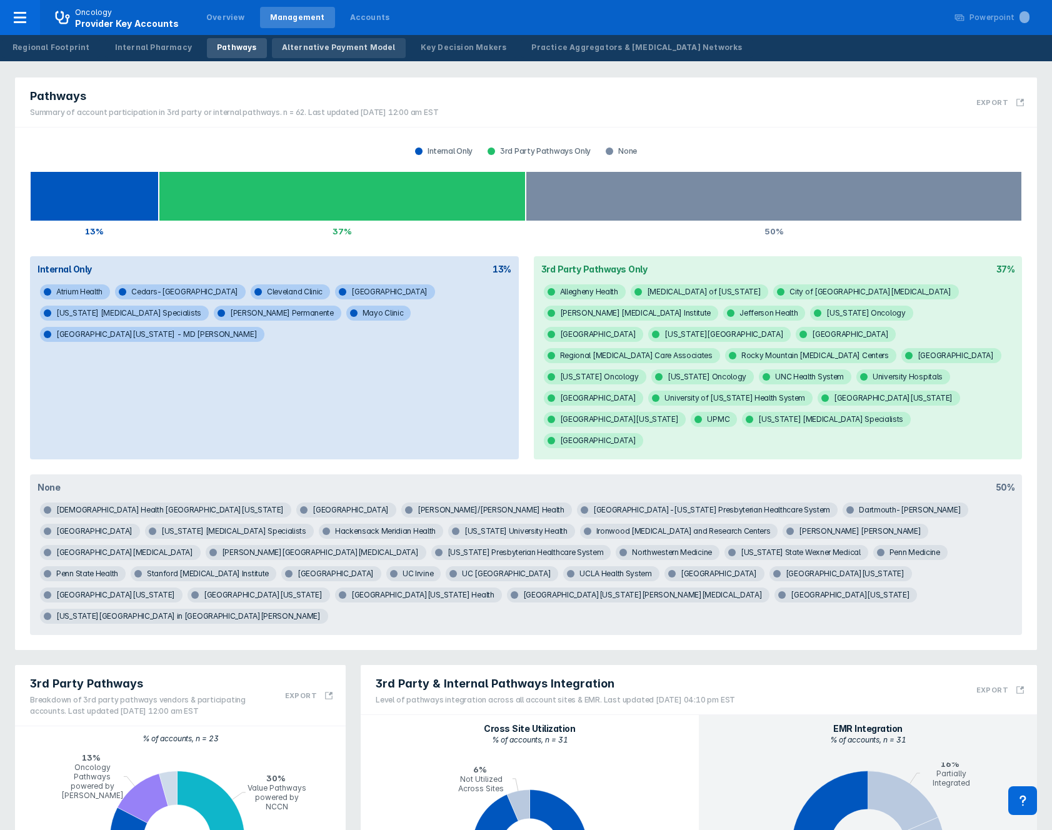
click at [311, 52] on div "Alternative Payment Model" at bounding box center [339, 47] width 114 height 11
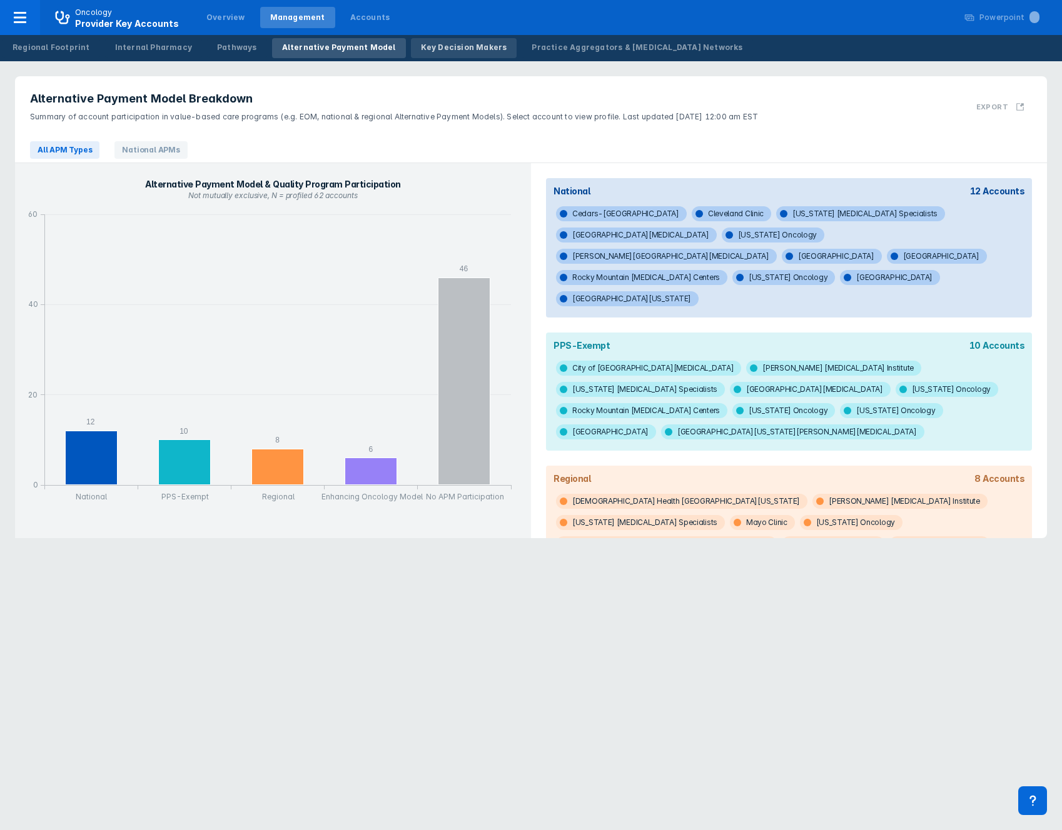
click at [452, 53] on div "Key Decision Makers" at bounding box center [464, 47] width 86 height 11
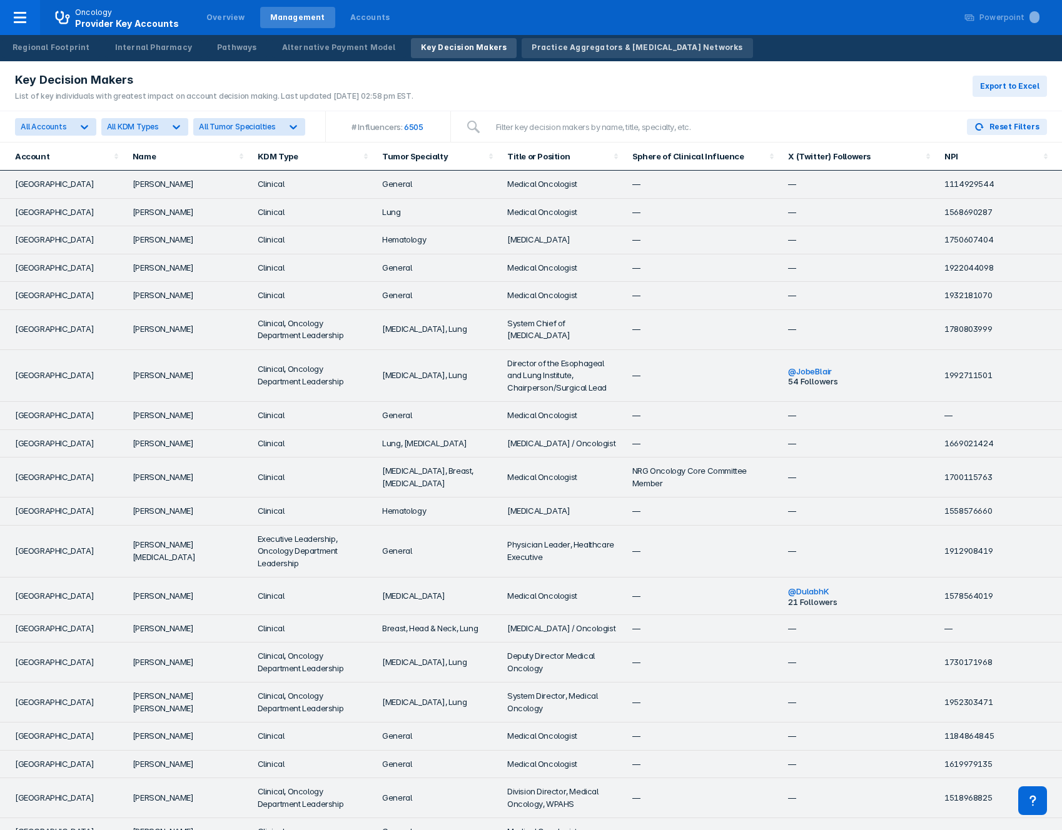
click at [587, 49] on div "Practice Aggregators & [MEDICAL_DATA] Networks" at bounding box center [636, 47] width 211 height 11
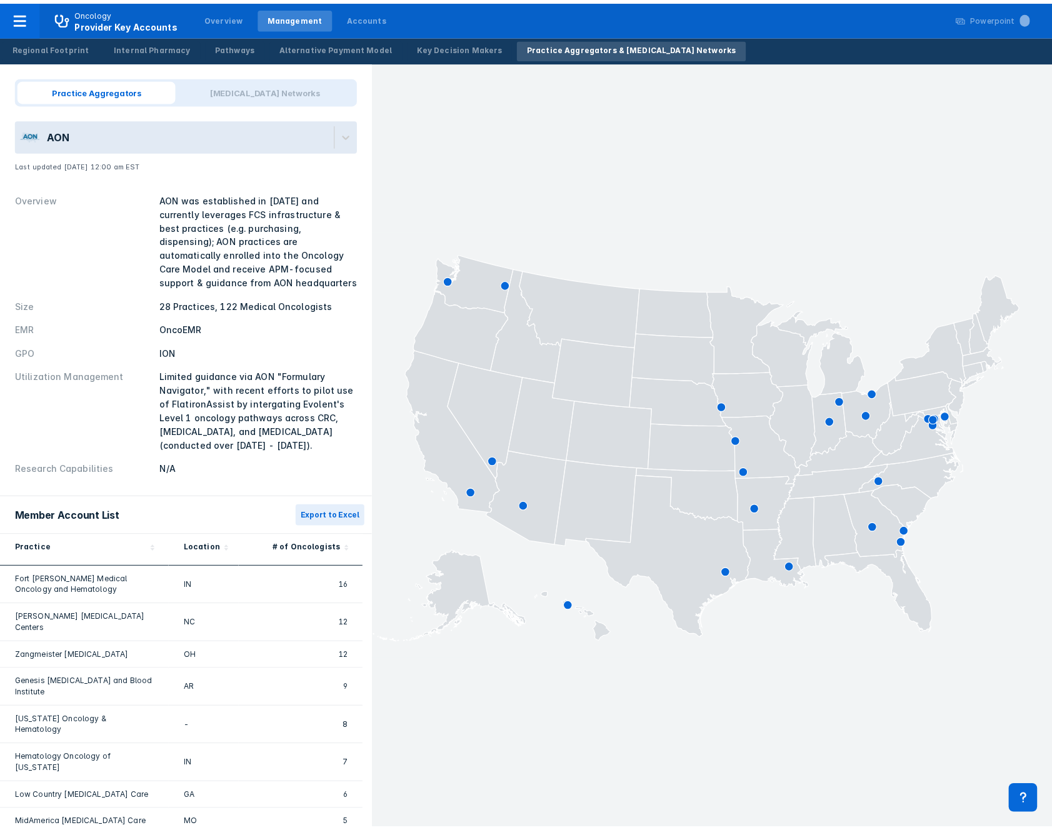
scroll to position [568, 0]
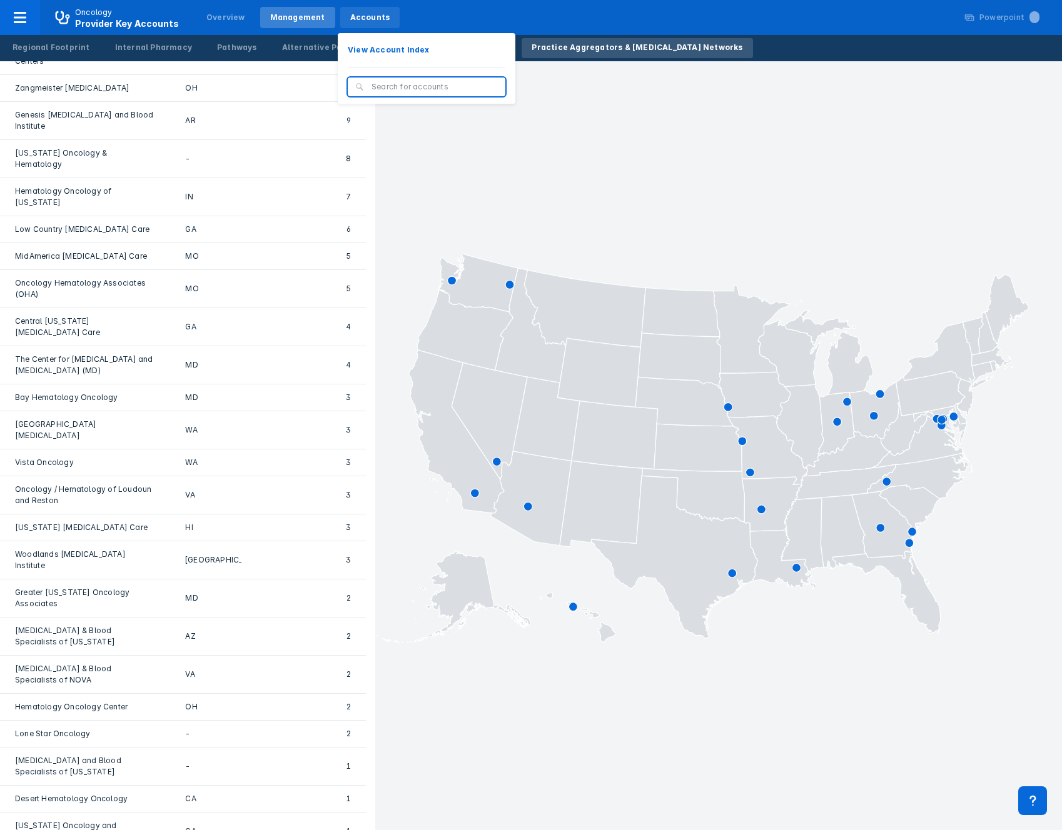
click at [354, 7] on div "Accounts" at bounding box center [370, 17] width 60 height 21
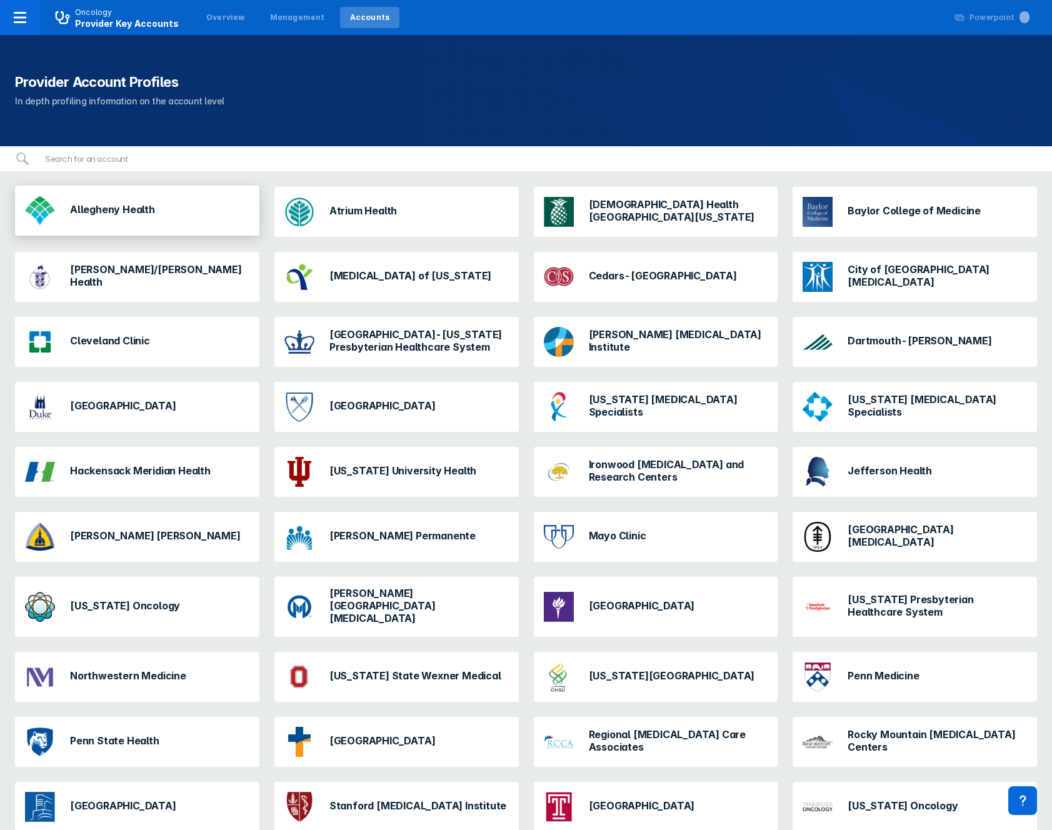
click at [101, 219] on div "Allegheny Health" at bounding box center [90, 211] width 140 height 40
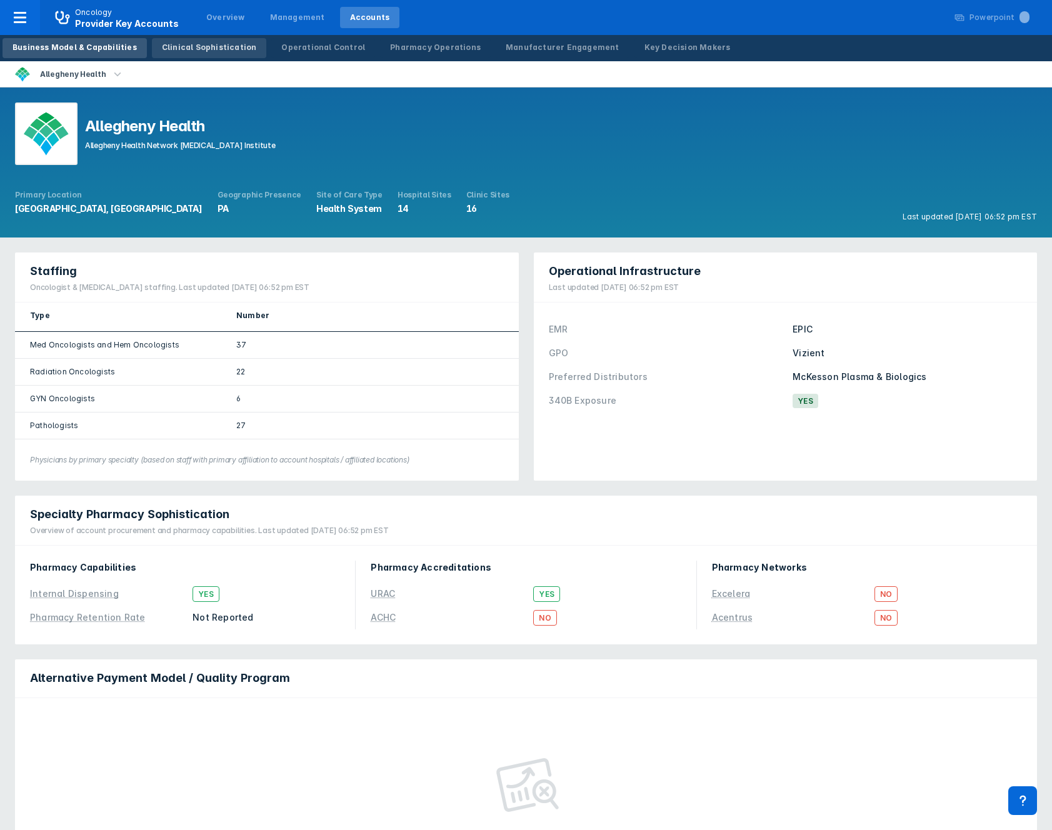
click at [191, 53] on link "Clinical Sophistication" at bounding box center [209, 48] width 115 height 20
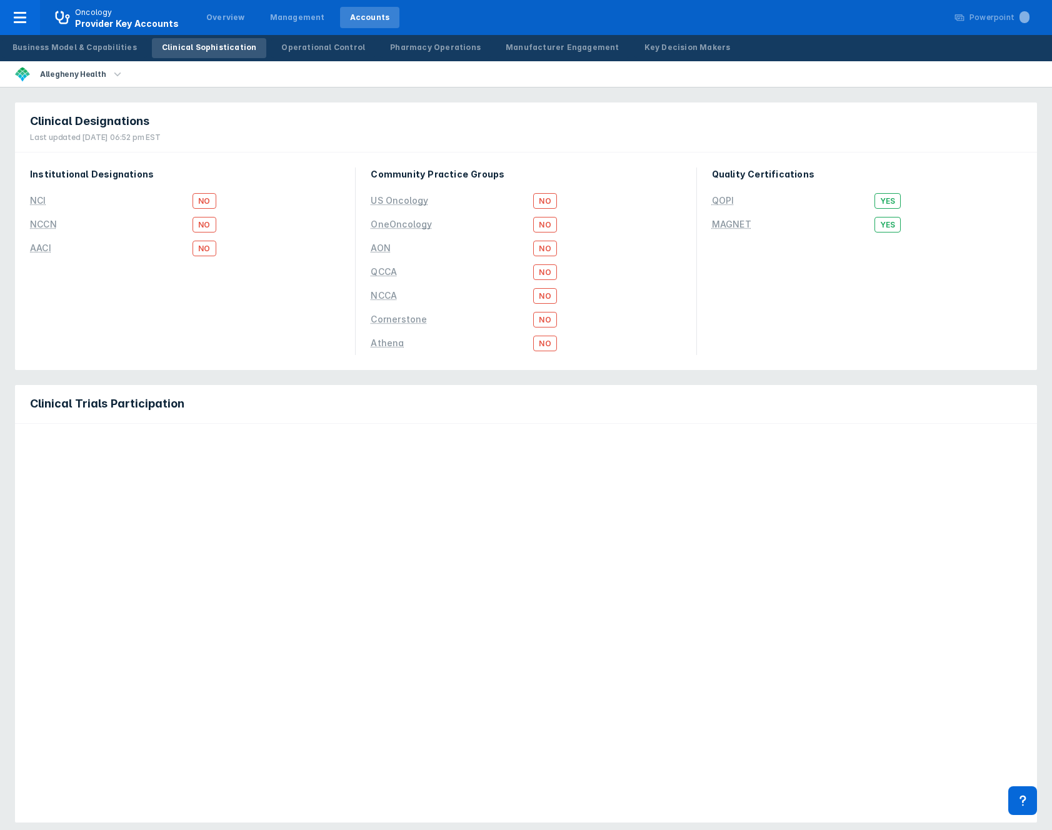
scroll to position [814, 0]
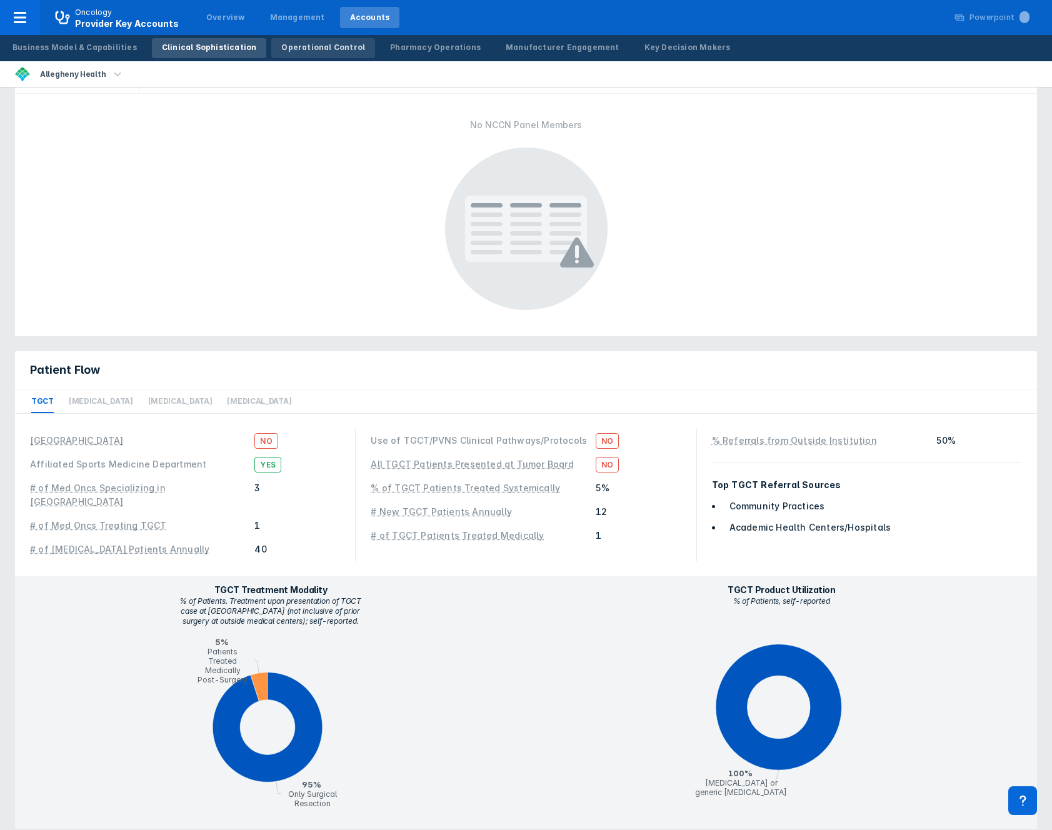
click at [289, 42] on div "Operational Control" at bounding box center [323, 47] width 84 height 11
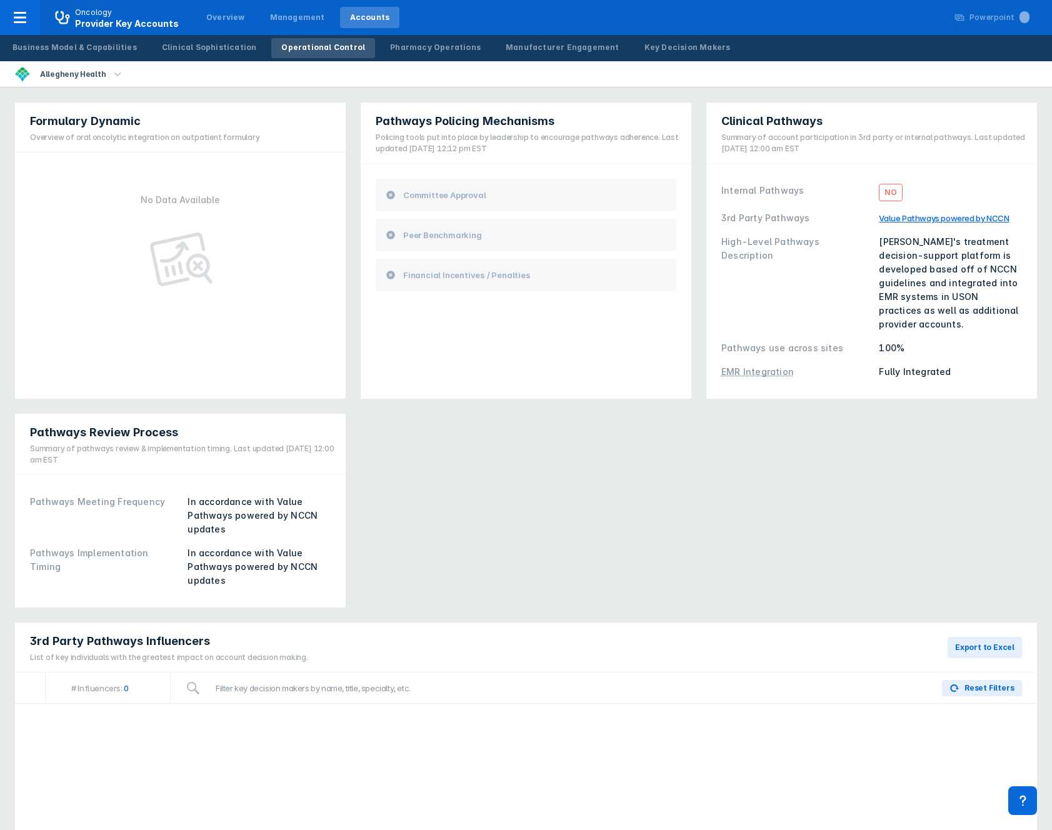
scroll to position [416, 0]
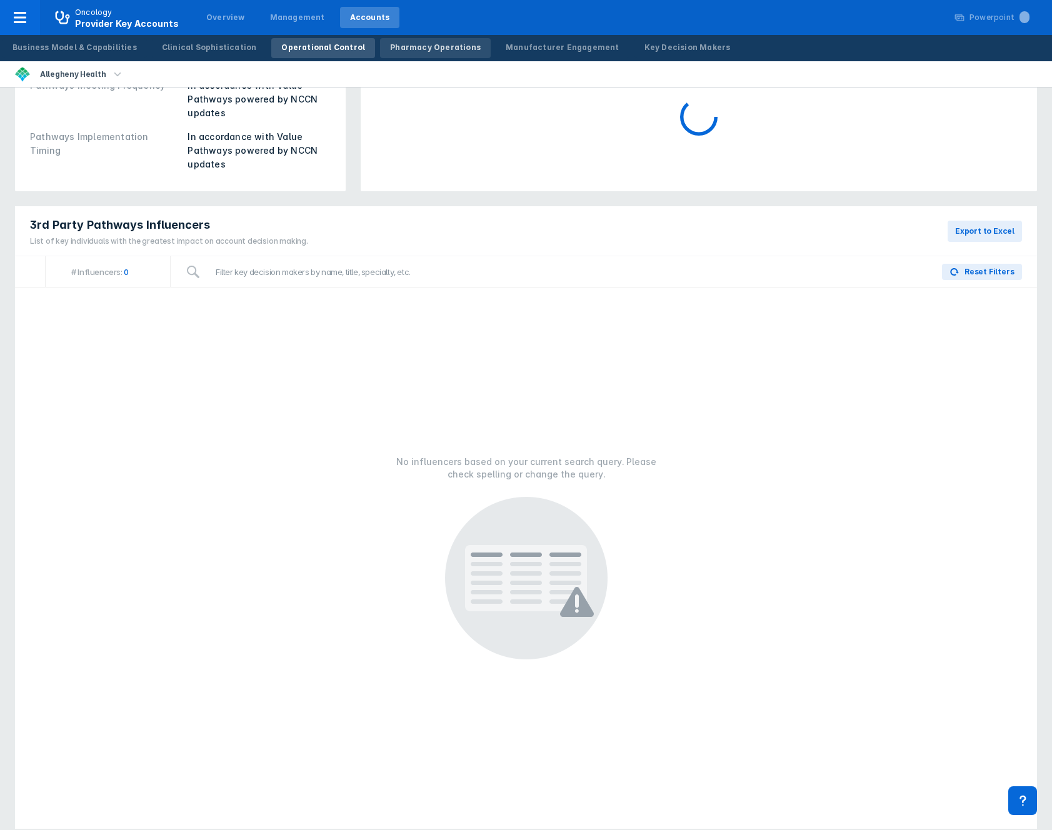
click at [421, 52] on div "Pharmacy Operations" at bounding box center [435, 47] width 91 height 11
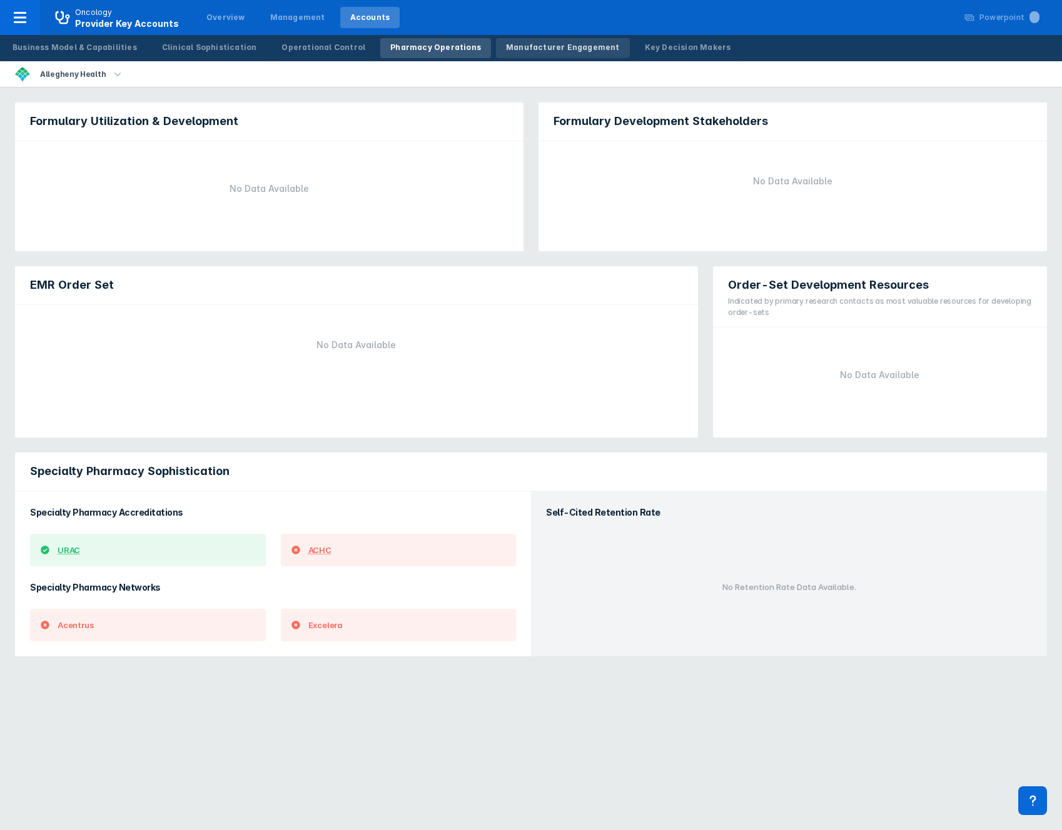
click at [518, 44] on div "Manufacturer Engagement" at bounding box center [563, 47] width 114 height 11
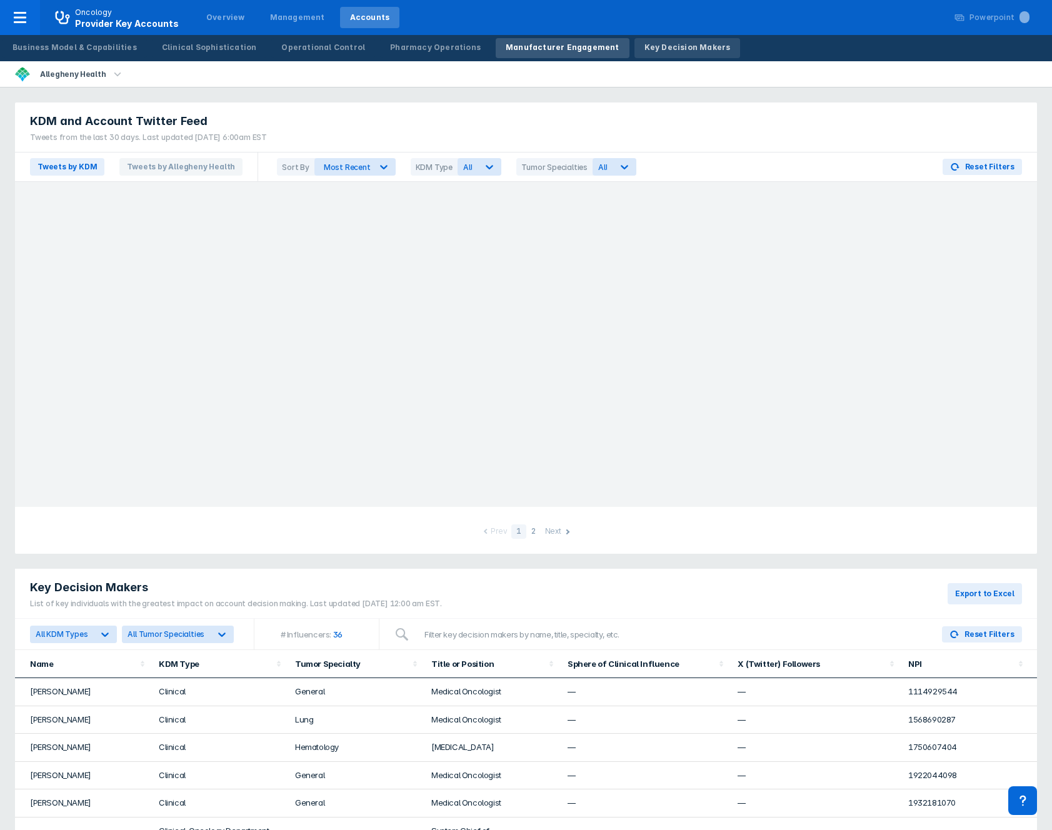
click at [654, 49] on div "Key Decision Makers" at bounding box center [688, 47] width 86 height 11
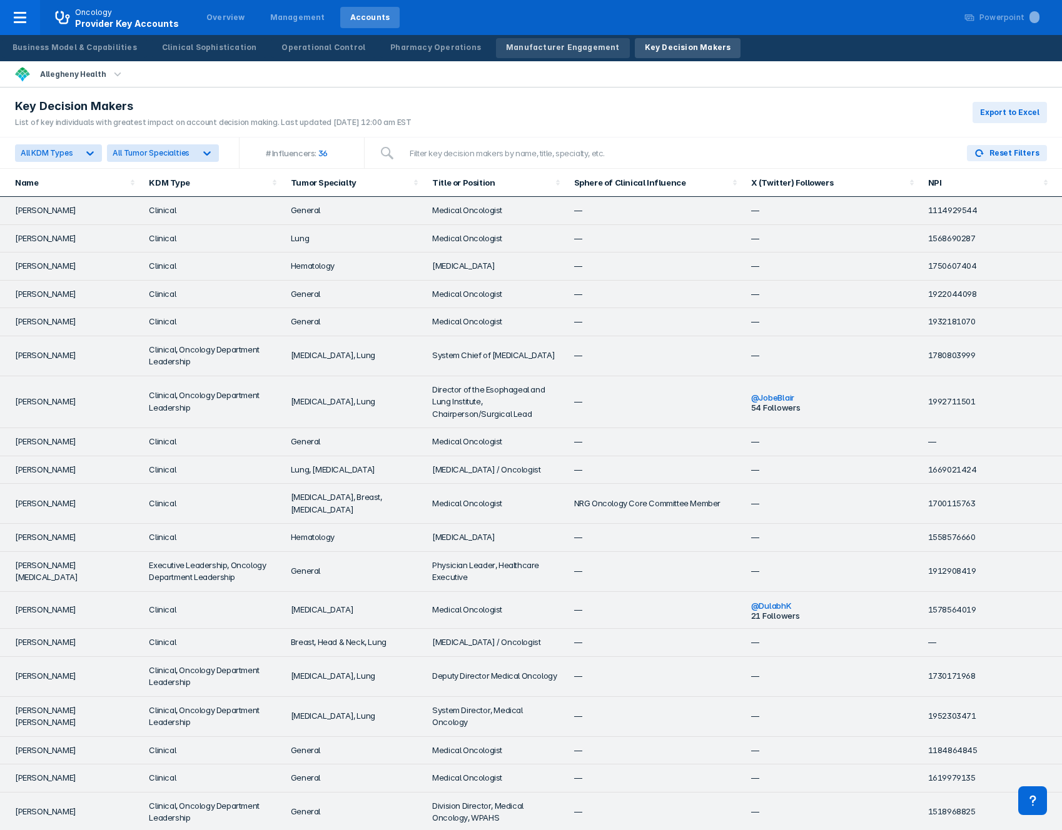
click at [509, 56] on link "Manufacturer Engagement" at bounding box center [563, 48] width 134 height 20
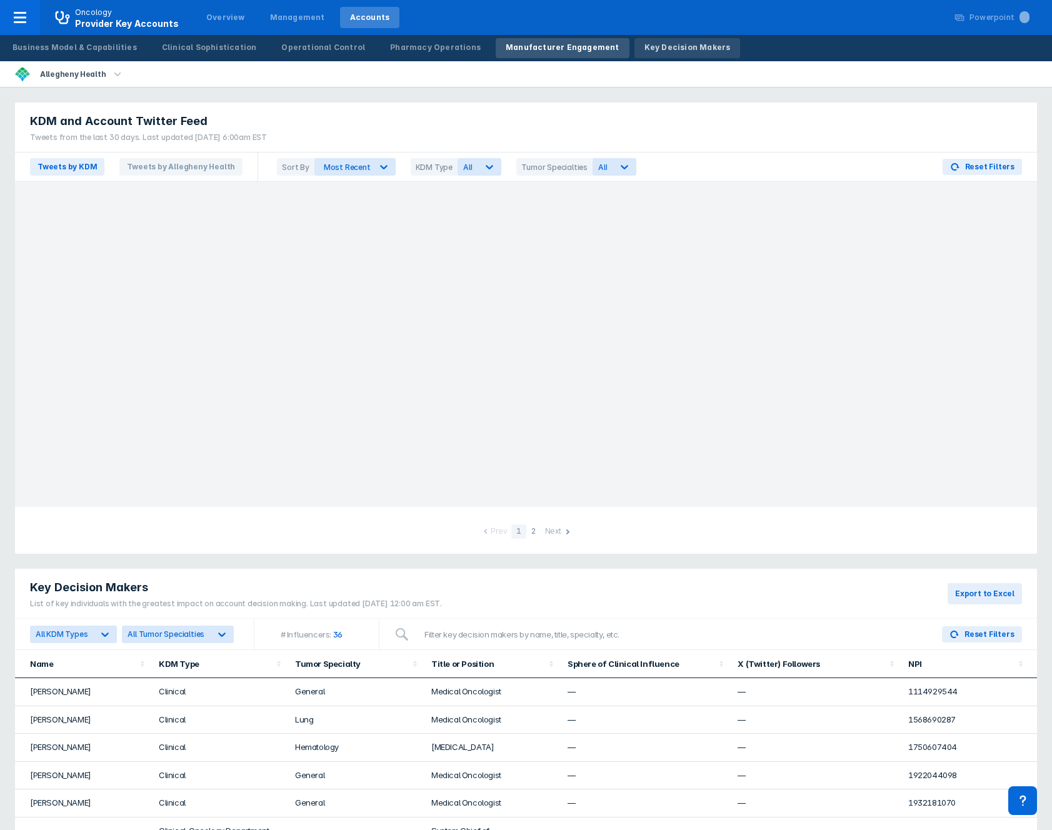
click at [635, 54] on link "Key Decision Makers" at bounding box center [688, 48] width 106 height 20
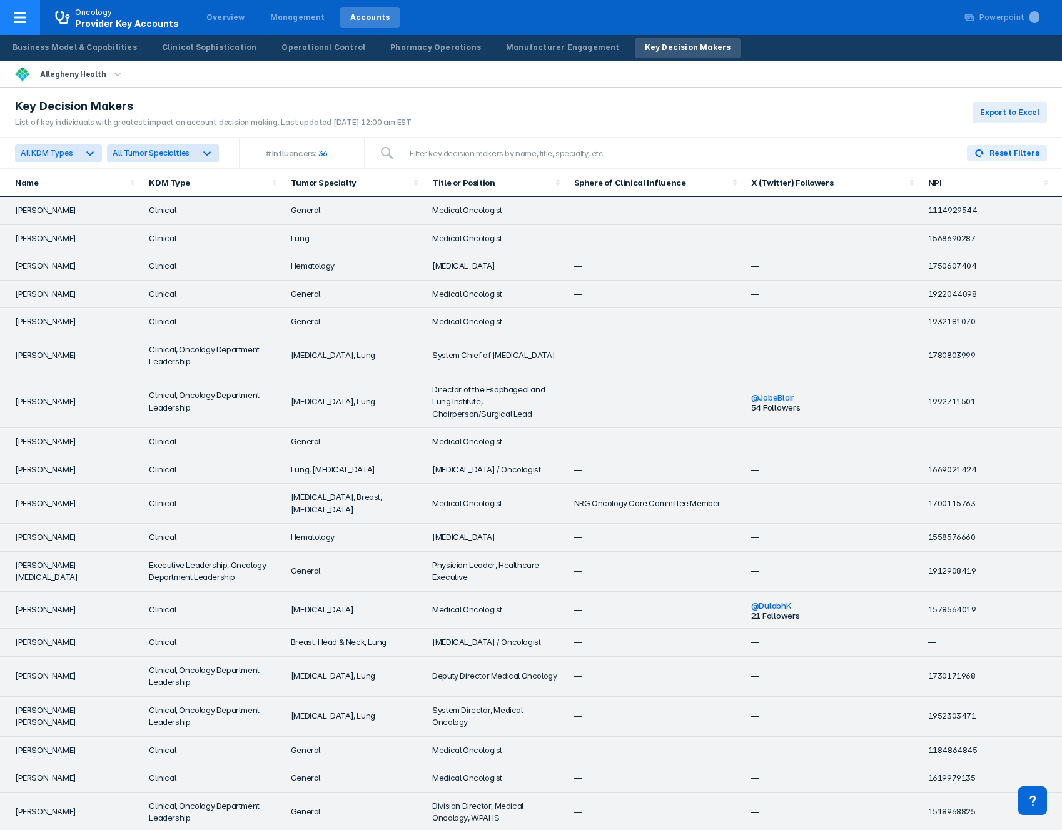
click at [34, 19] on div at bounding box center [20, 17] width 40 height 35
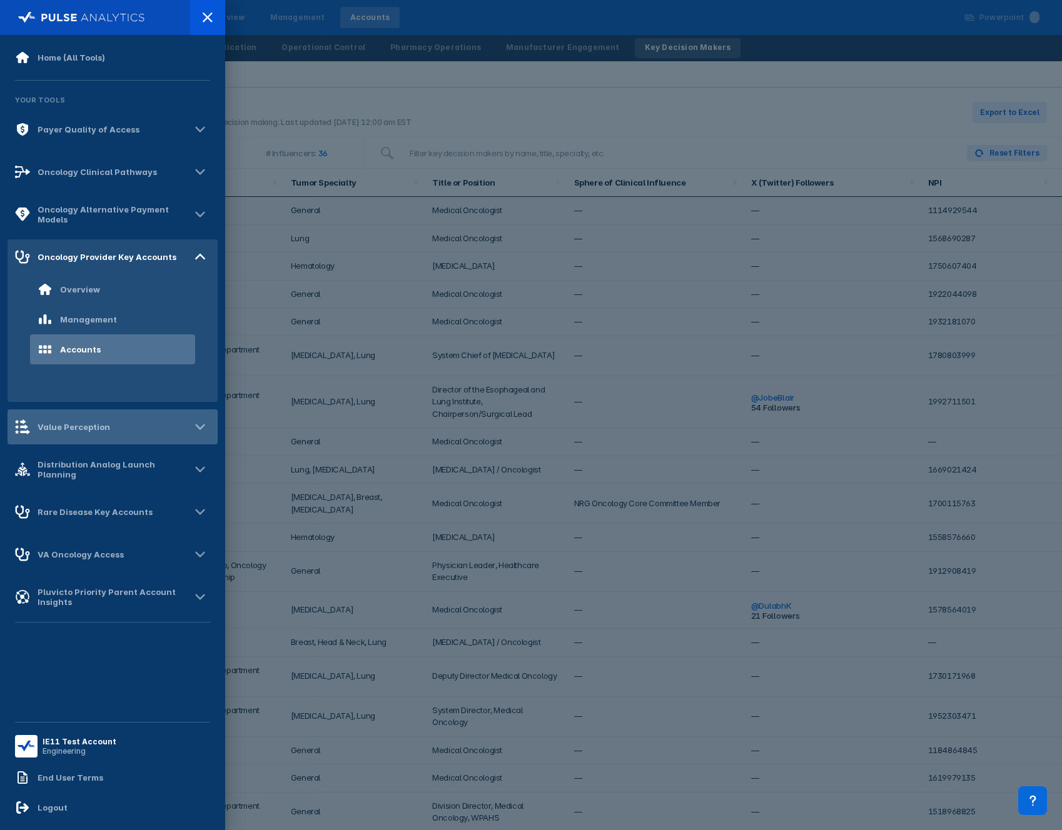
click at [112, 427] on div "Value Perception" at bounding box center [113, 426] width 210 height 35
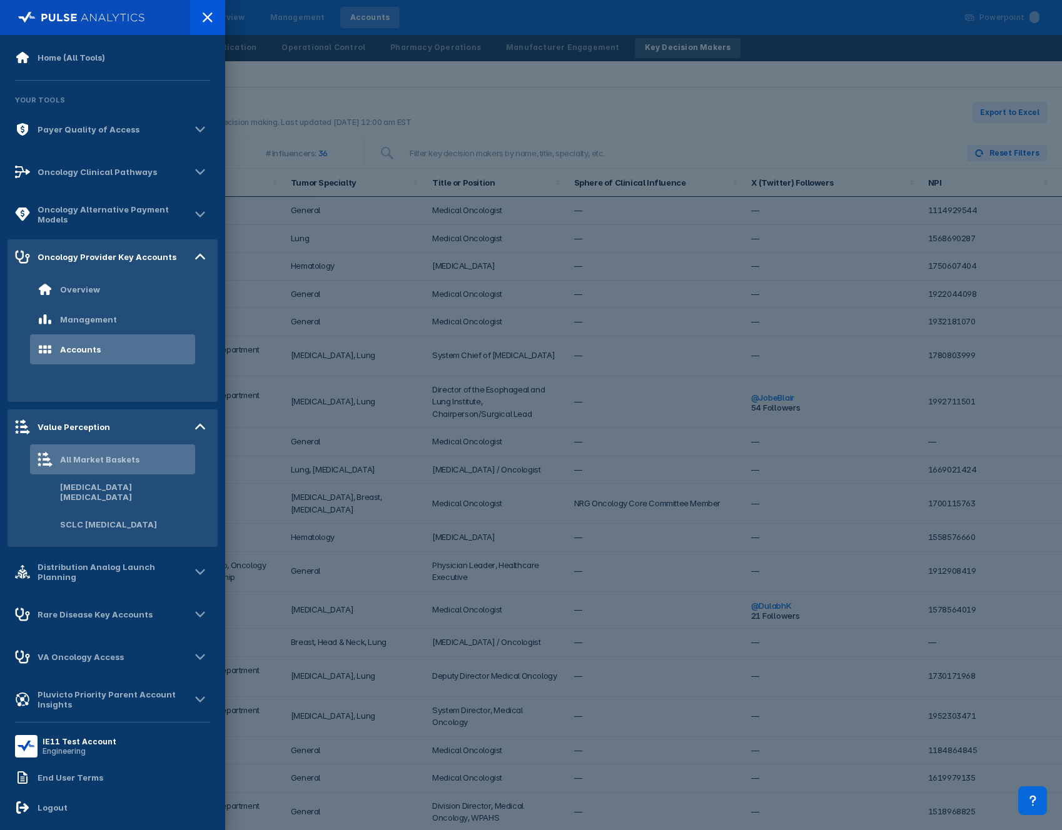
click at [137, 459] on div "All Market Baskets" at bounding box center [112, 459] width 165 height 30
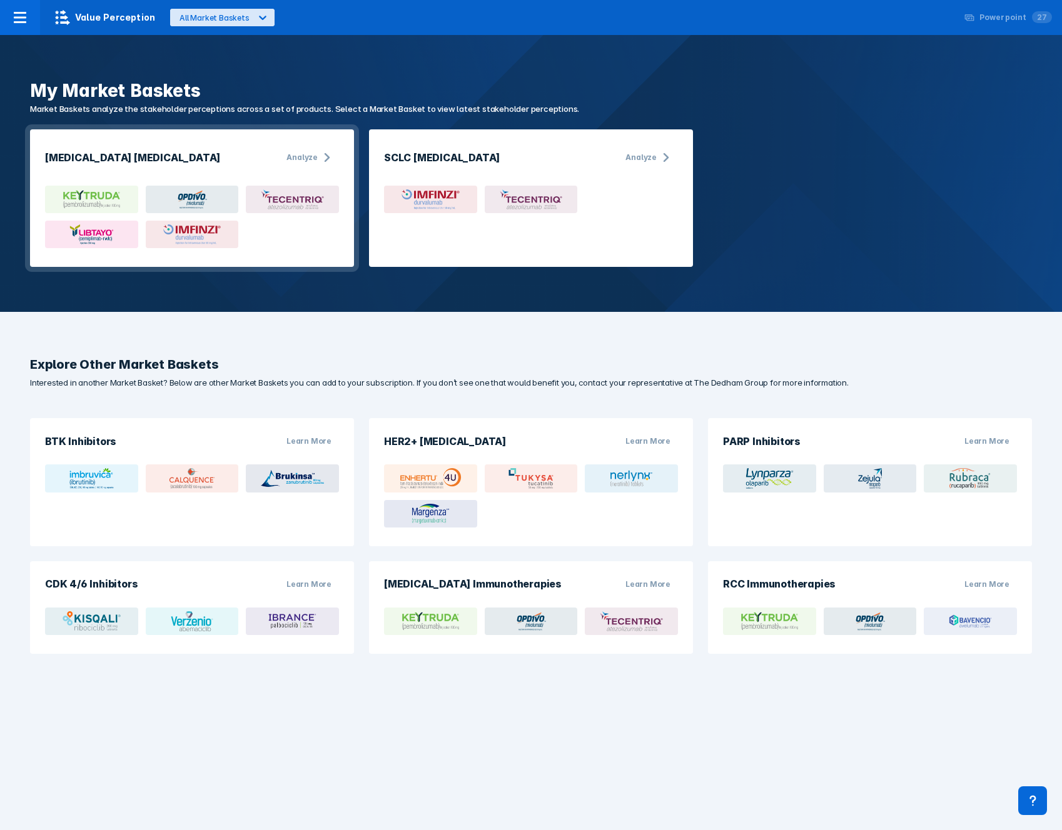
click at [279, 174] on div "[MEDICAL_DATA] [MEDICAL_DATA] Analyze" at bounding box center [192, 198] width 324 height 138
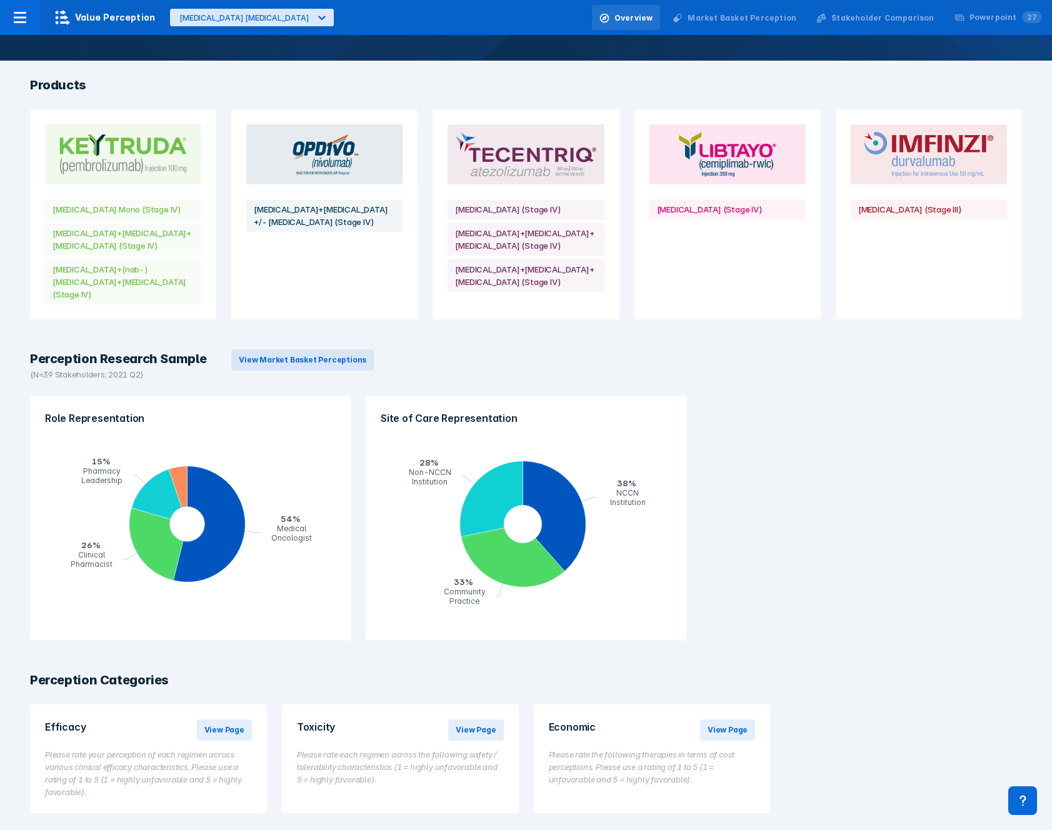
scroll to position [118, 0]
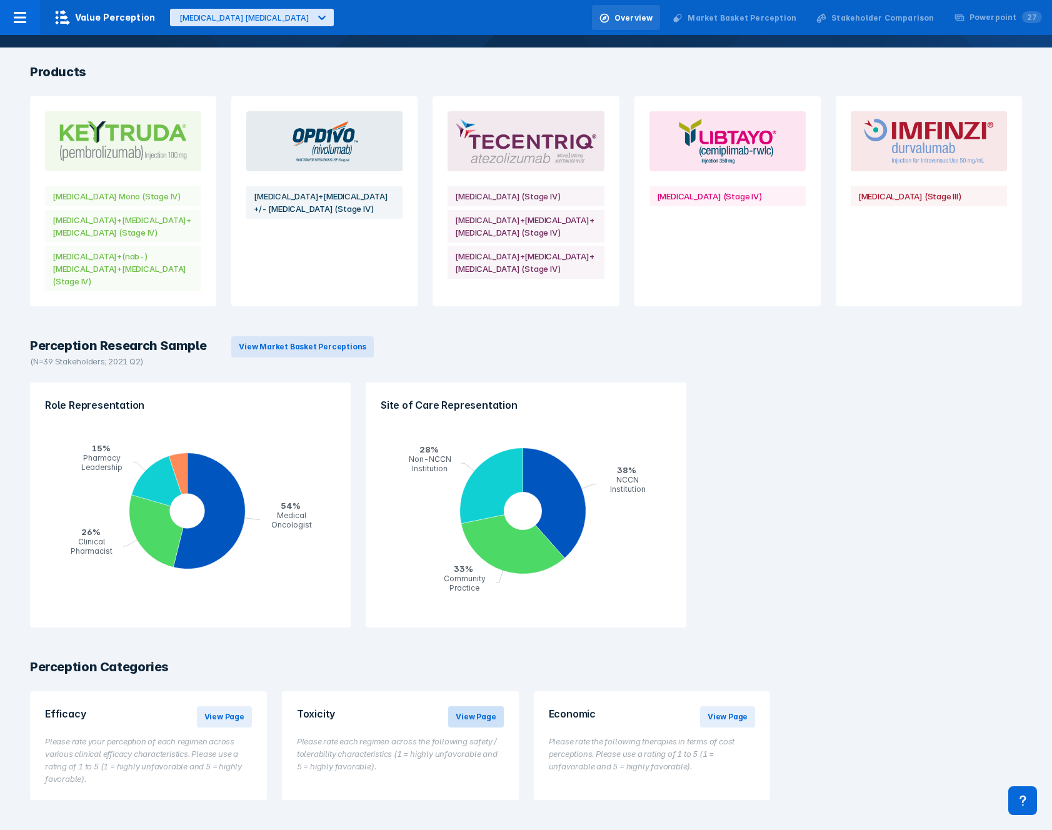
click at [479, 722] on span "View Page" at bounding box center [476, 716] width 40 height 11
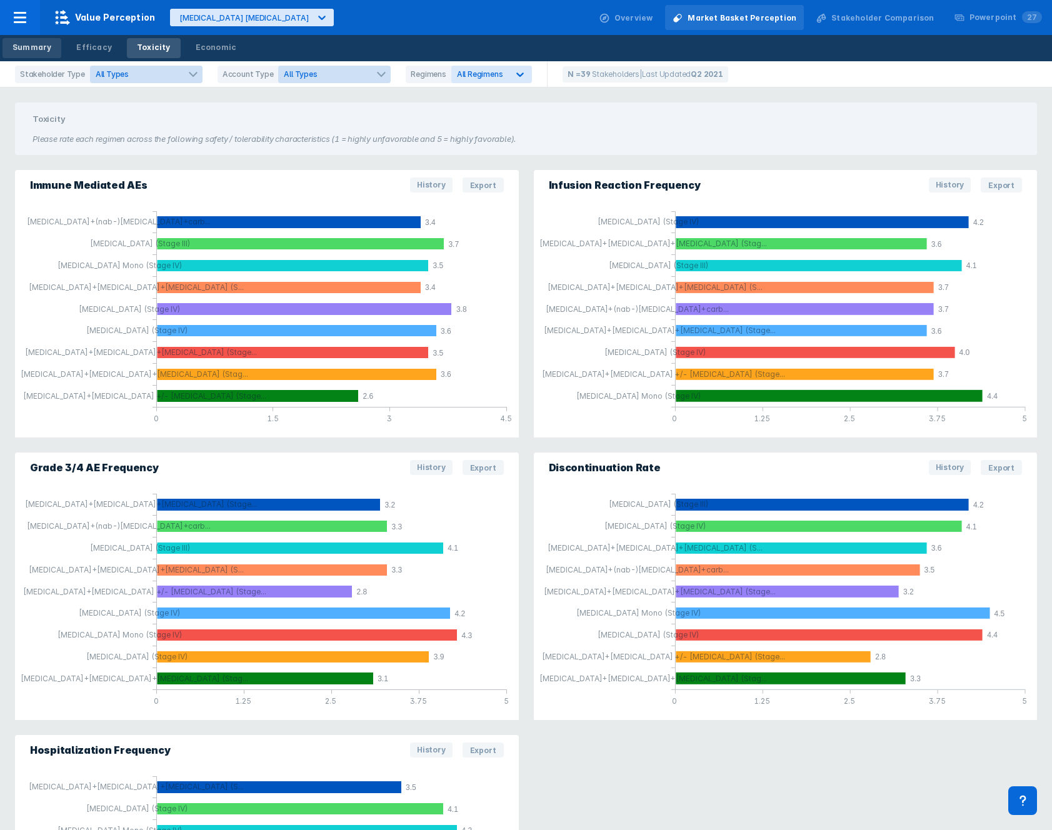
click at [35, 43] on div "Summary" at bounding box center [32, 47] width 39 height 11
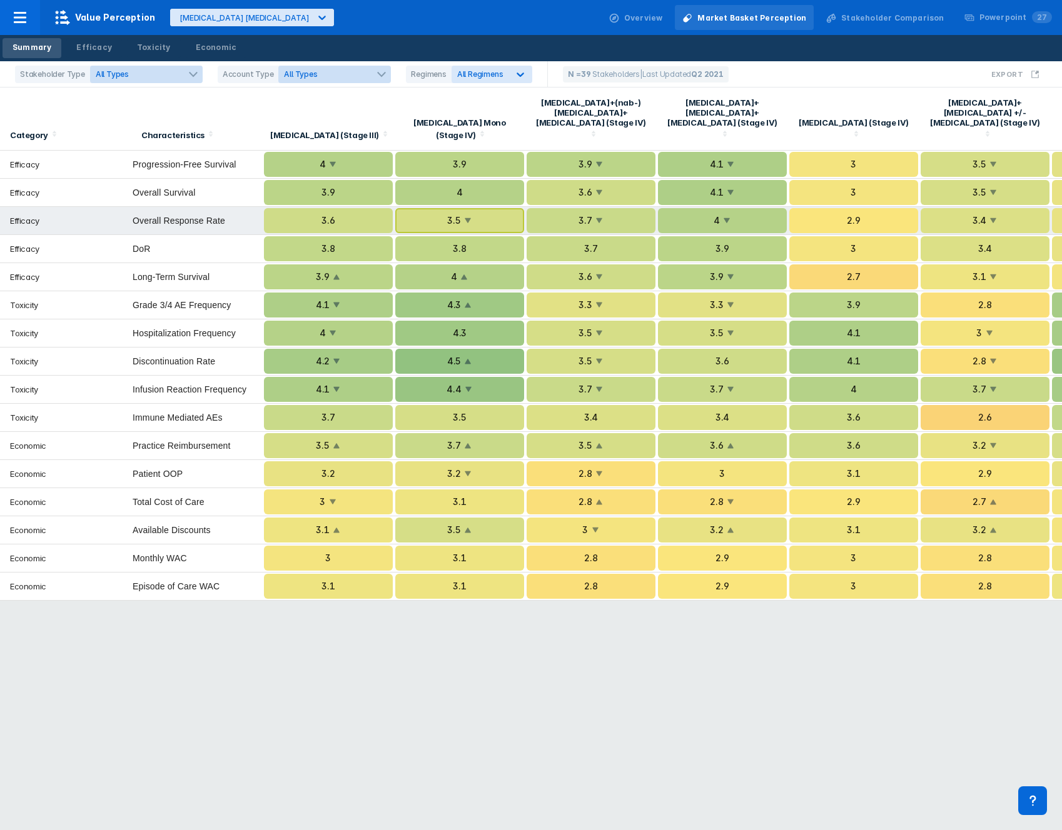
click at [457, 211] on div "3.5" at bounding box center [459, 220] width 129 height 25
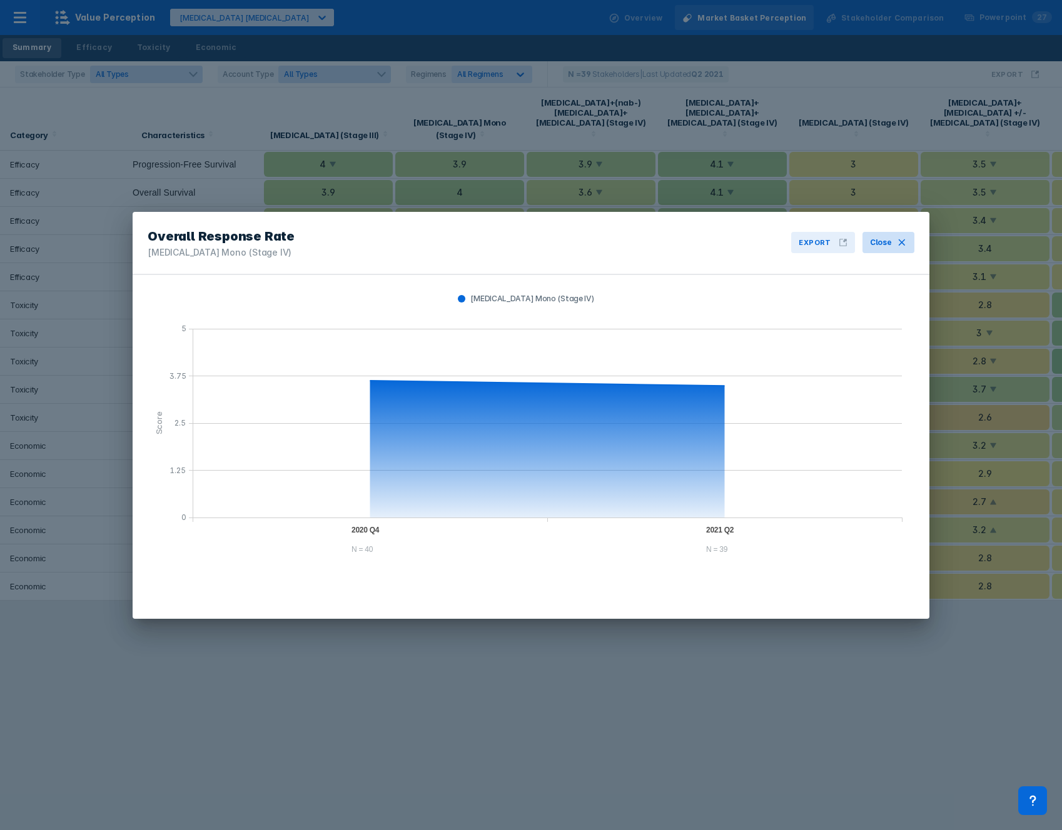
click at [891, 245] on span "Close" at bounding box center [881, 242] width 22 height 11
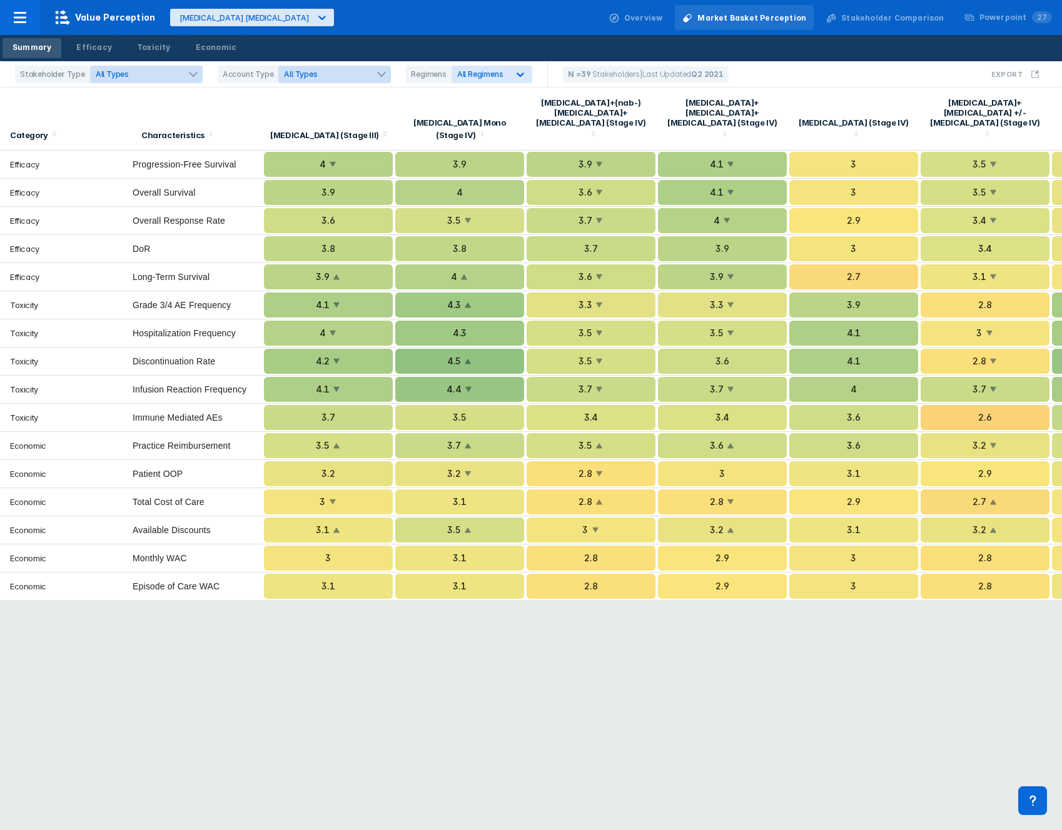
click at [880, 23] on div "Stakeholder Comparison" at bounding box center [892, 18] width 103 height 11
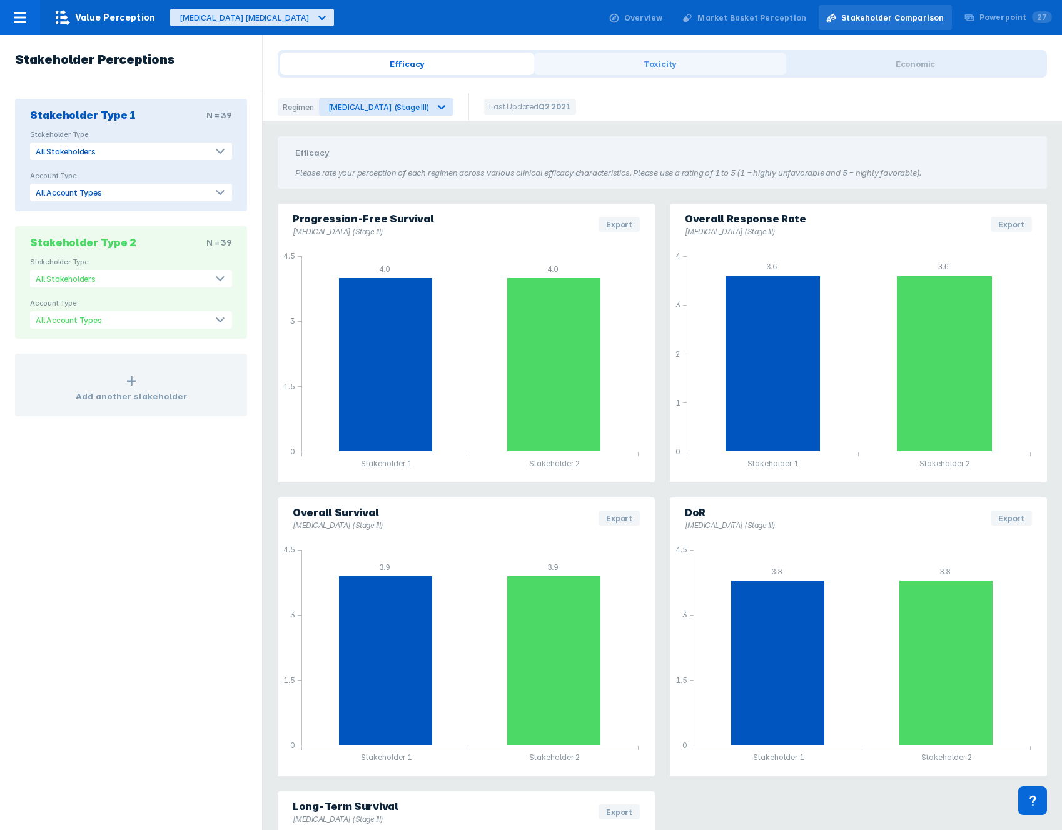
click at [599, 63] on span "Toxicity" at bounding box center [660, 64] width 252 height 23
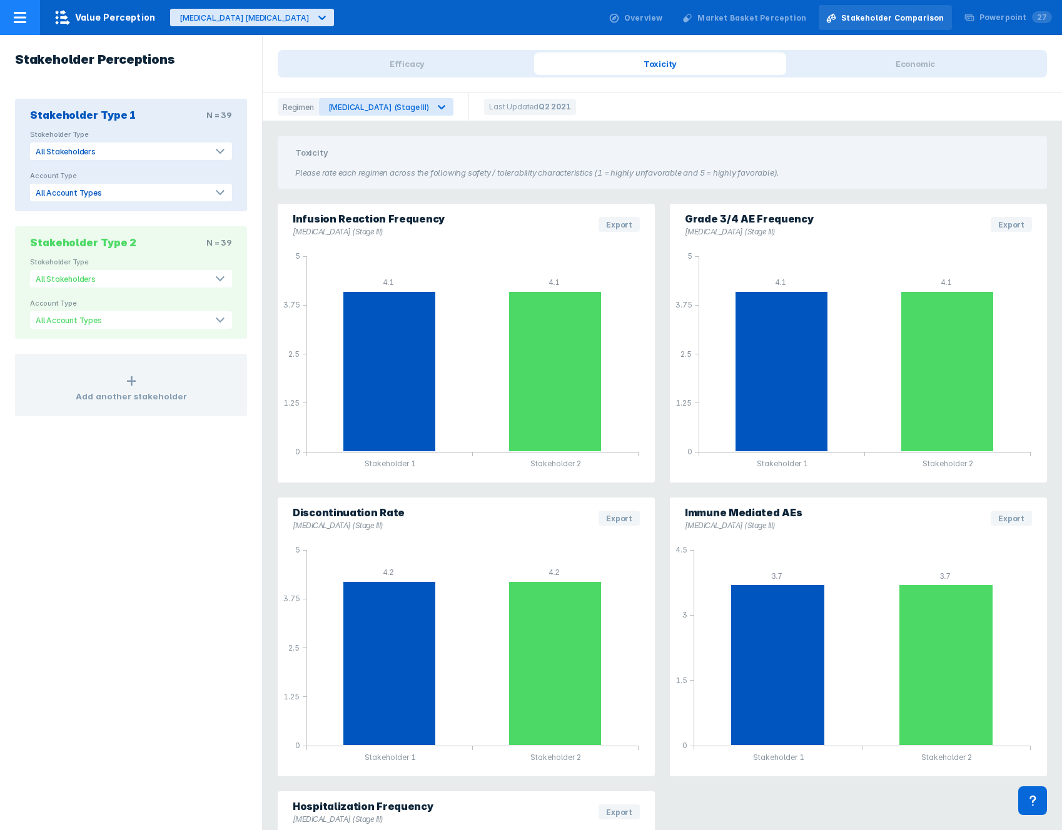
click at [24, 14] on div at bounding box center [20, 17] width 40 height 35
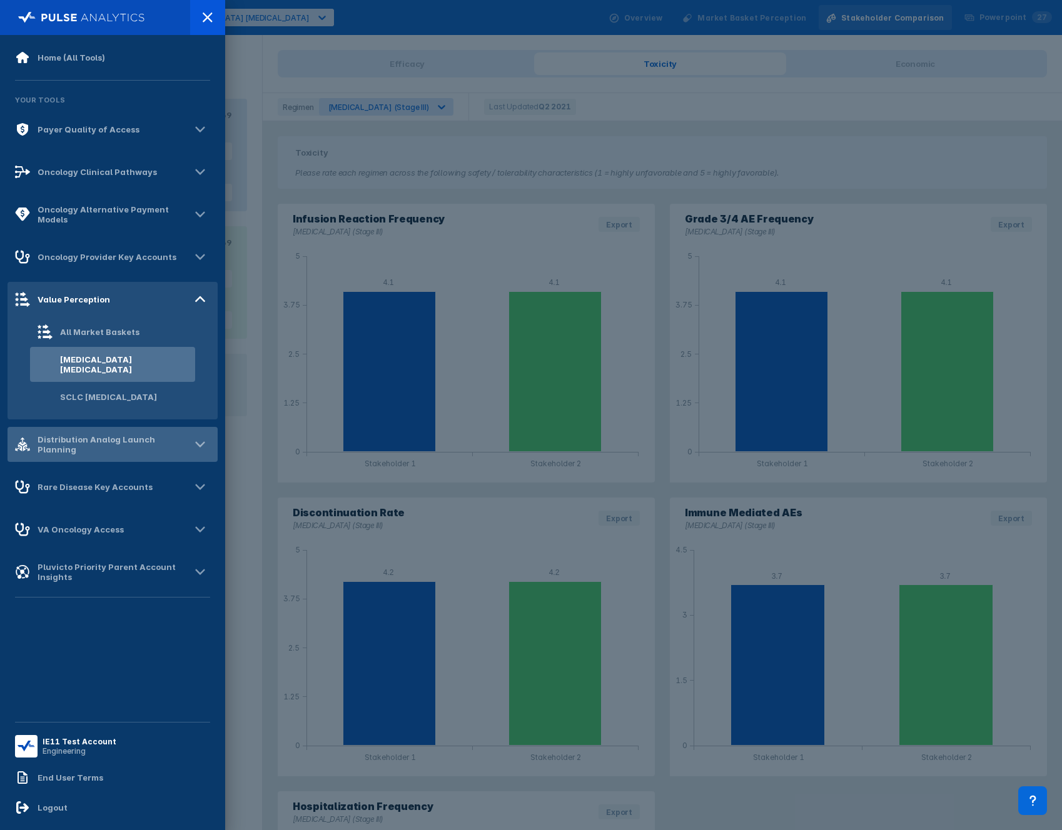
click at [136, 450] on div "Distribution Analog Launch Planning" at bounding box center [113, 444] width 210 height 35
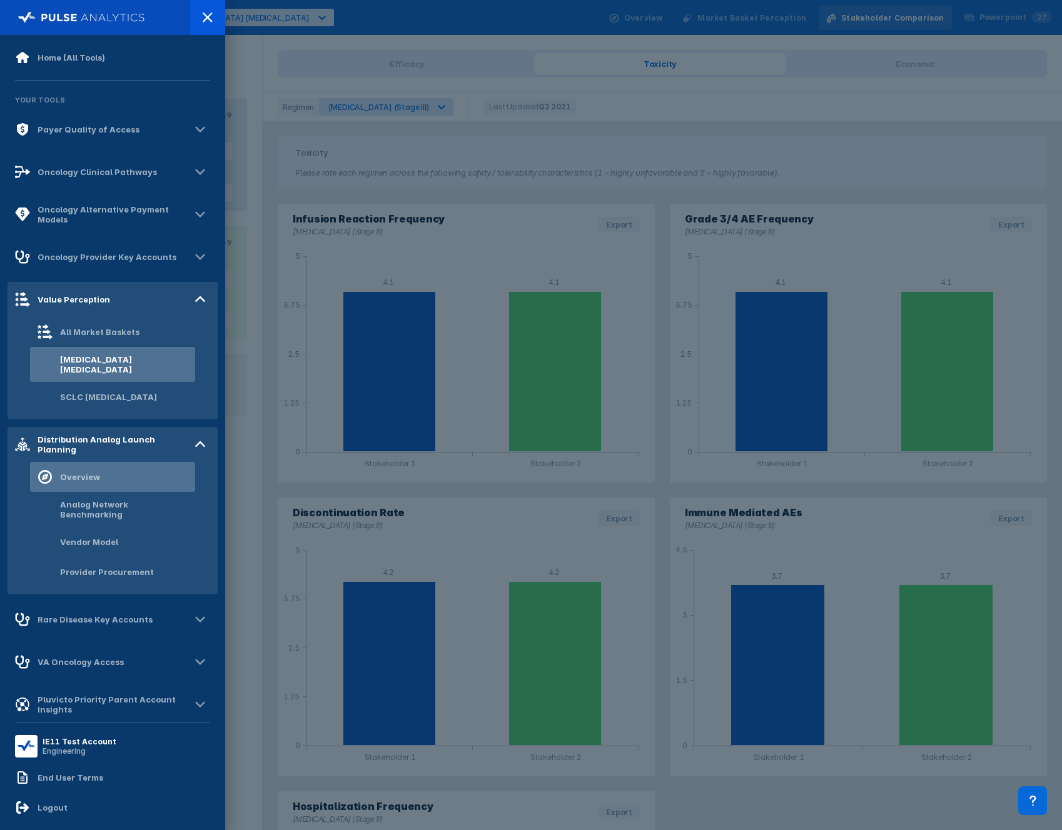
click at [124, 480] on div "Overview" at bounding box center [112, 477] width 165 height 30
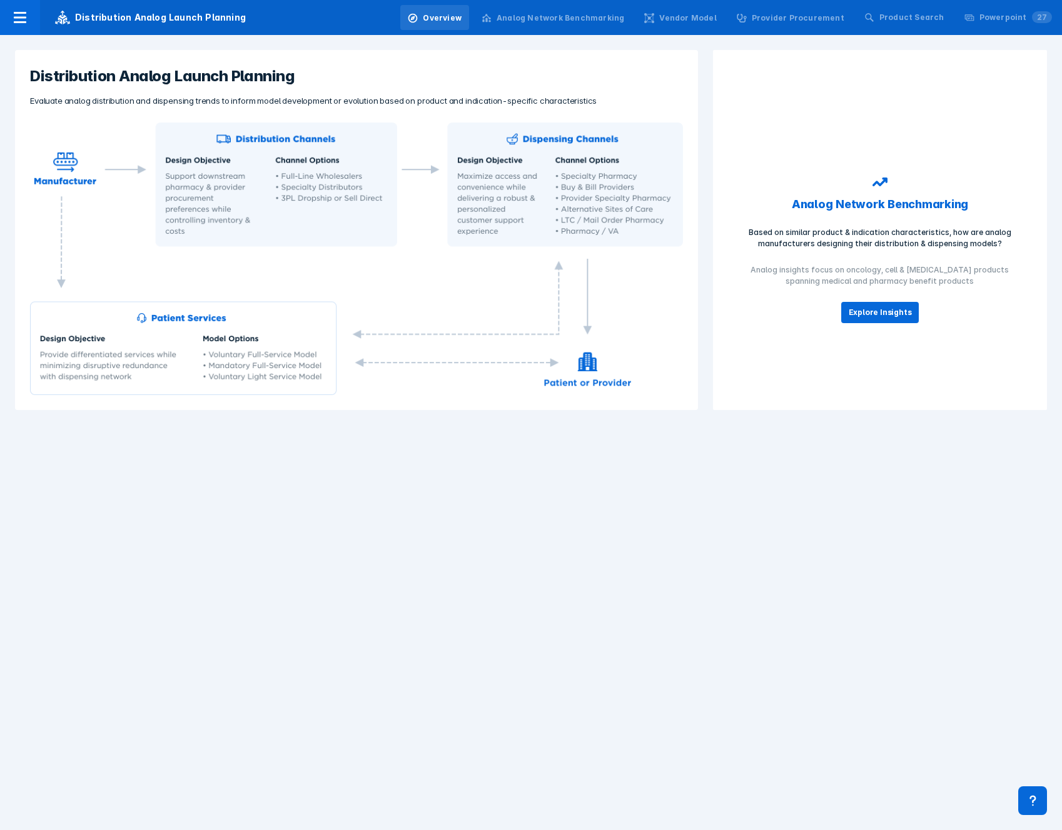
click at [573, 9] on div "Analog Network Benchmarking" at bounding box center [553, 18] width 158 height 26
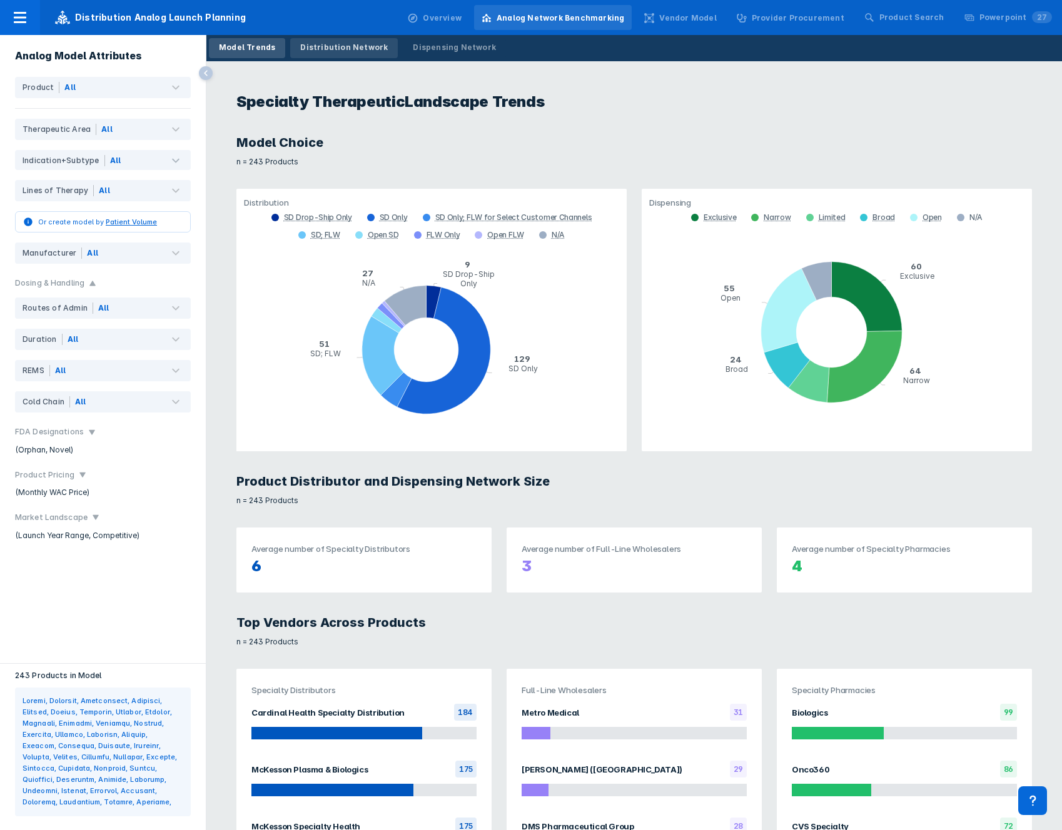
click at [338, 50] on div "Distribution Network" at bounding box center [344, 47] width 88 height 11
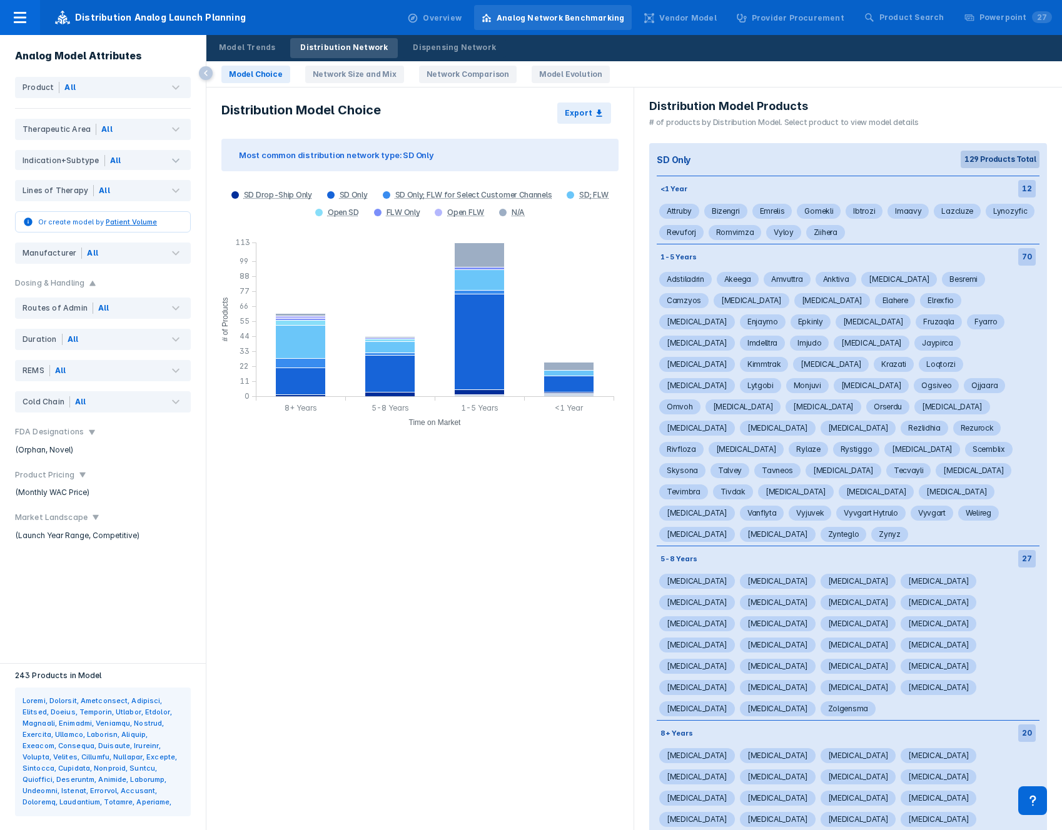
click at [376, 78] on link "Network Size and Mix" at bounding box center [354, 75] width 99 height 18
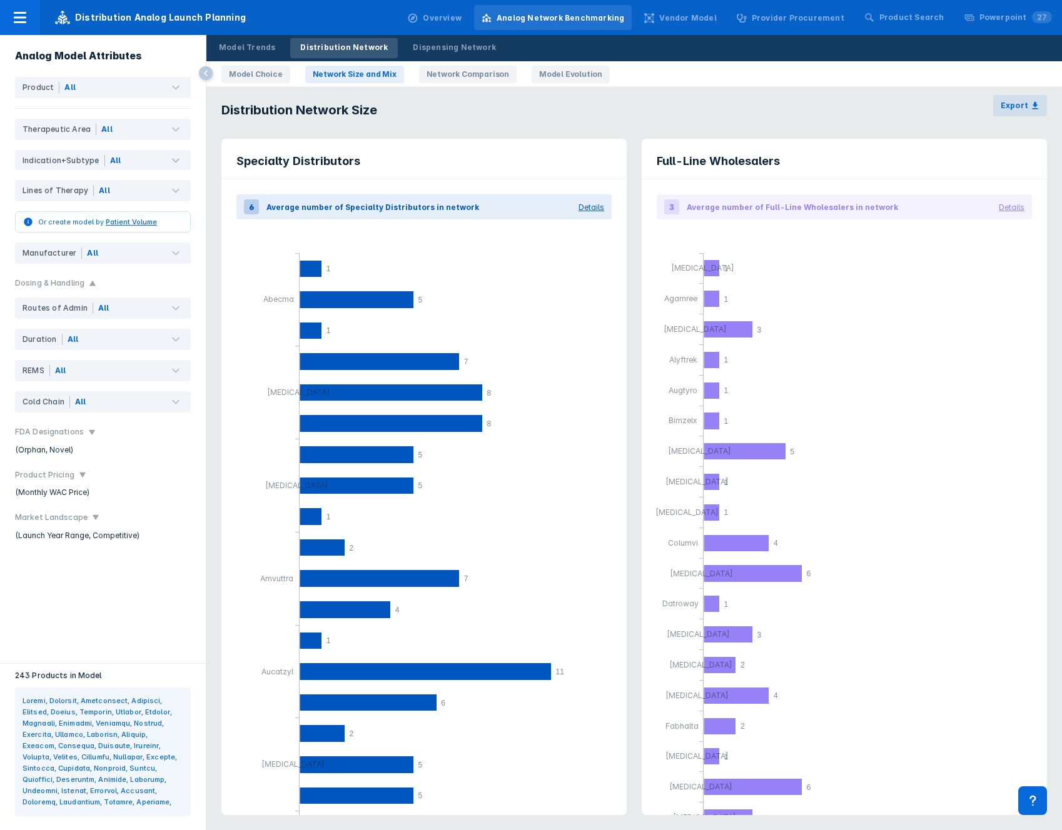
click at [465, 71] on link "Network Comparison" at bounding box center [468, 75] width 98 height 18
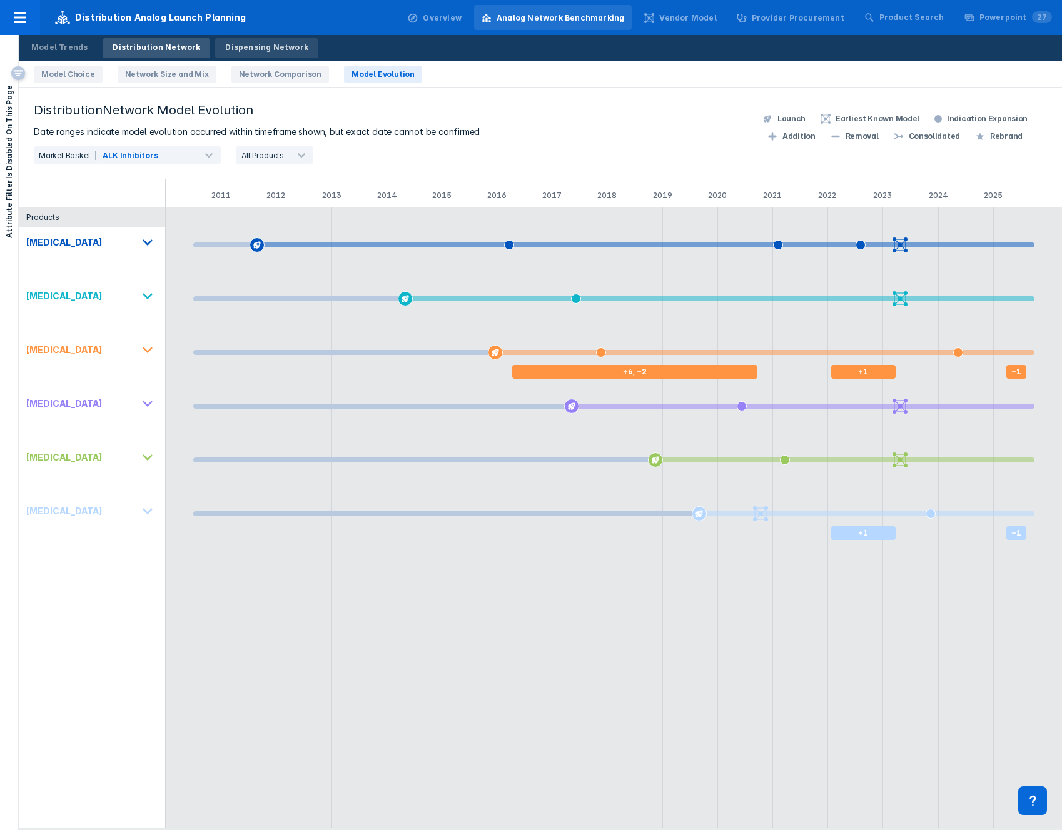
click at [276, 49] on div "Dispensing Network" at bounding box center [266, 47] width 83 height 11
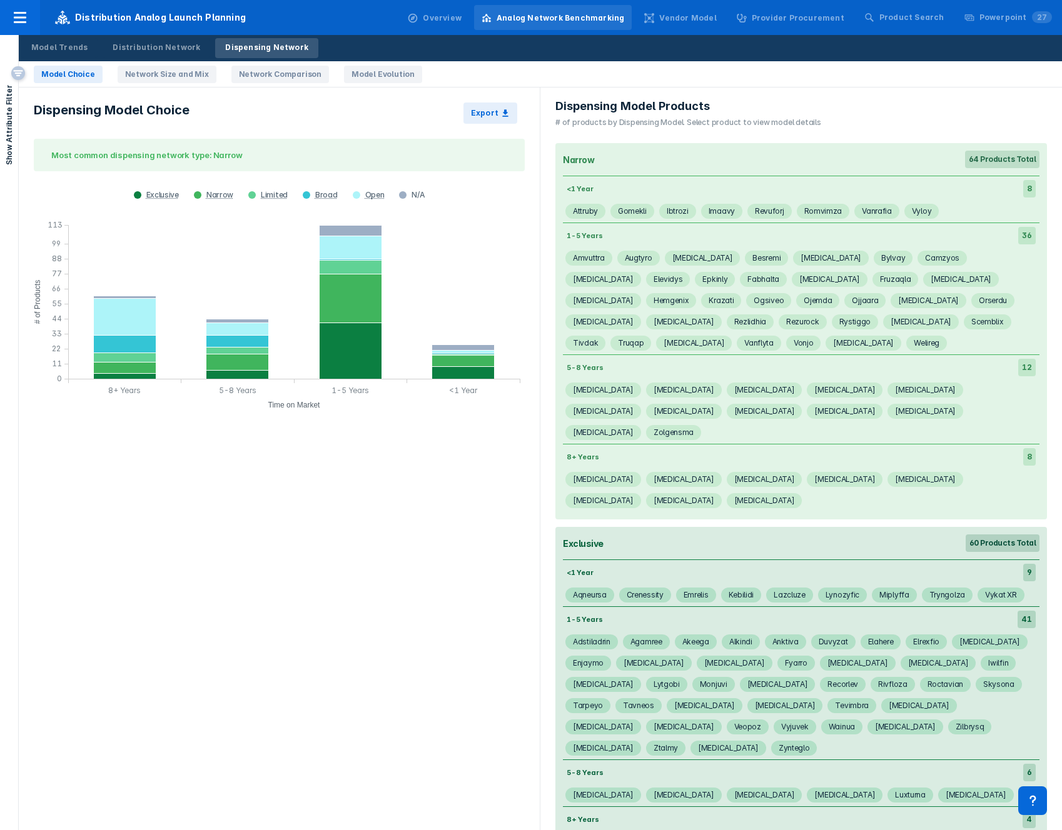
click at [355, 62] on div "Model Choice Network Size and Mix Network Comparison Model Evolution" at bounding box center [550, 74] width 1062 height 26
click at [358, 70] on link "Model Evolution" at bounding box center [383, 75] width 78 height 18
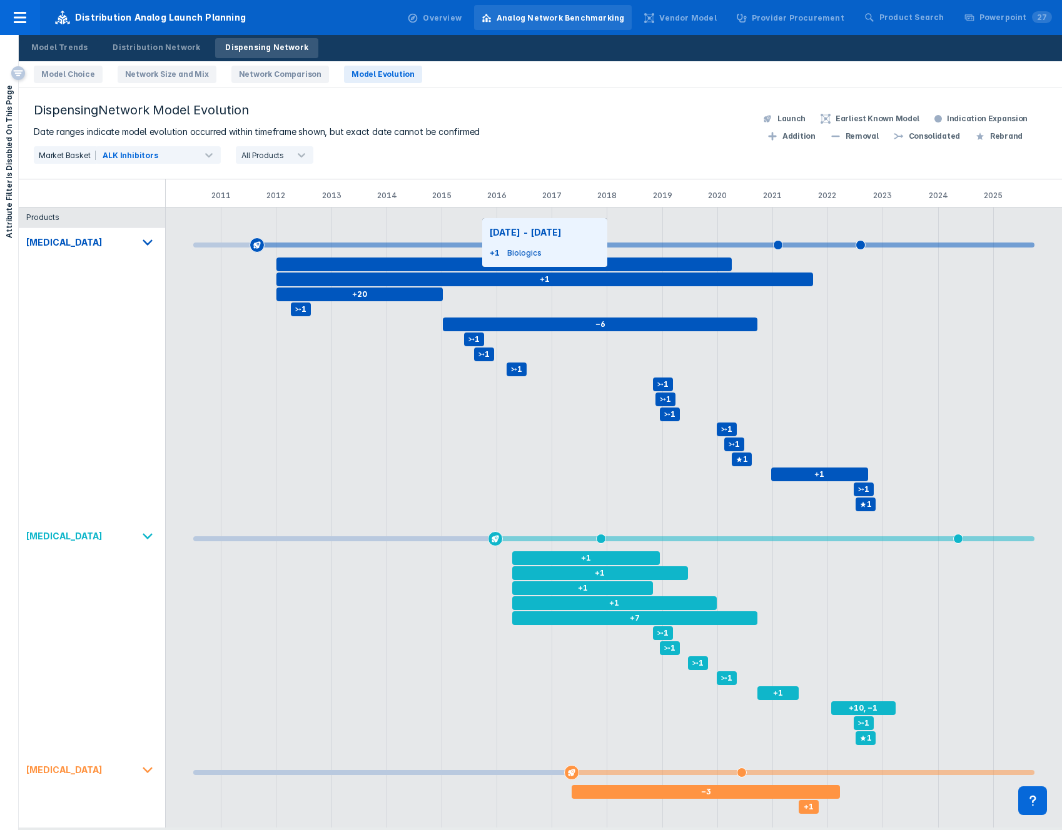
scroll to position [194, 0]
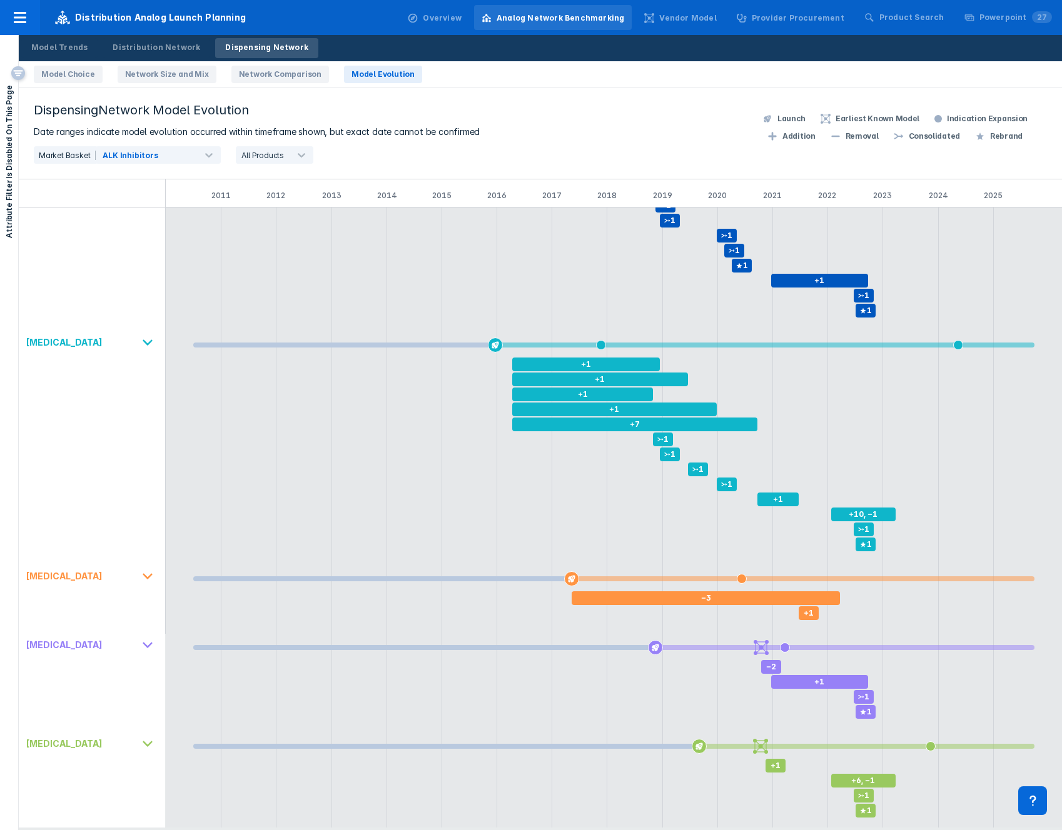
click at [146, 339] on icon at bounding box center [148, 343] width 20 height 20
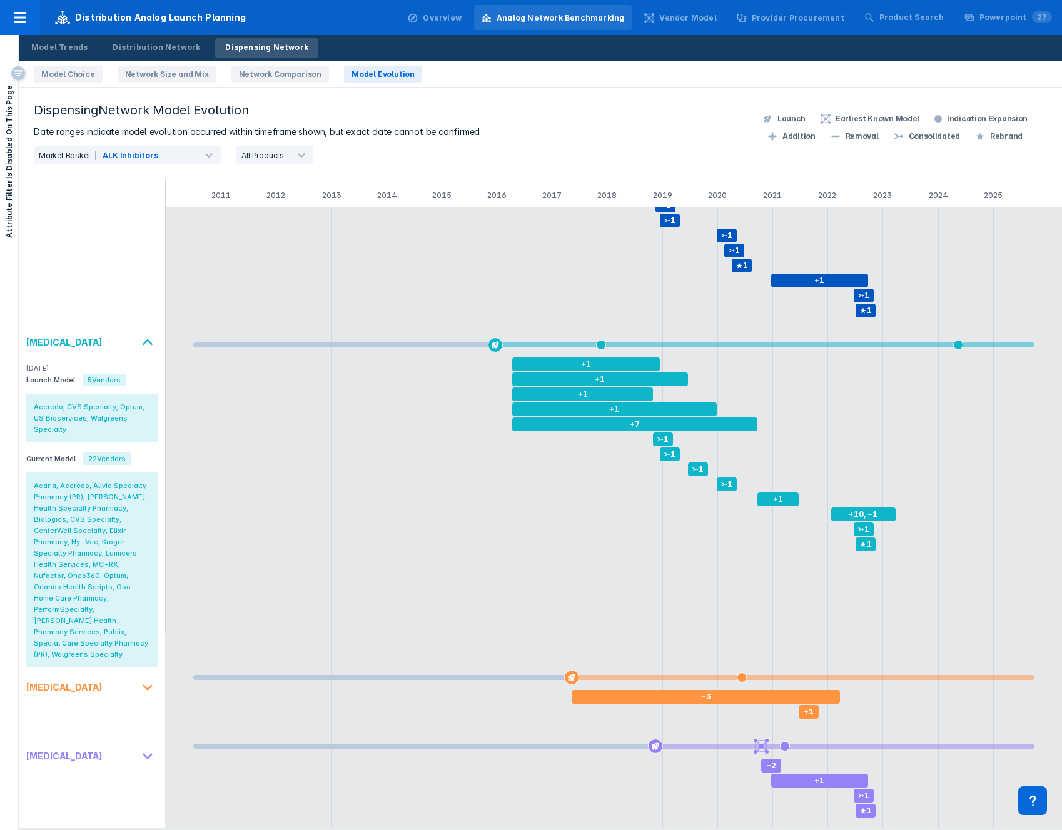
click at [147, 337] on icon at bounding box center [148, 343] width 20 height 20
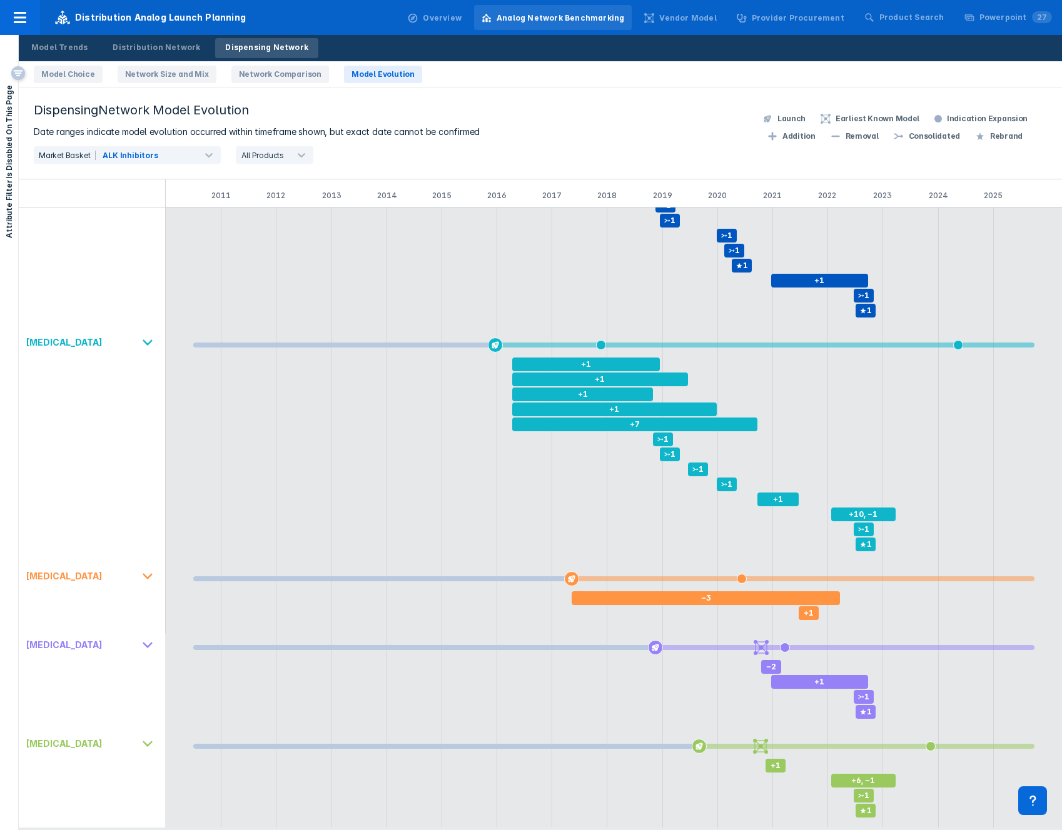
click at [146, 339] on icon at bounding box center [148, 343] width 20 height 20
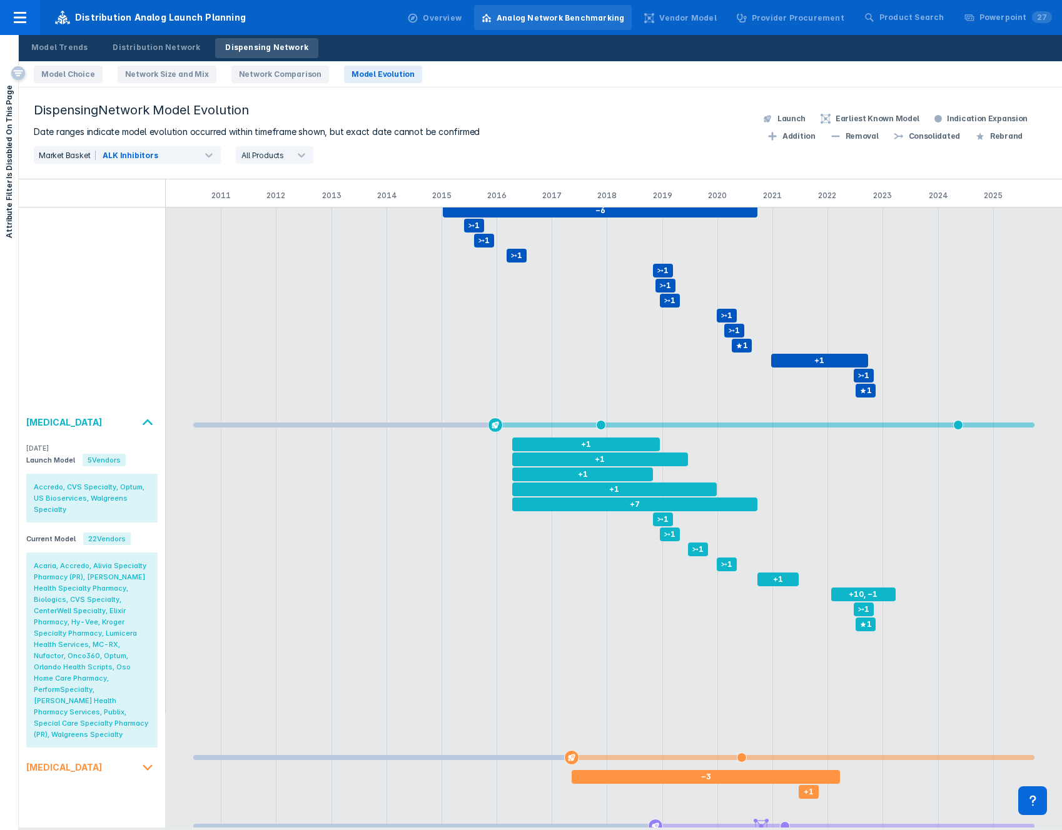
scroll to position [0, 0]
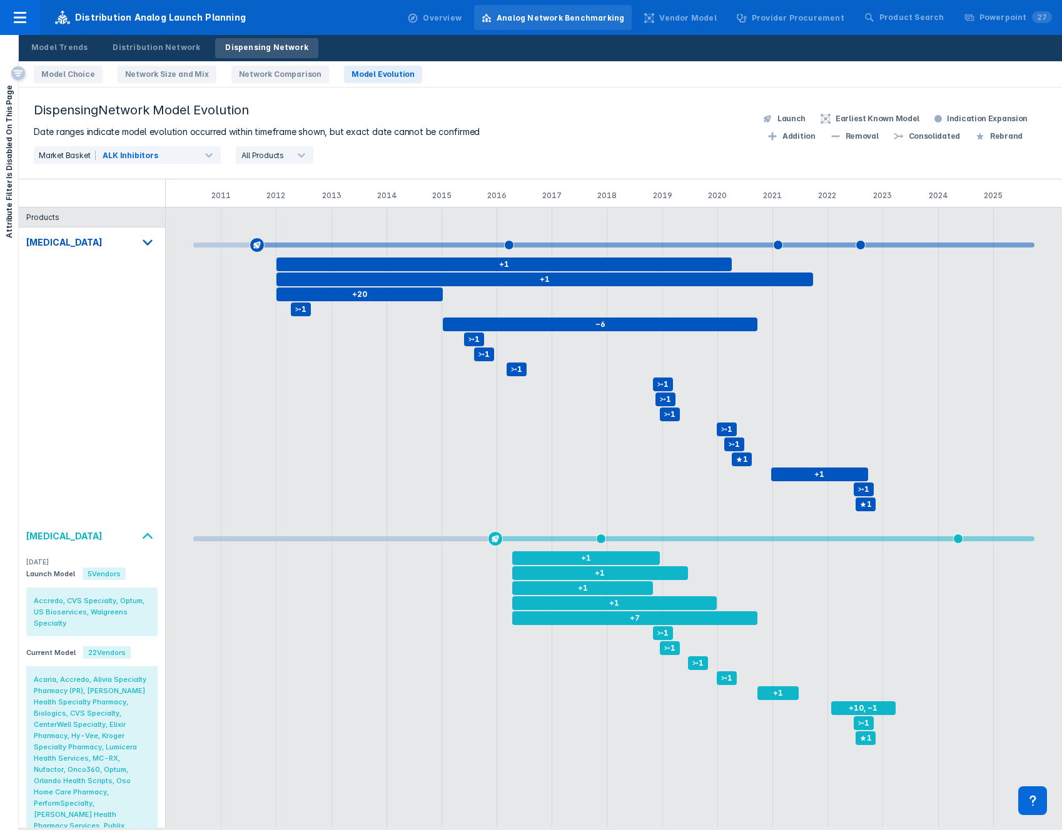
click at [143, 239] on icon at bounding box center [148, 243] width 20 height 20
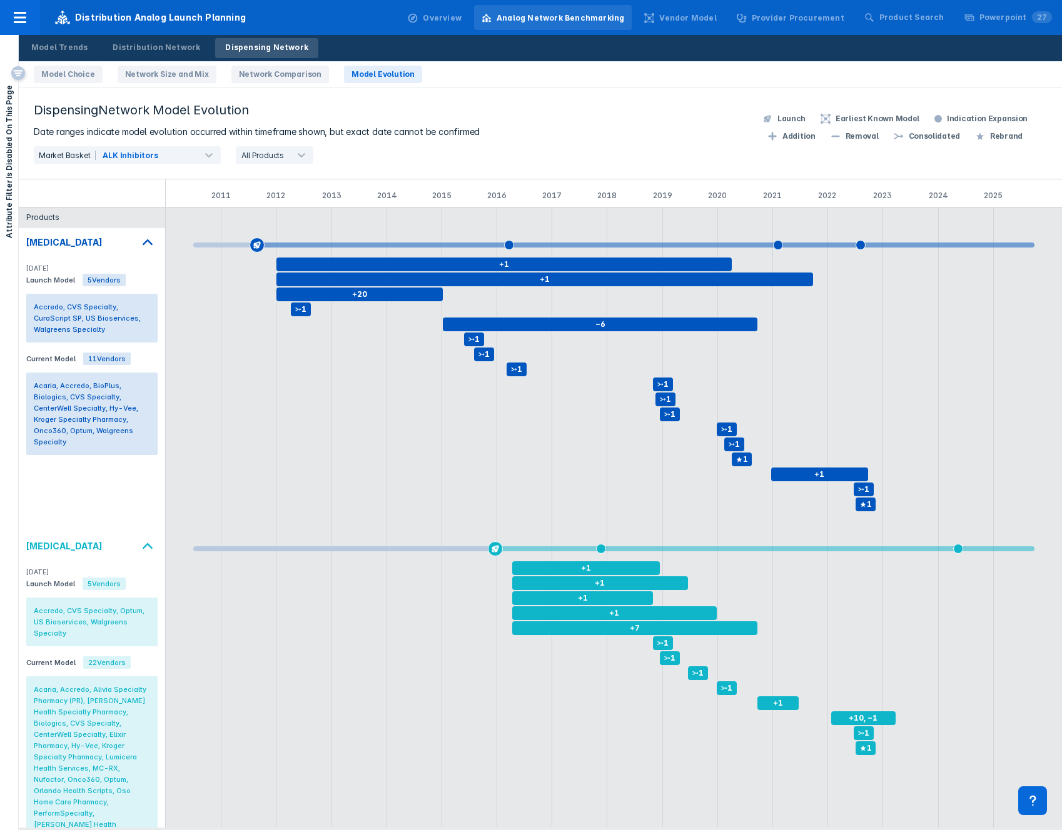
click at [145, 241] on icon at bounding box center [148, 242] width 10 height 6
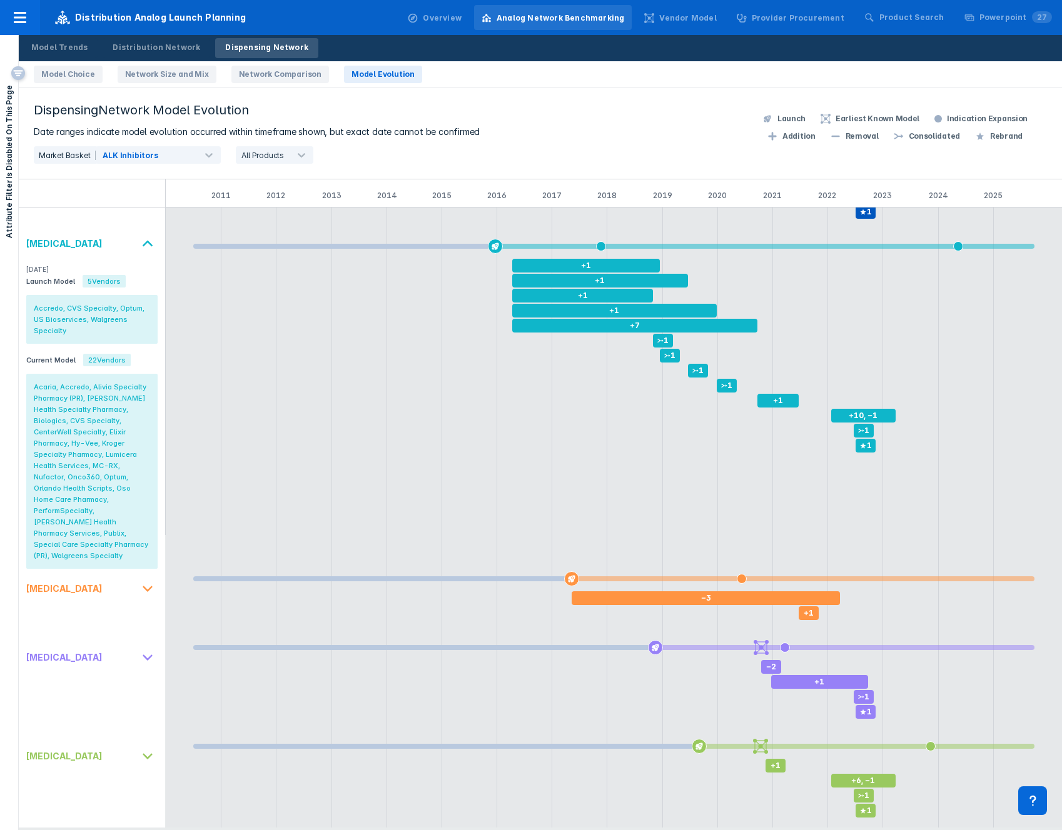
click at [140, 243] on icon at bounding box center [148, 244] width 20 height 20
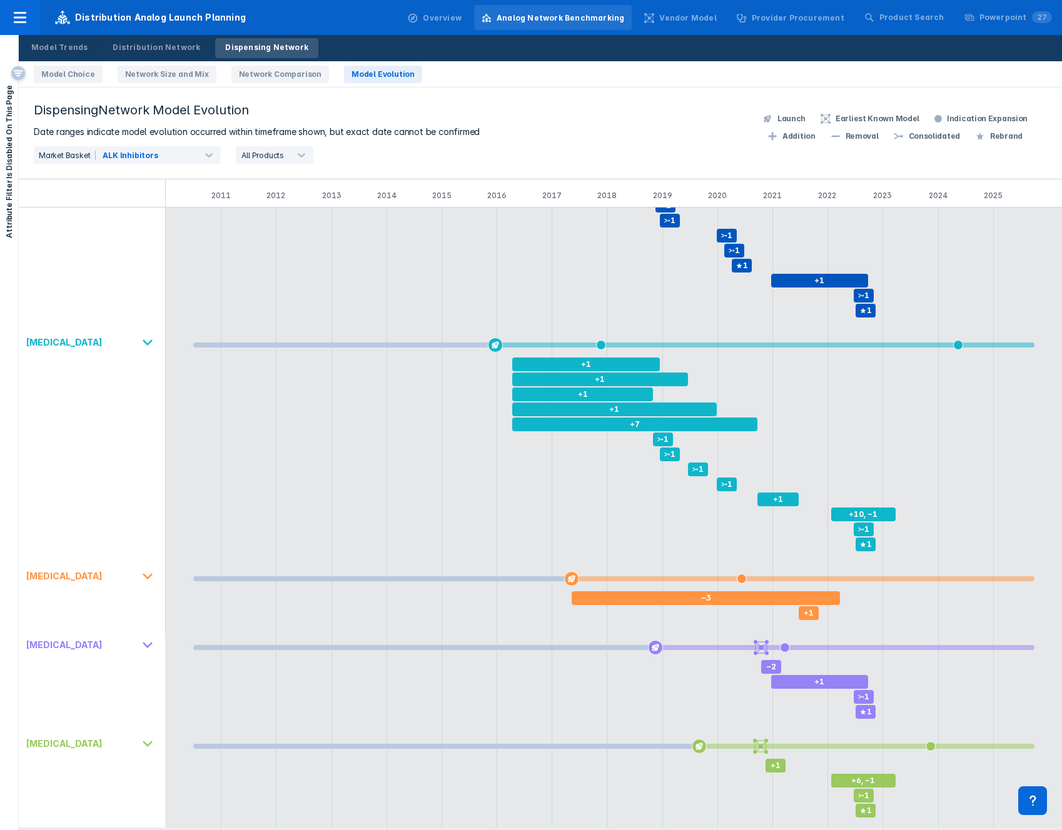
scroll to position [194, 0]
click at [142, 568] on icon at bounding box center [148, 576] width 20 height 20
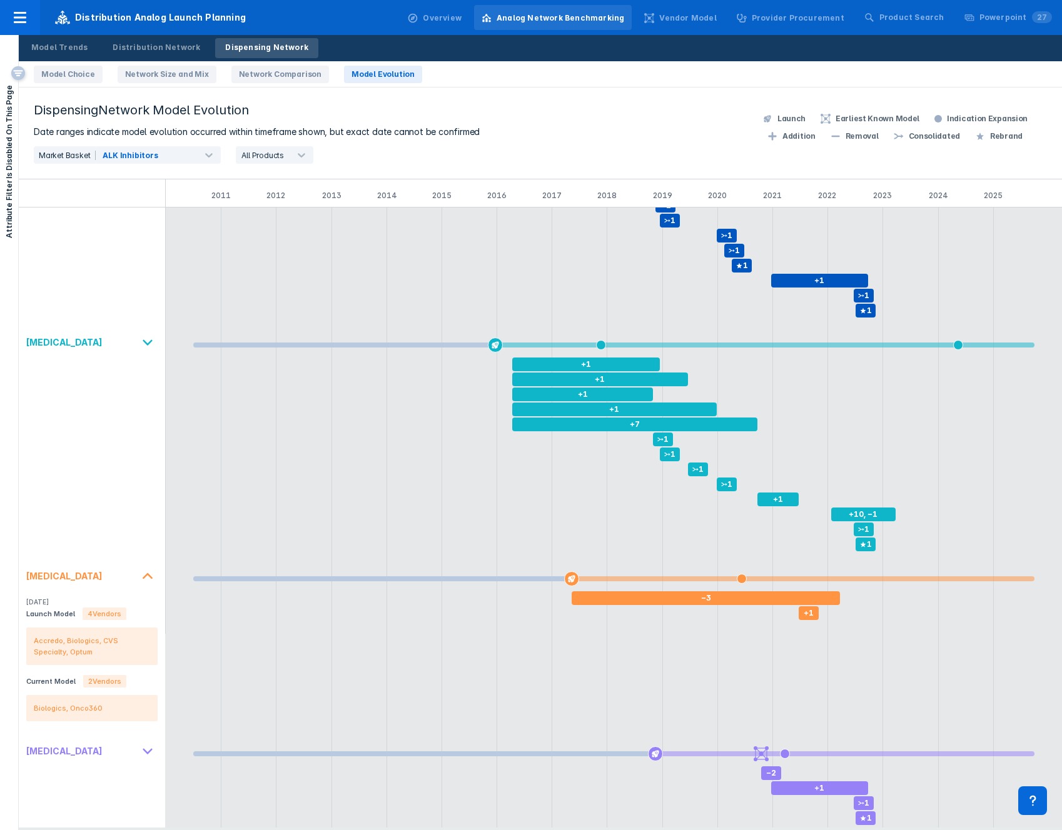
scroll to position [293, 0]
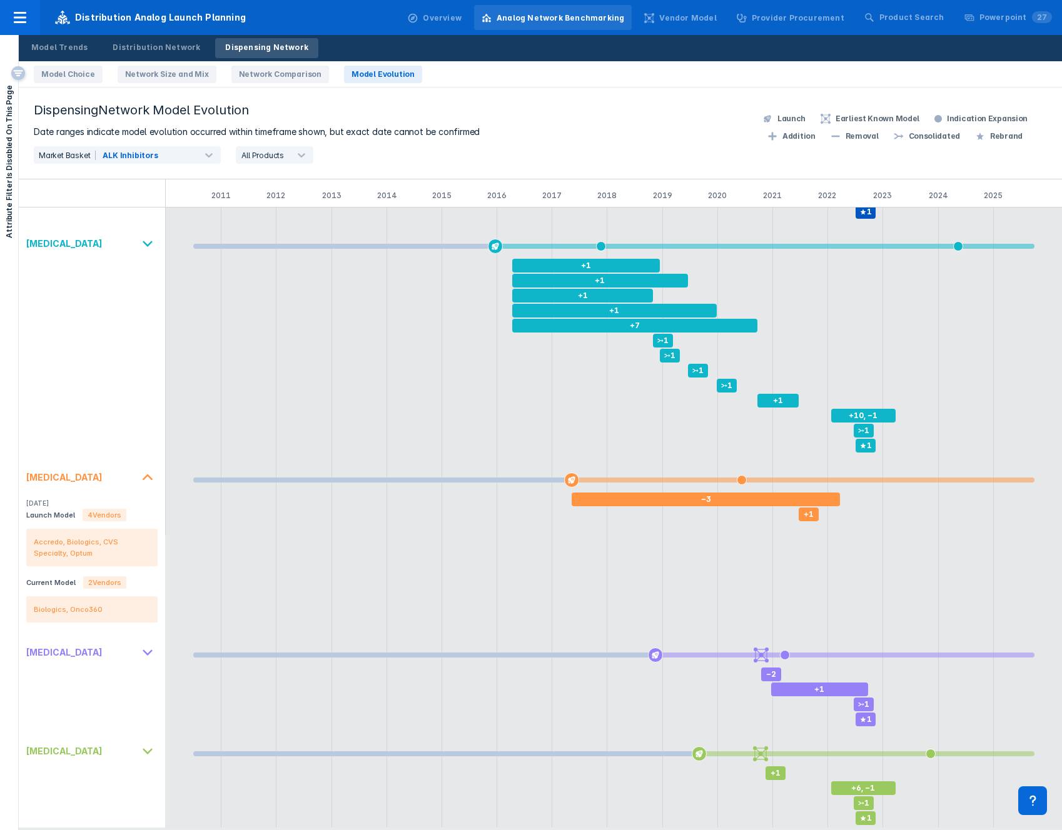
click at [145, 474] on icon at bounding box center [148, 478] width 20 height 20
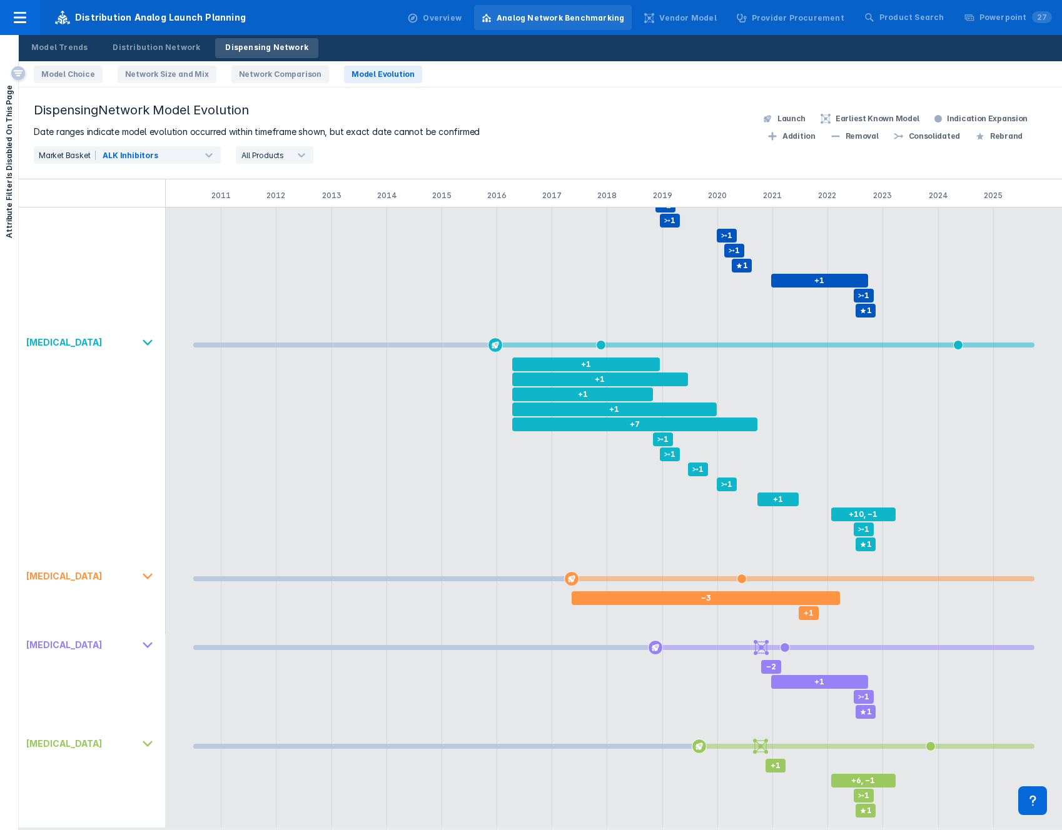
click at [141, 637] on icon at bounding box center [148, 645] width 20 height 20
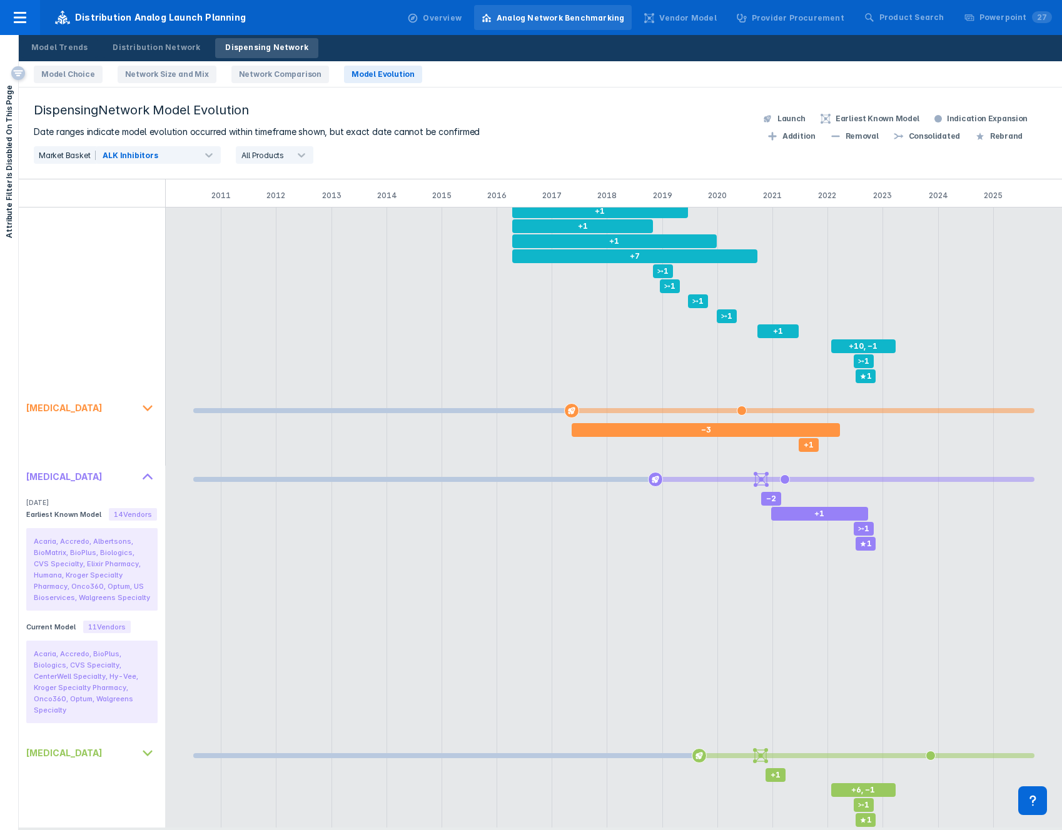
scroll to position [371, 0]
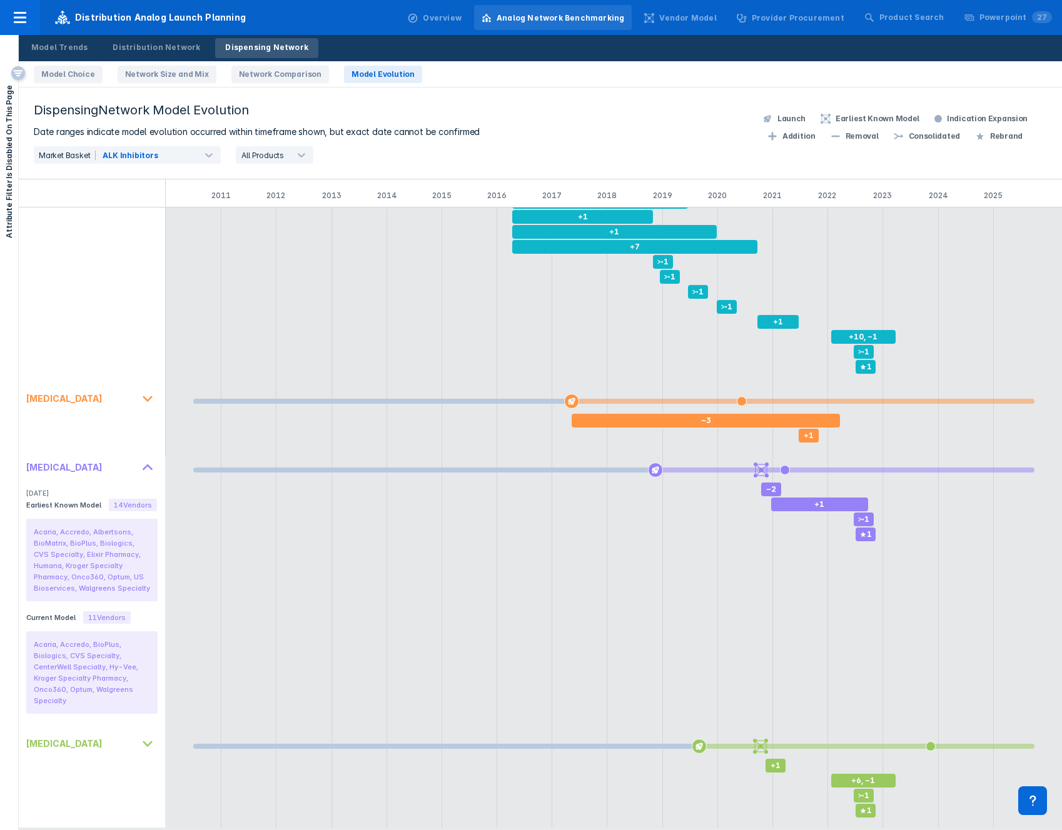
click at [147, 470] on icon at bounding box center [148, 468] width 20 height 20
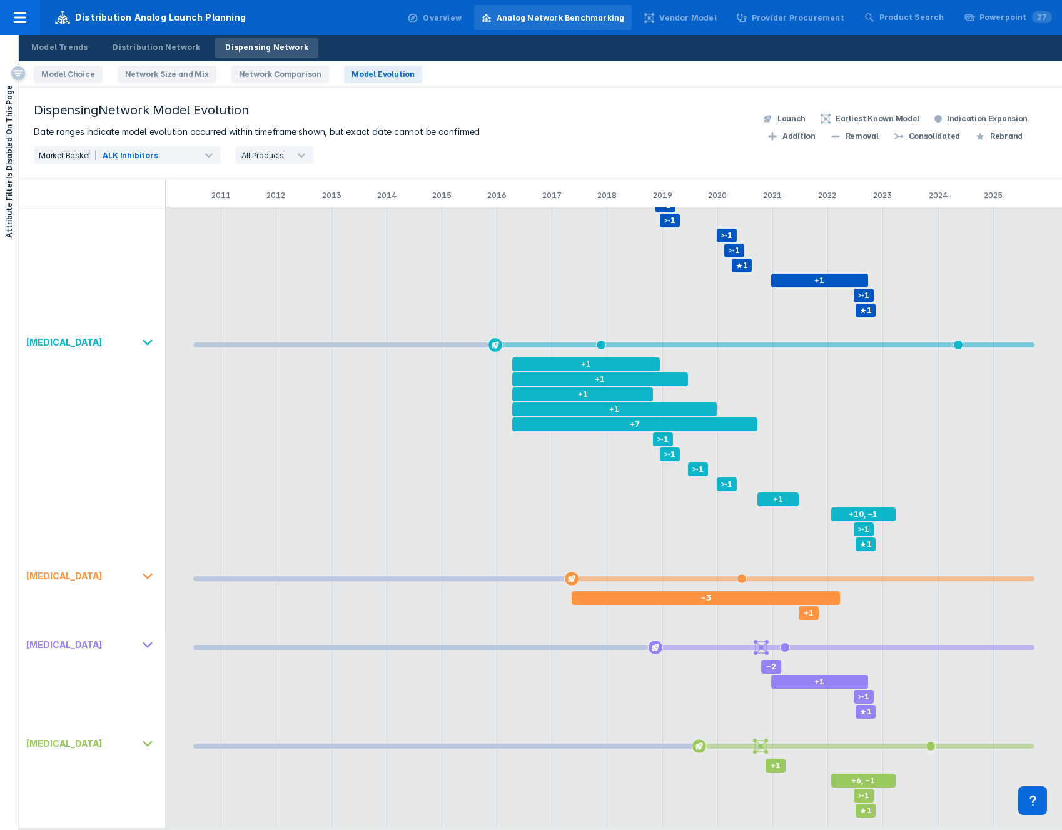
click at [141, 736] on icon at bounding box center [148, 744] width 20 height 20
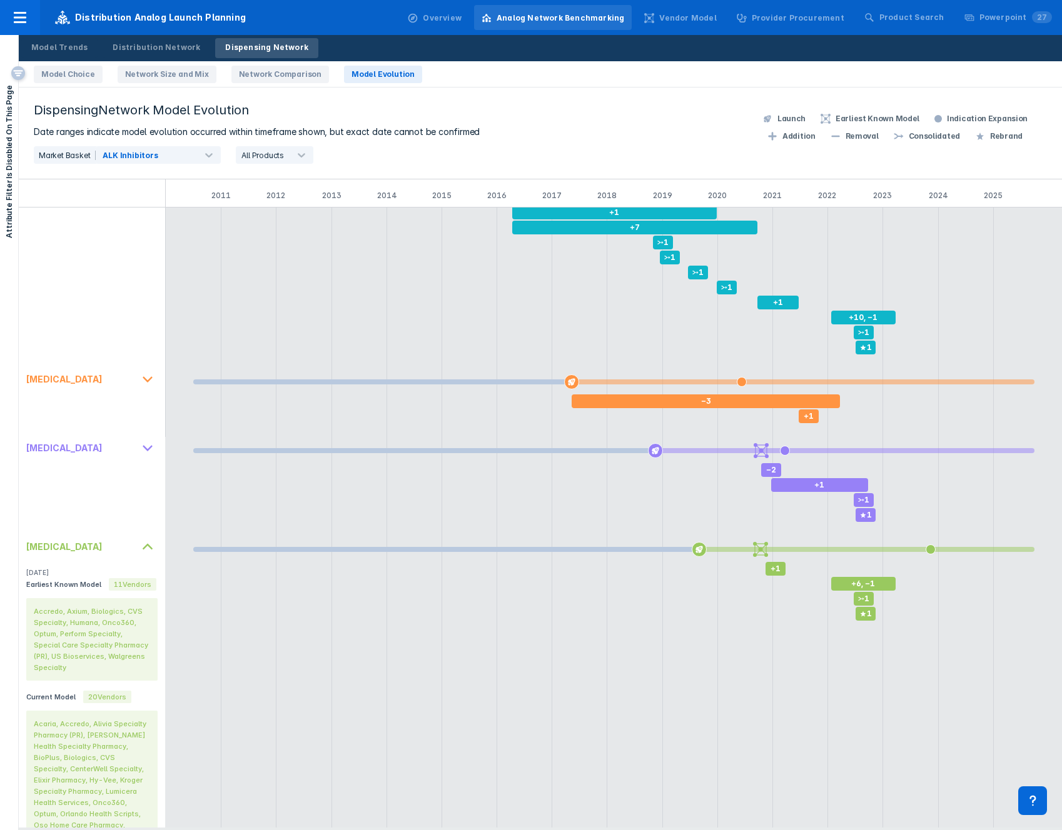
scroll to position [439, 0]
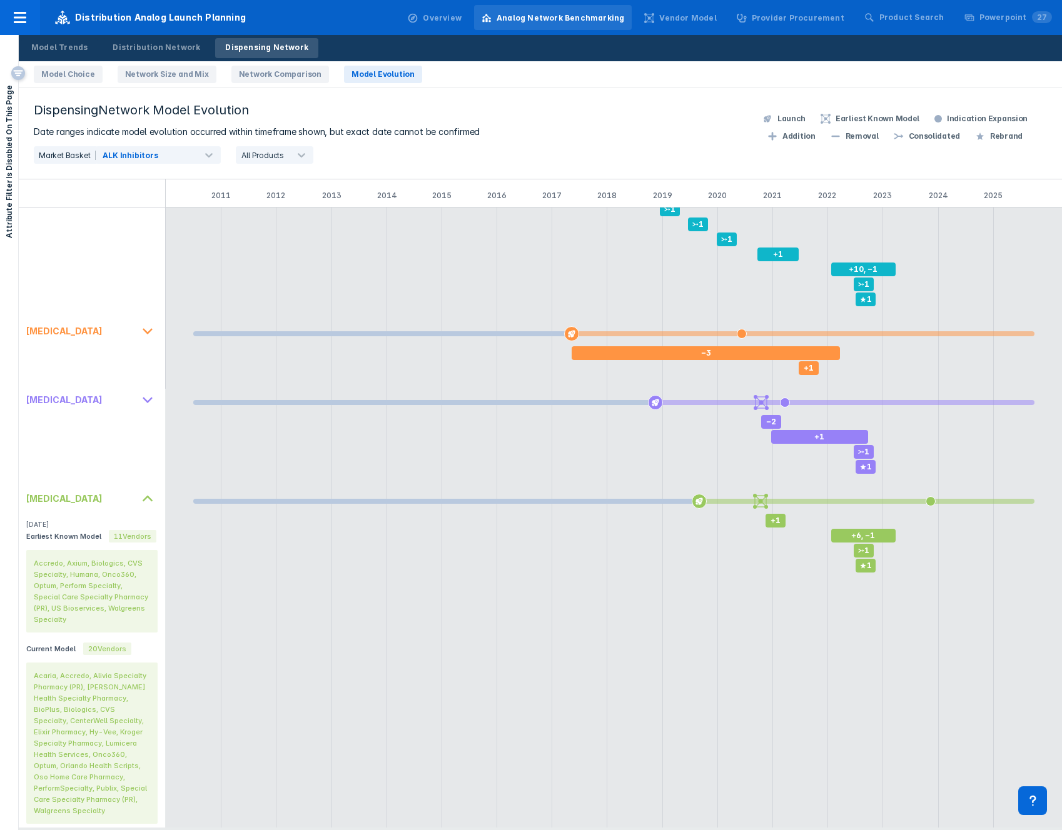
click at [142, 499] on icon at bounding box center [148, 499] width 20 height 20
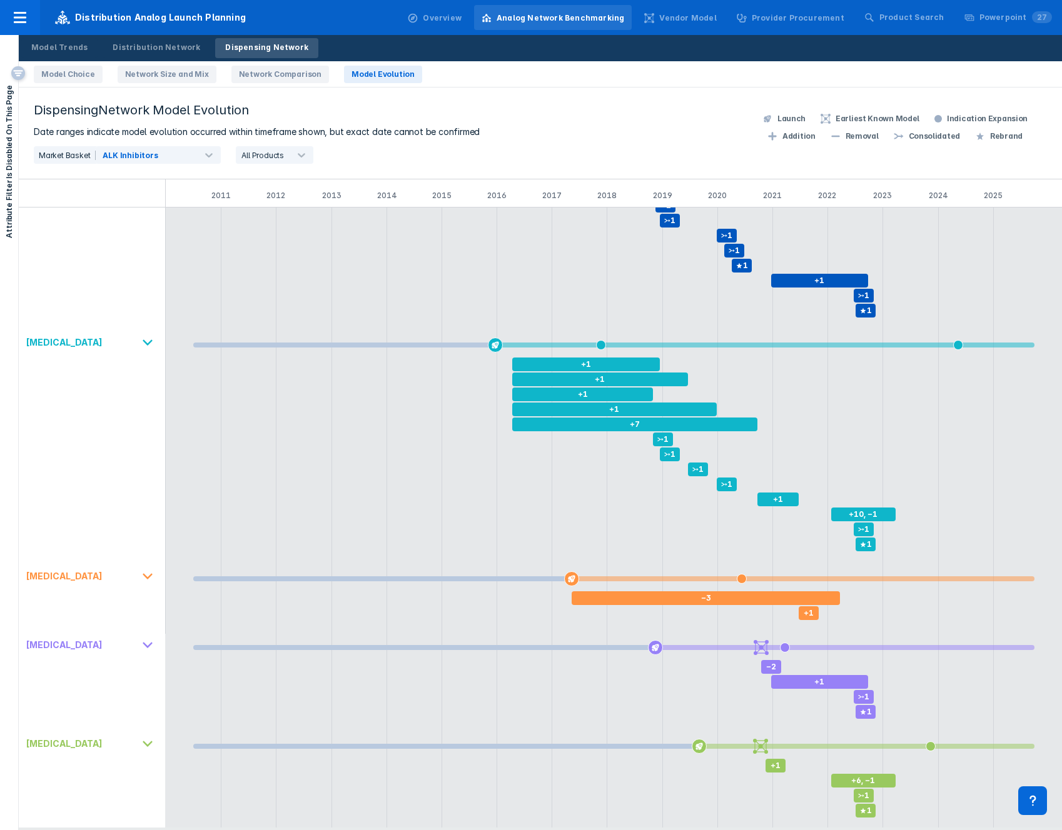
click at [148, 580] on icon at bounding box center [148, 576] width 20 height 20
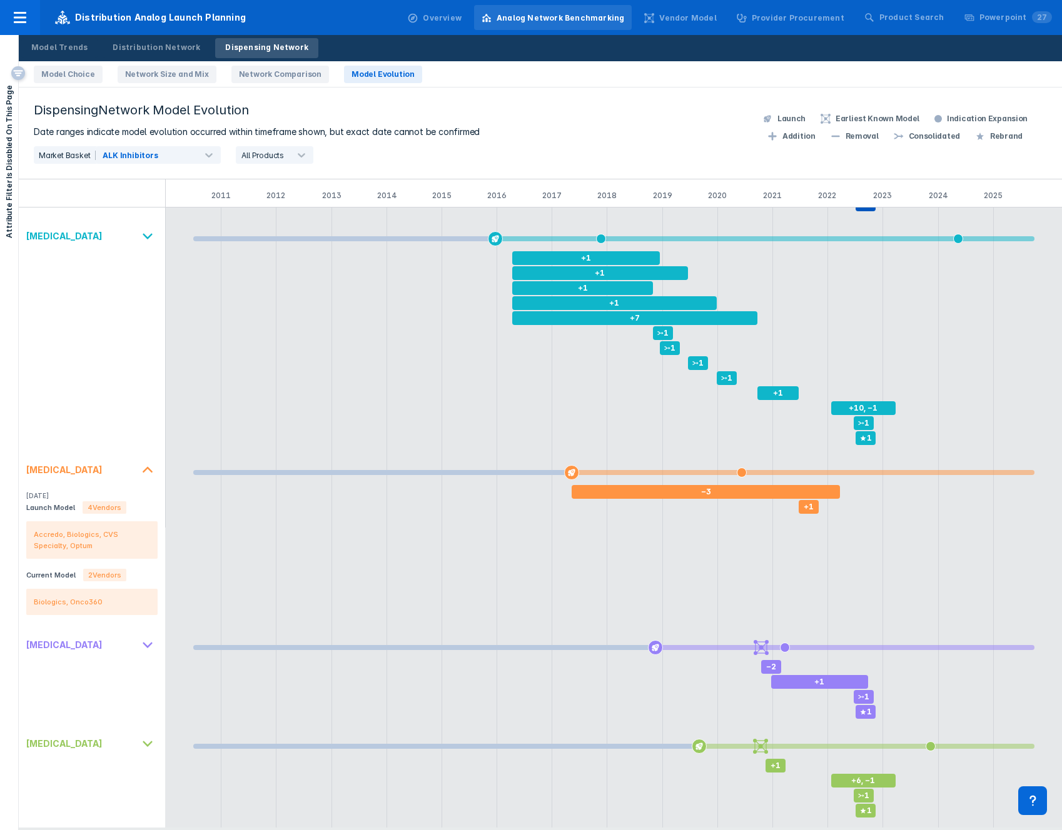
click at [148, 479] on icon at bounding box center [148, 470] width 20 height 20
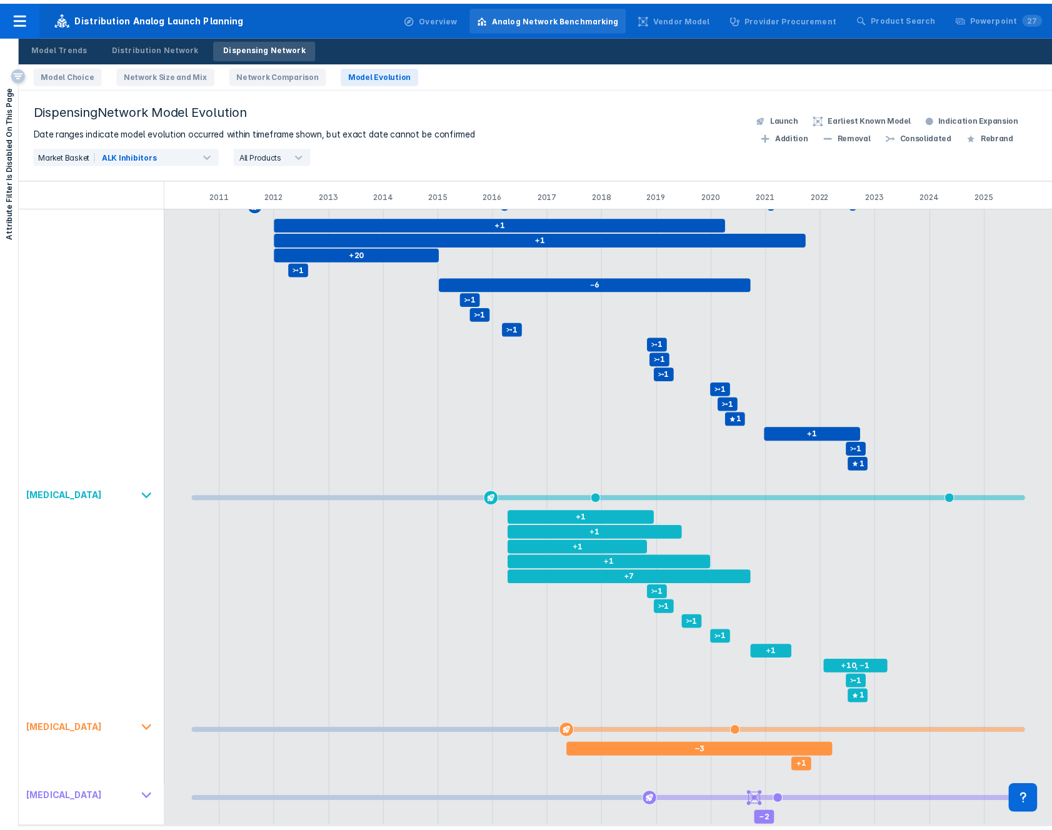
scroll to position [0, 0]
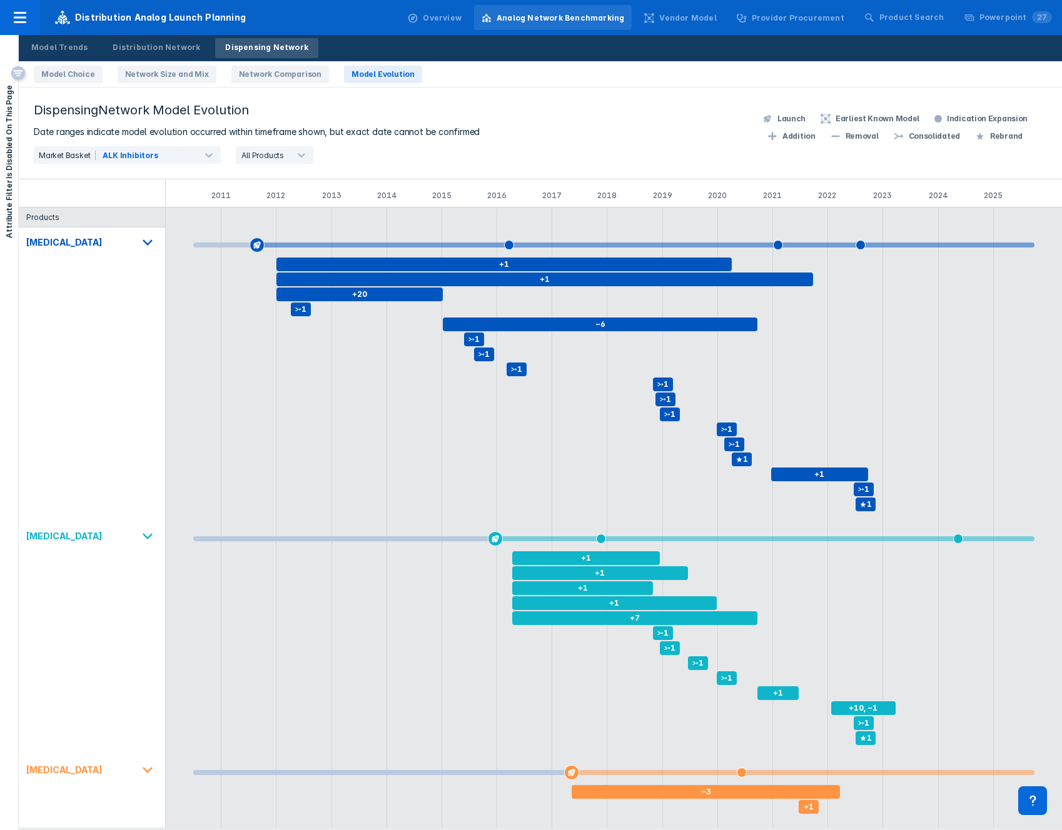
click at [693, 19] on div "Vendor Model" at bounding box center [687, 18] width 57 height 11
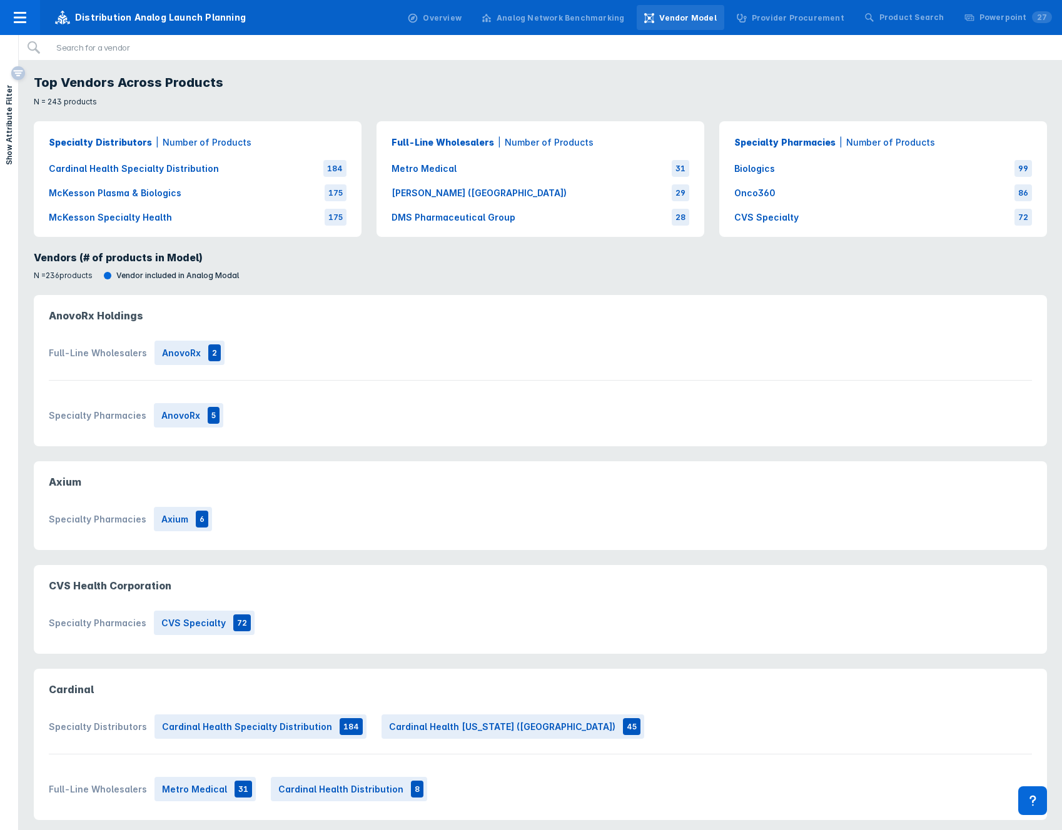
click at [809, 20] on div "Provider Procurement" at bounding box center [797, 18] width 93 height 11
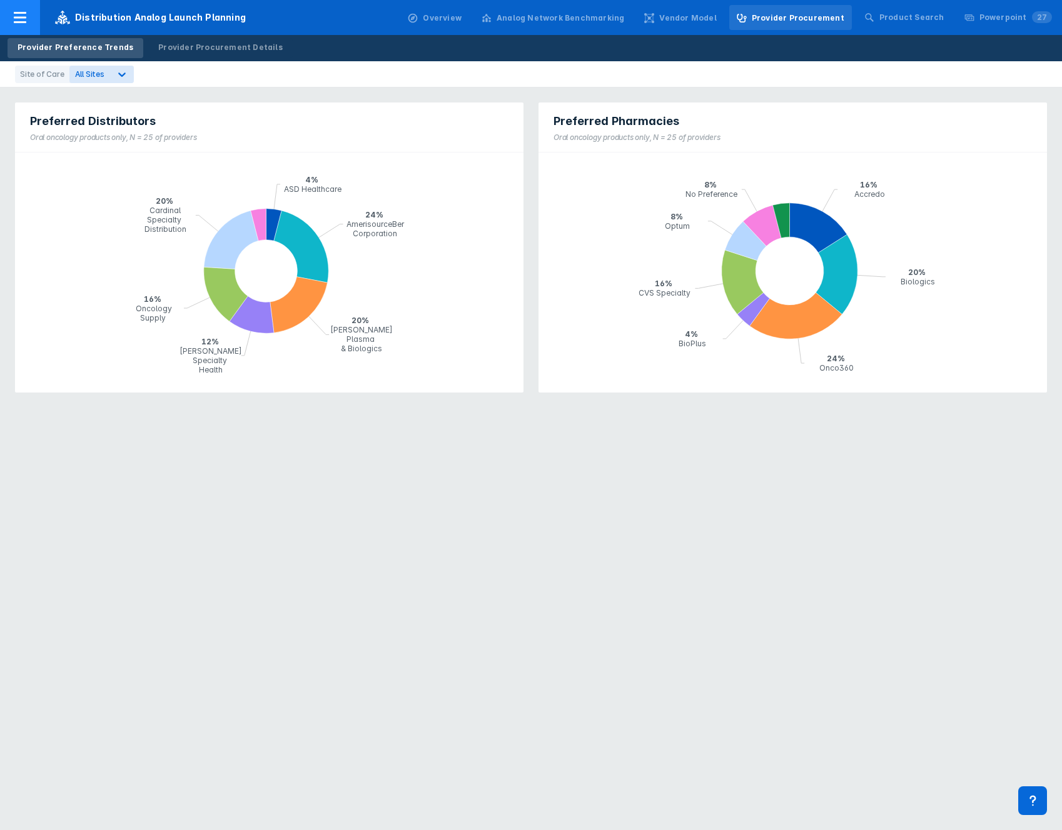
click at [11, 6] on div at bounding box center [20, 17] width 40 height 35
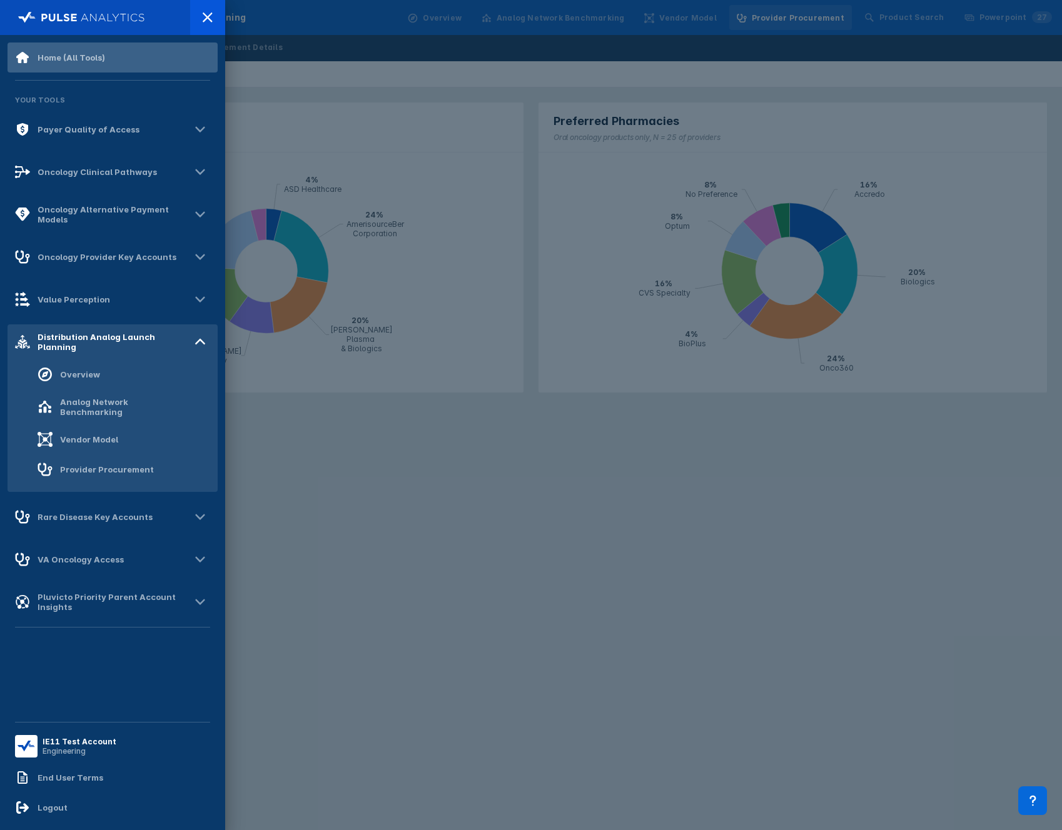
click at [114, 63] on div "Home (All Tools)" at bounding box center [113, 58] width 210 height 30
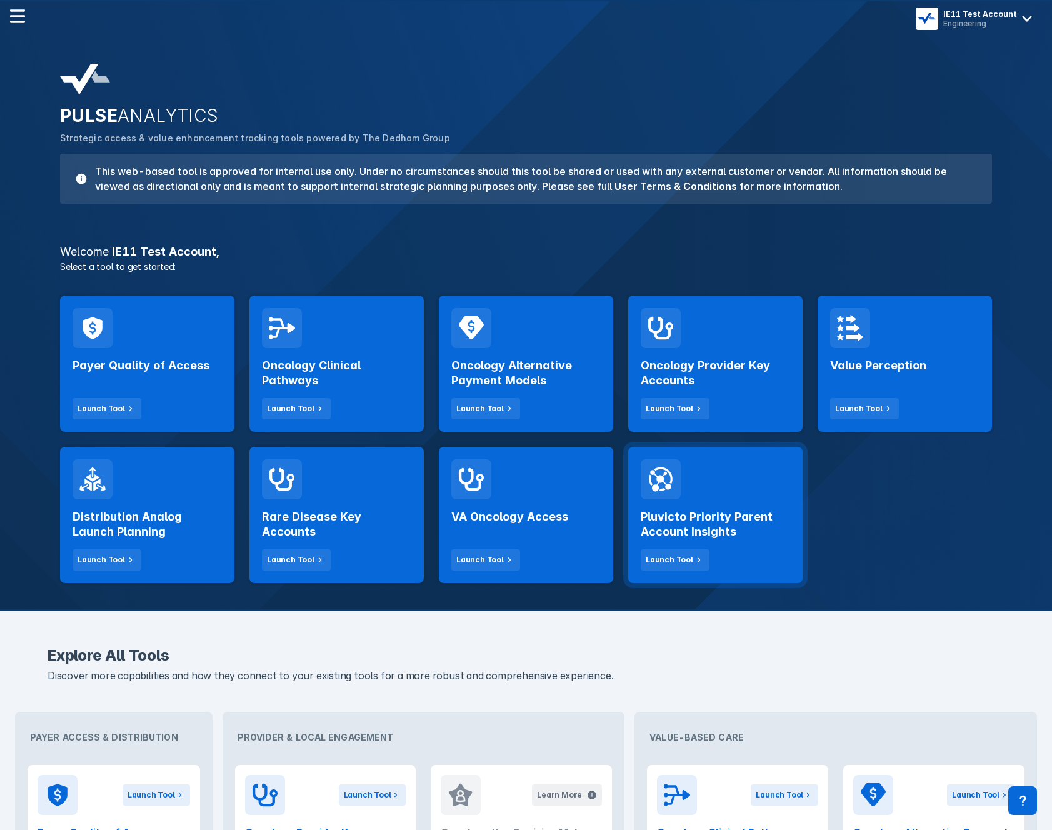
click at [708, 540] on div "Pluvicto Priority Parent Account Insights Launch Tool" at bounding box center [715, 534] width 149 height 71
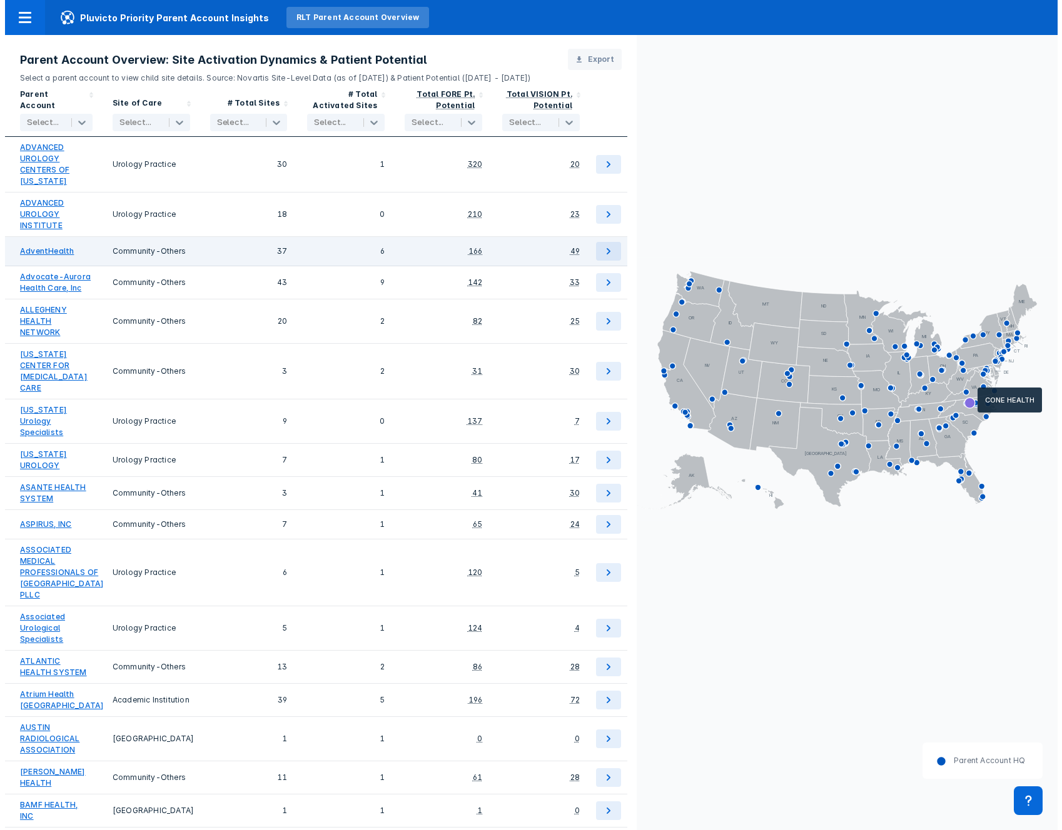
scroll to position [1261, 0]
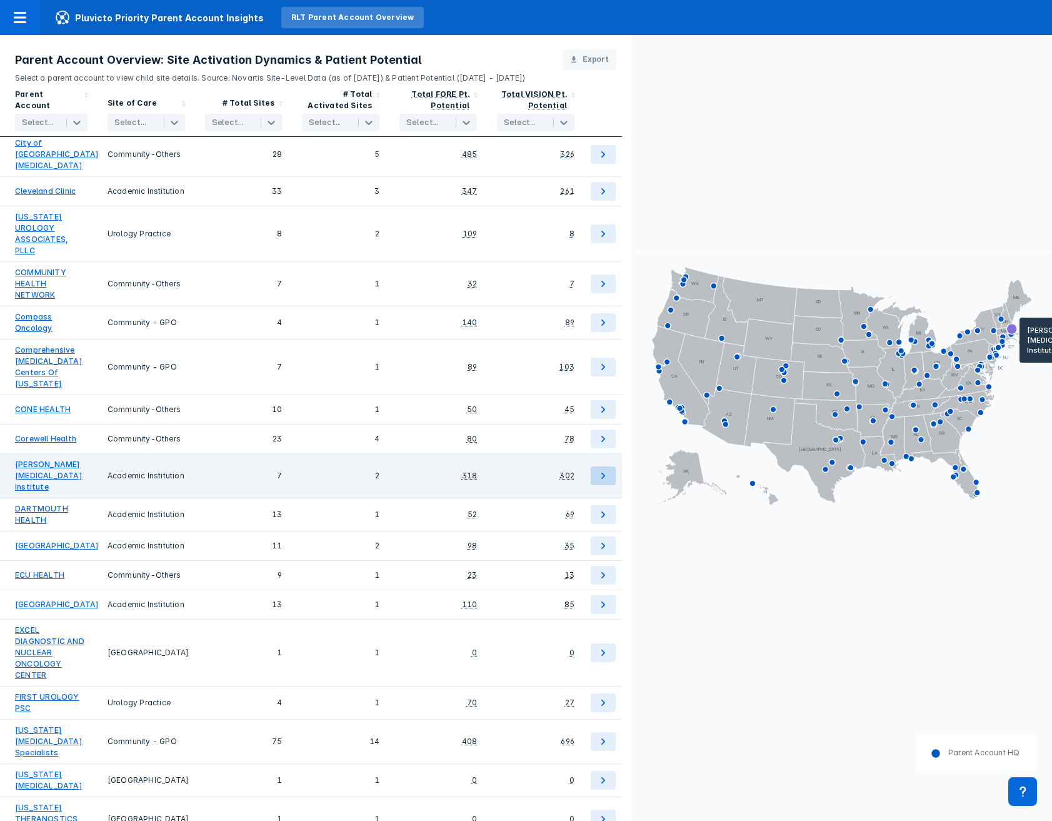
click at [605, 468] on icon at bounding box center [603, 475] width 15 height 15
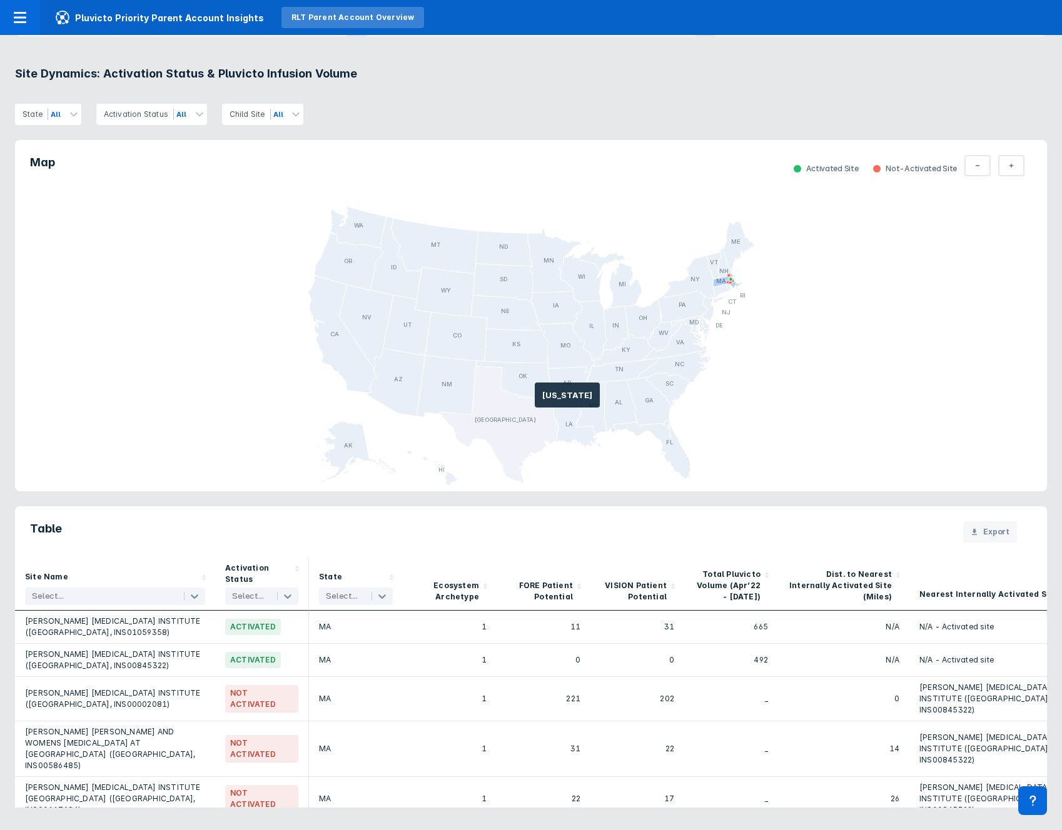
scroll to position [505, 0]
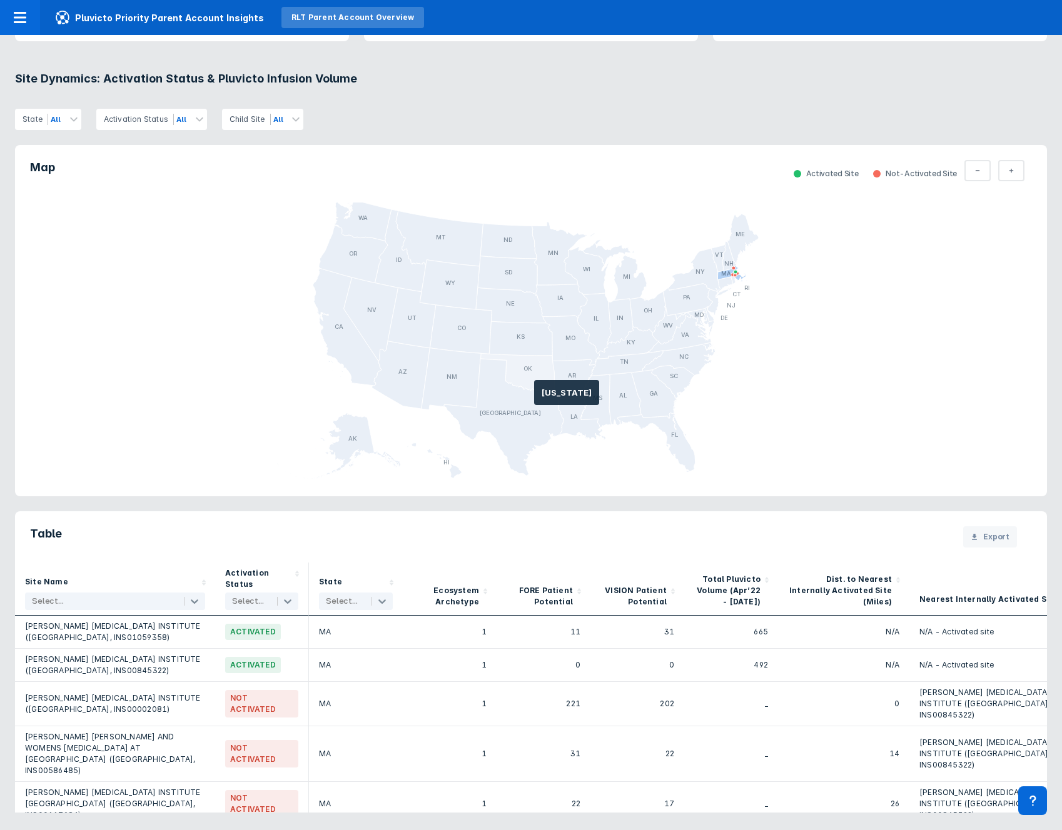
click at [538, 385] on icon at bounding box center [518, 372] width 74 height 39
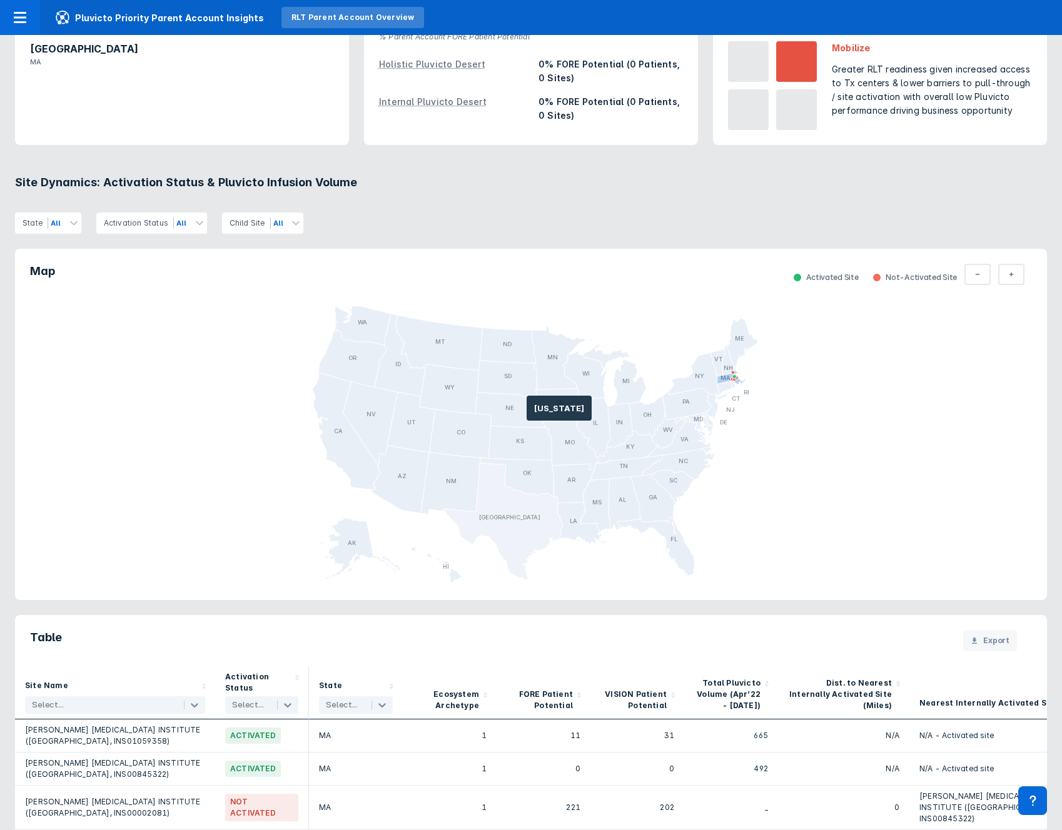
scroll to position [388, 0]
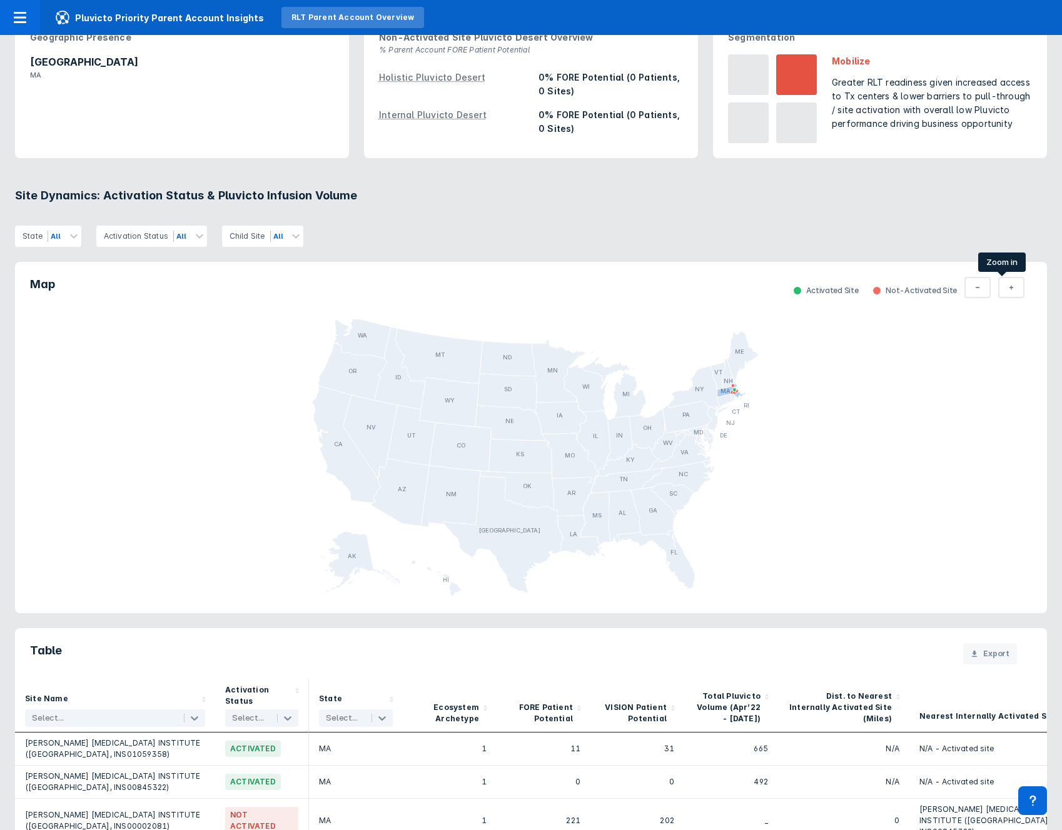
click at [1008, 284] on icon at bounding box center [1010, 288] width 5 height 10
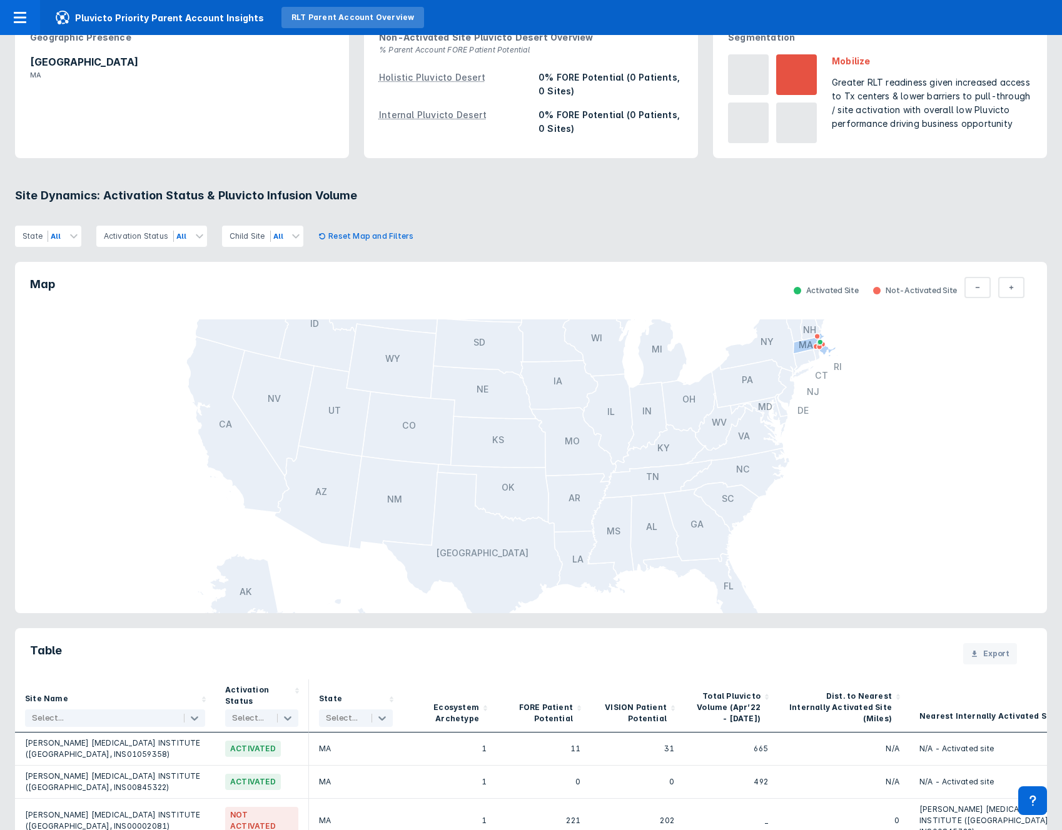
click at [1008, 287] on icon at bounding box center [1010, 288] width 5 height 10
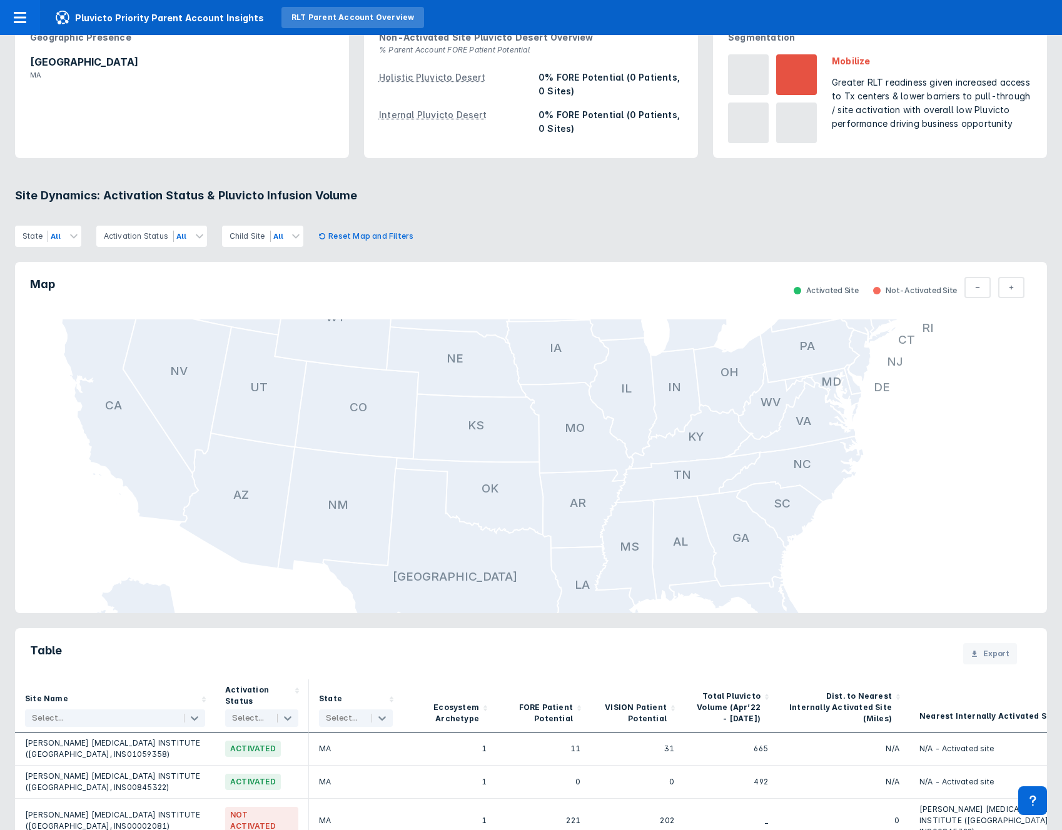
click at [1008, 287] on icon at bounding box center [1010, 288] width 5 height 10
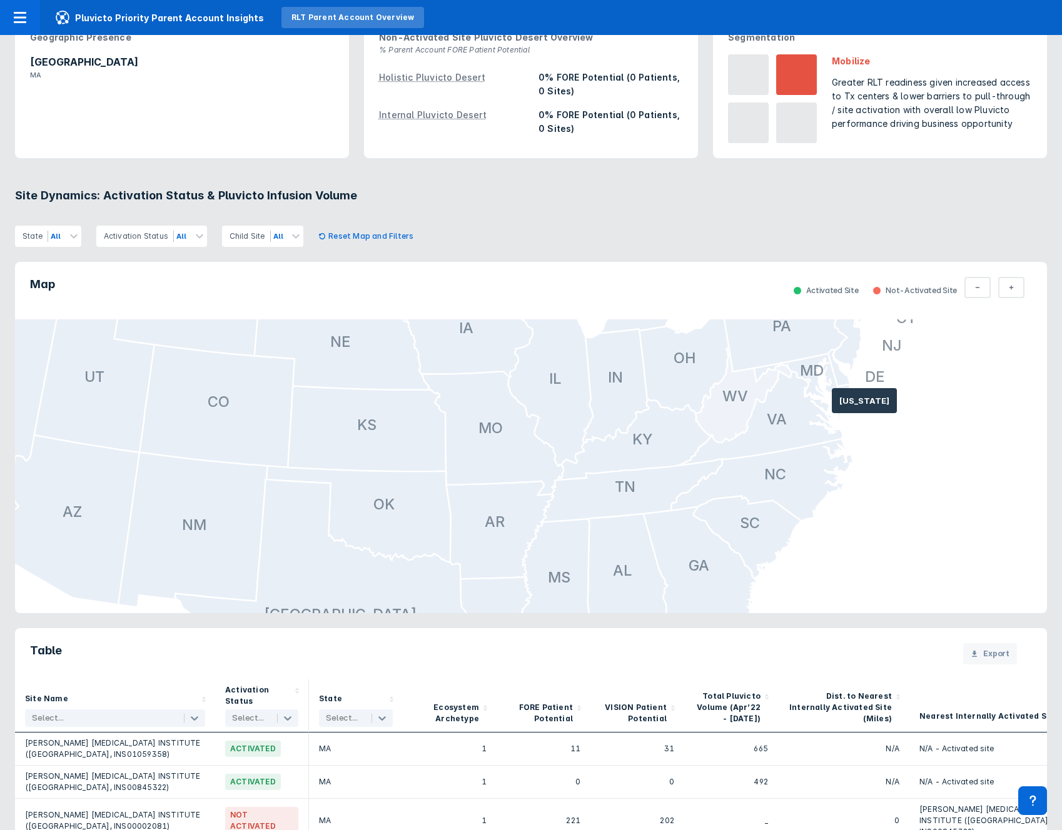
drag, startPoint x: 833, startPoint y: 405, endPoint x: 695, endPoint y: 425, distance: 139.6
click at [691, 428] on g at bounding box center [359, 431] width 1204 height 700
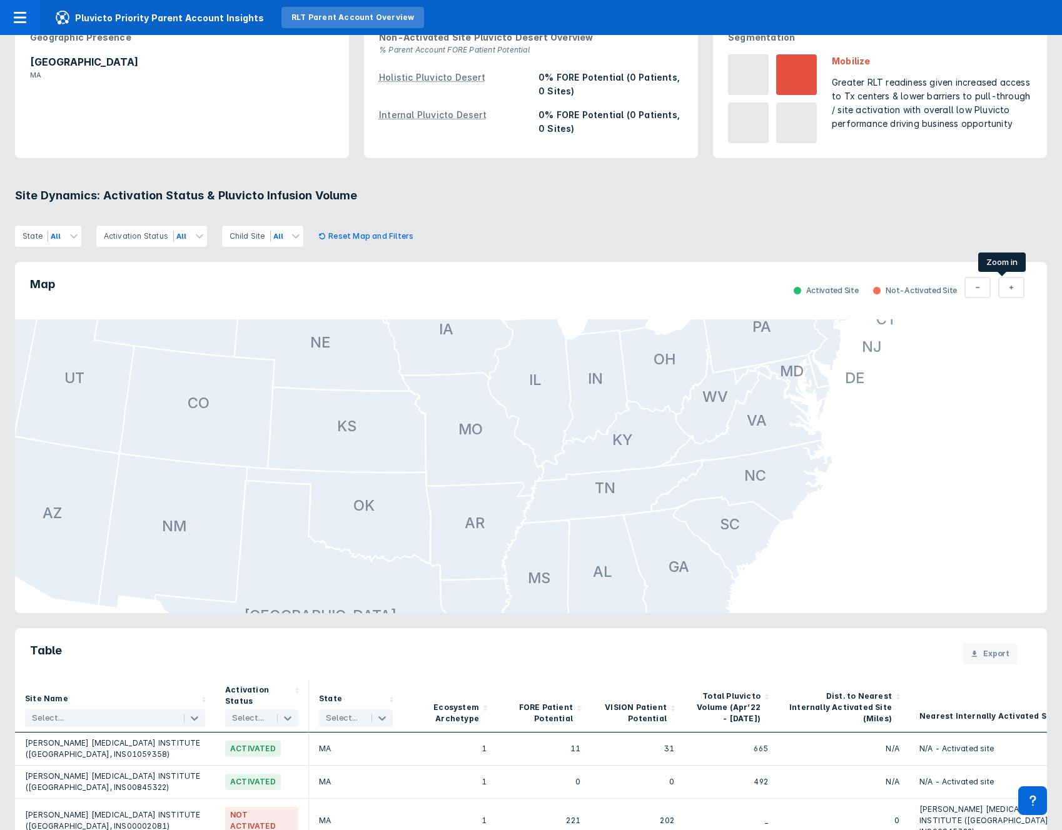
click at [998, 288] on button "Total Parent" at bounding box center [1011, 287] width 26 height 21
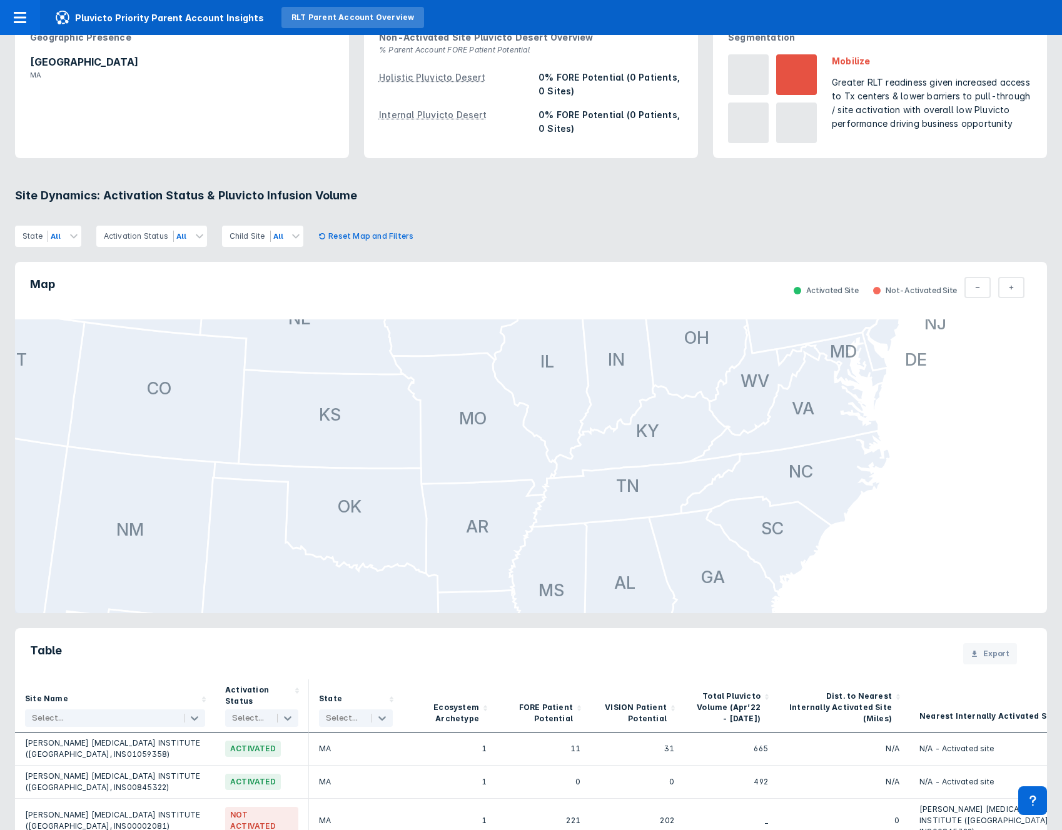
click at [1009, 288] on icon at bounding box center [1011, 288] width 4 height 4
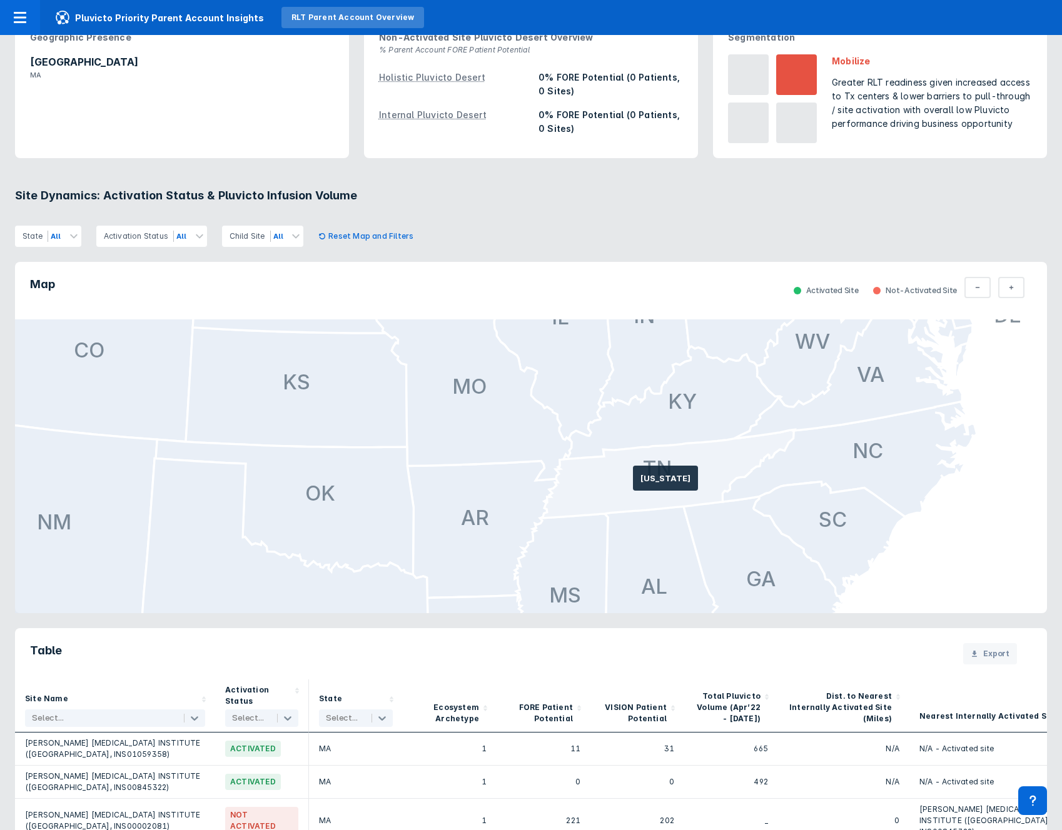
drag, startPoint x: 631, startPoint y: 483, endPoint x: 514, endPoint y: 439, distance: 125.0
click at [540, 439] on icon at bounding box center [667, 473] width 254 height 89
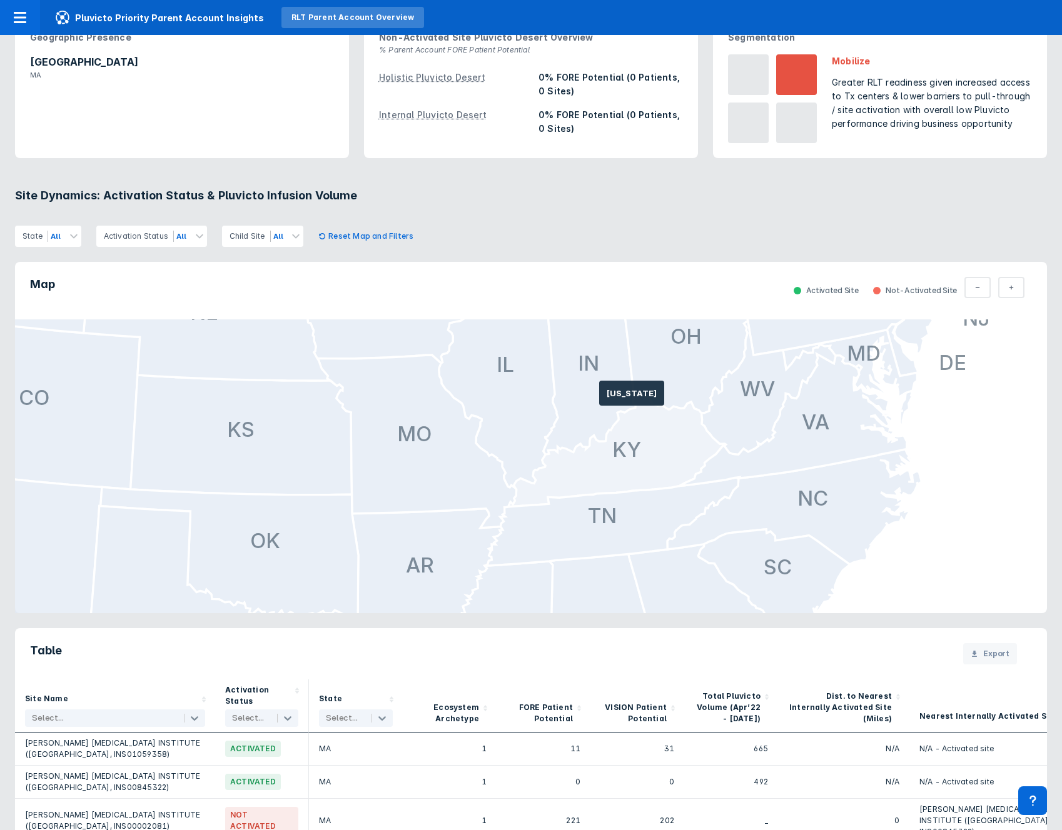
drag, startPoint x: 599, startPoint y: 398, endPoint x: 661, endPoint y: 482, distance: 104.2
click at [655, 488] on icon at bounding box center [614, 451] width 220 height 114
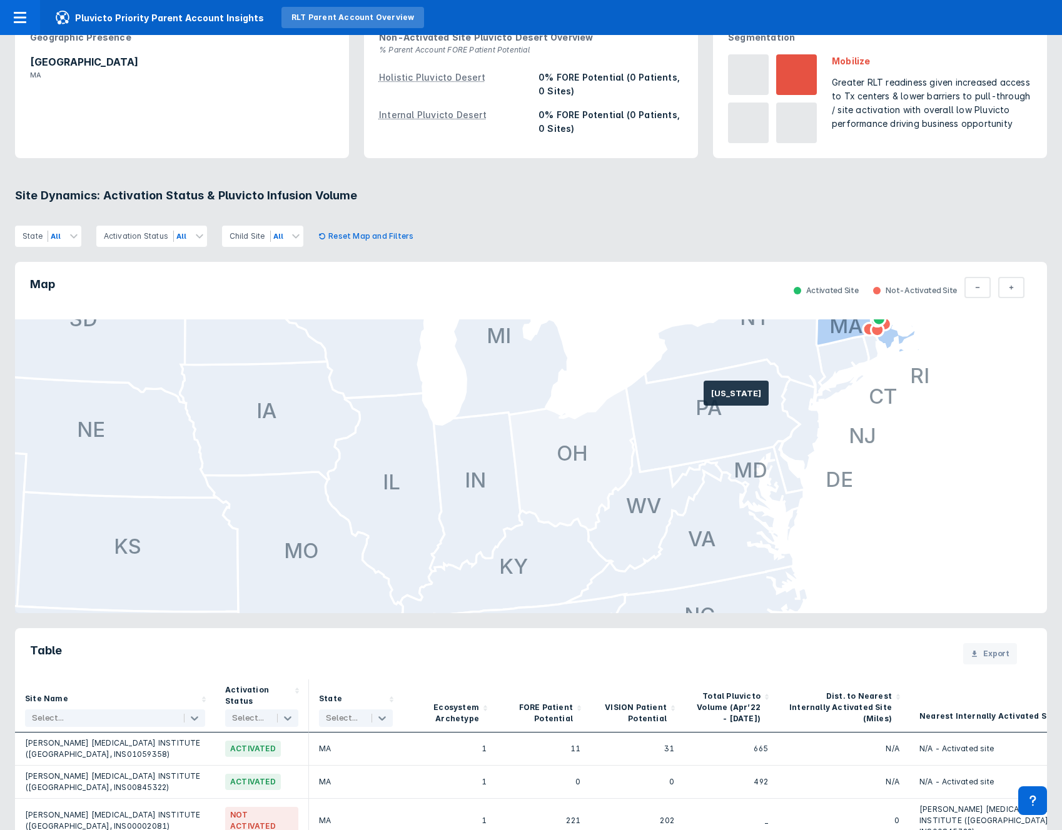
drag, startPoint x: 703, startPoint y: 398, endPoint x: 588, endPoint y: 497, distance: 151.6
click at [578, 513] on icon at bounding box center [571, 459] width 125 height 143
click at [964, 294] on button "Total Parent" at bounding box center [977, 287] width 26 height 21
